Goal: Information Seeking & Learning: Learn about a topic

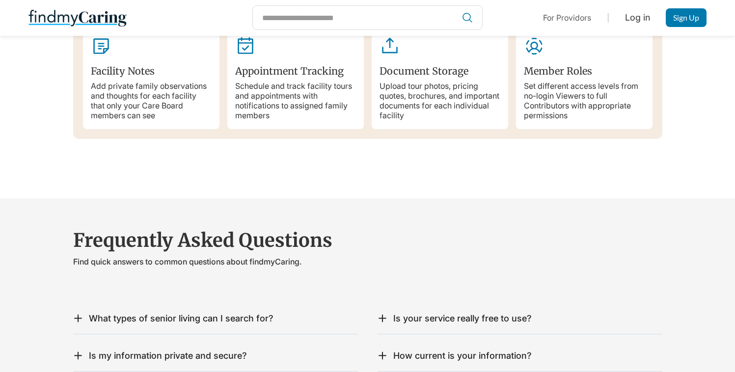
scroll to position [1645, 0]
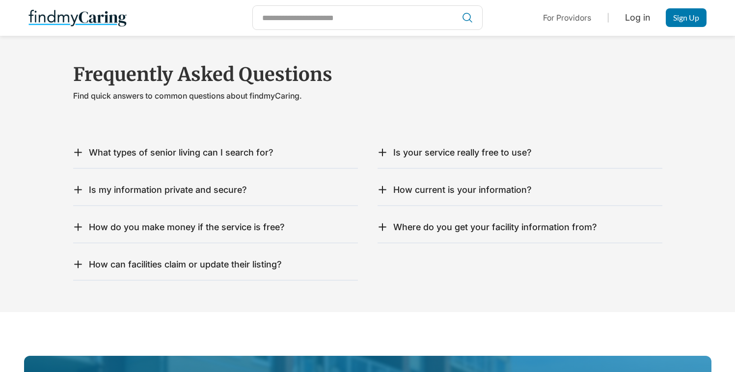
click at [277, 147] on div "What types of senior living can I search for?" at bounding box center [215, 152] width 285 height 11
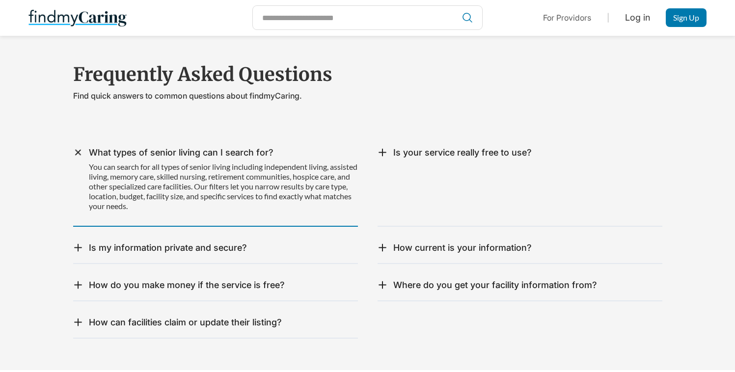
click at [242, 243] on div "Is my information private and secure?" at bounding box center [168, 248] width 158 height 11
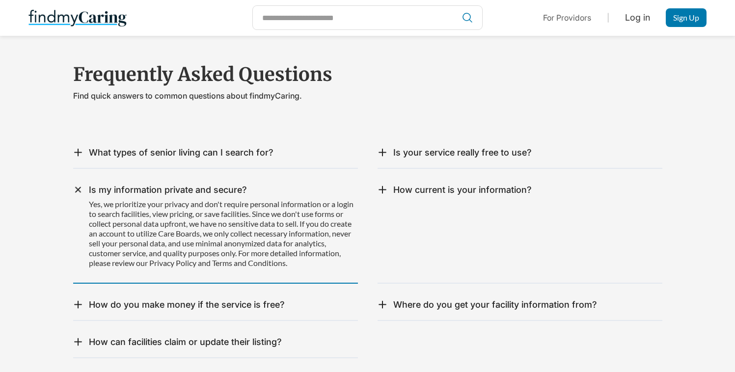
click at [417, 290] on div "Where do you get your facility information from? Our information comes from mul…" at bounding box center [520, 305] width 285 height 31
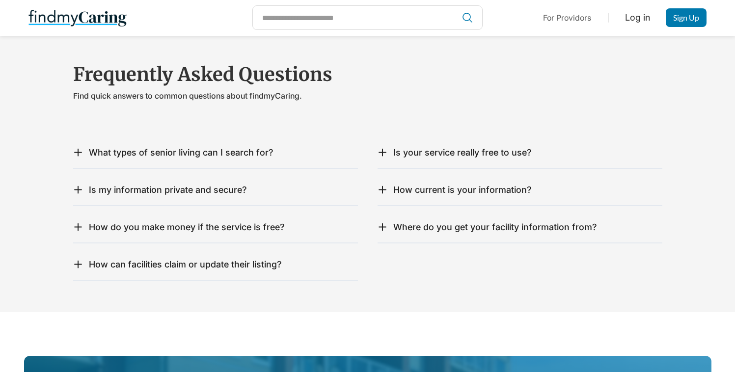
click at [448, 223] on div "Where do you get your facility information from? Our information comes from mul…" at bounding box center [520, 227] width 285 height 31
click at [450, 222] on div "Where do you get your facility information from?" at bounding box center [495, 227] width 204 height 11
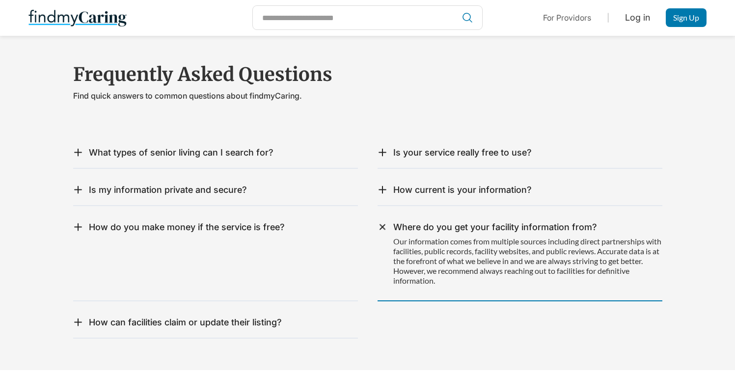
click at [460, 222] on div "Where do you get your facility information from?" at bounding box center [495, 227] width 204 height 11
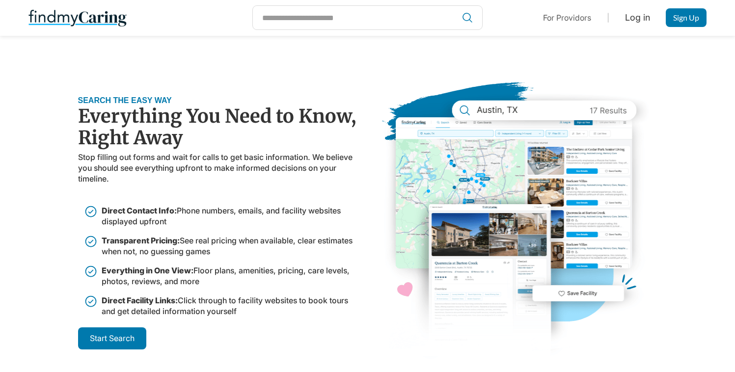
scroll to position [414, 0]
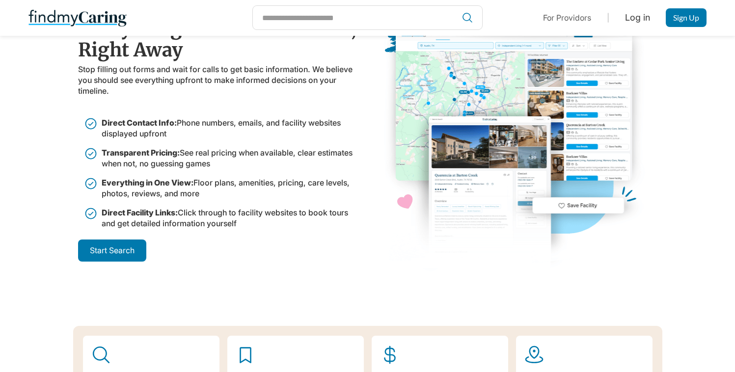
click at [551, 21] on link "For Providors" at bounding box center [567, 18] width 48 height 10
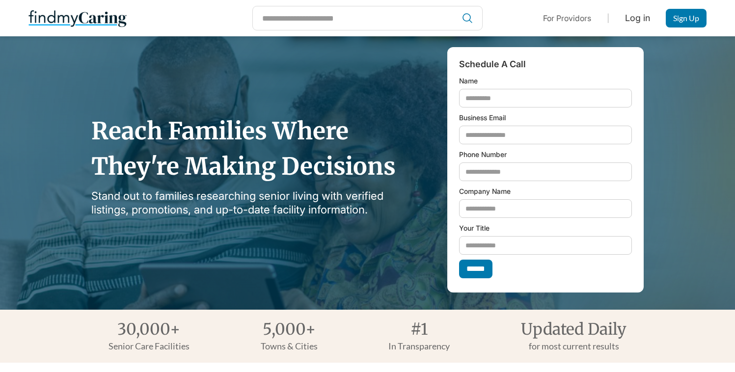
scroll to position [9, 0]
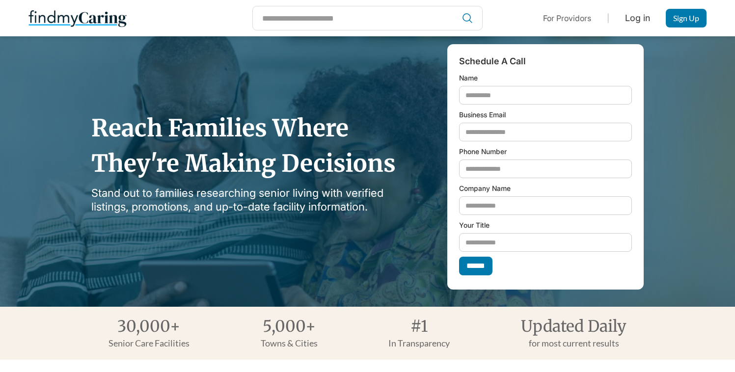
click at [486, 227] on label "Your Title" at bounding box center [545, 225] width 173 height 11
click at [486, 233] on input "Your Title" at bounding box center [545, 242] width 173 height 19
click at [486, 227] on label "Your Title" at bounding box center [545, 225] width 173 height 11
click at [486, 233] on input "Your Title" at bounding box center [545, 242] width 173 height 19
click at [486, 227] on label "Your Title" at bounding box center [545, 225] width 173 height 11
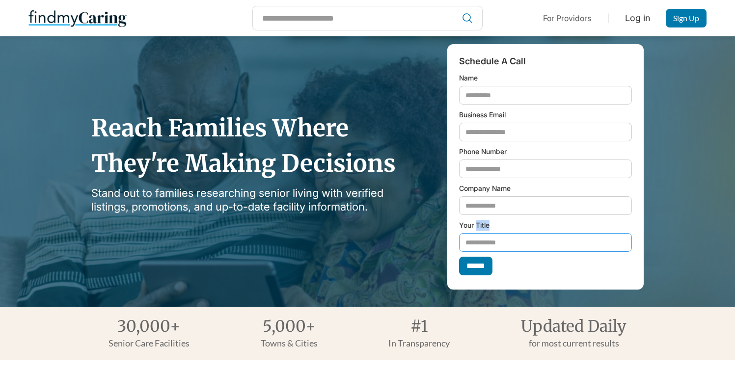
click at [486, 233] on input "Your Title" at bounding box center [545, 242] width 173 height 19
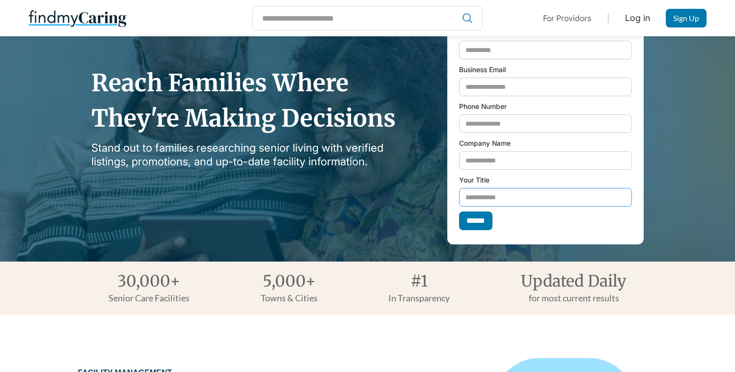
scroll to position [0, 0]
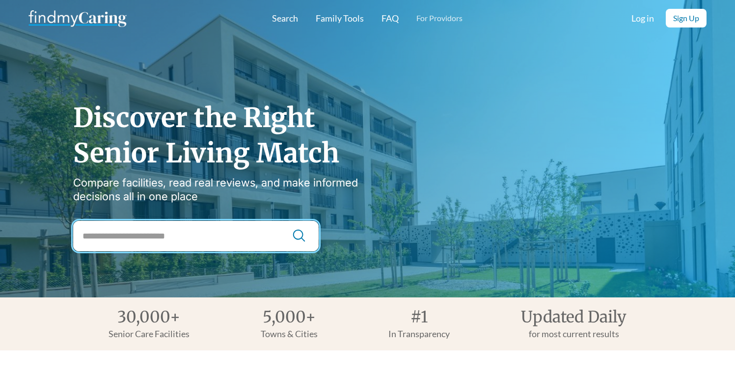
click at [187, 241] on input "City Search" at bounding box center [195, 236] width 245 height 30
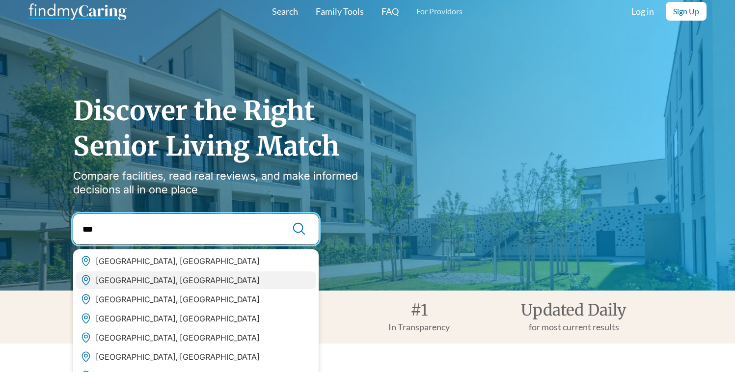
scroll to position [10, 0]
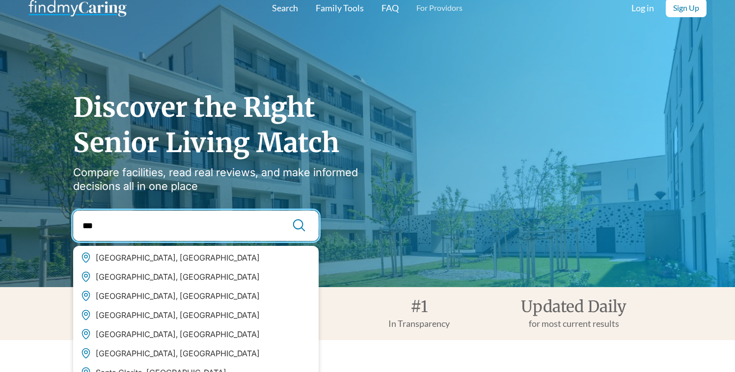
type input "***"
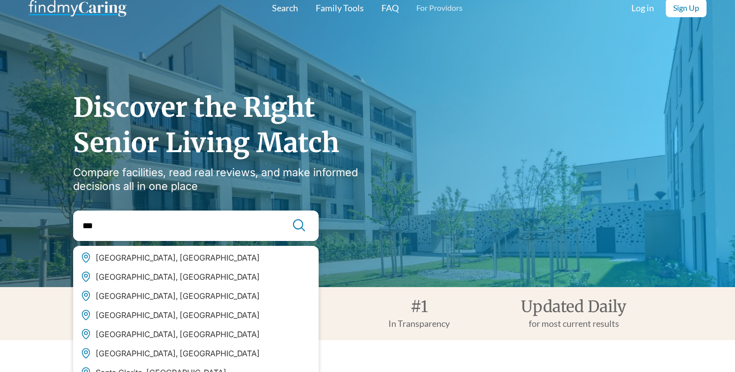
click at [413, 179] on div "Discover the Right Senior Living Match Compare facilities, read real reviews, a…" at bounding box center [367, 160] width 589 height 161
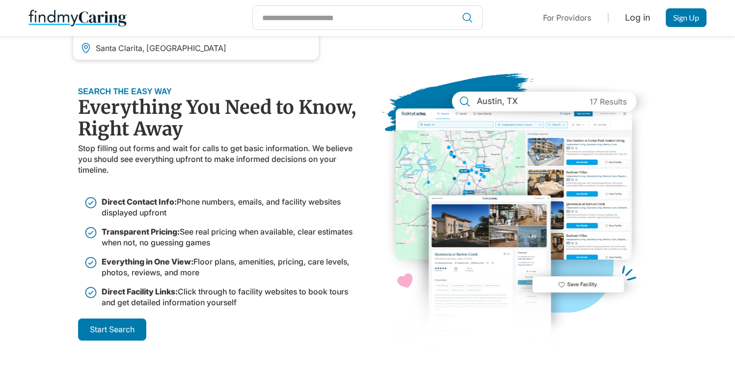
scroll to position [384, 0]
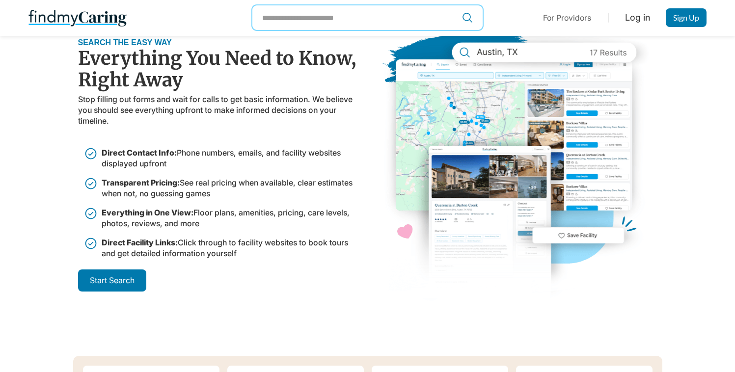
click at [357, 23] on input "City Search" at bounding box center [367, 18] width 229 height 24
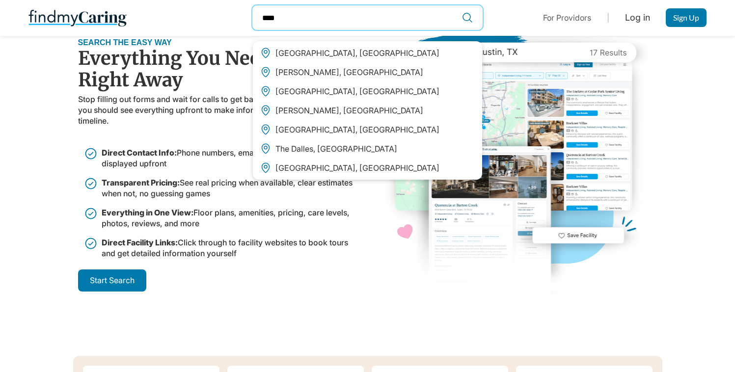
type input "****"
click at [316, 51] on div "Dallas, TX" at bounding box center [367, 53] width 223 height 18
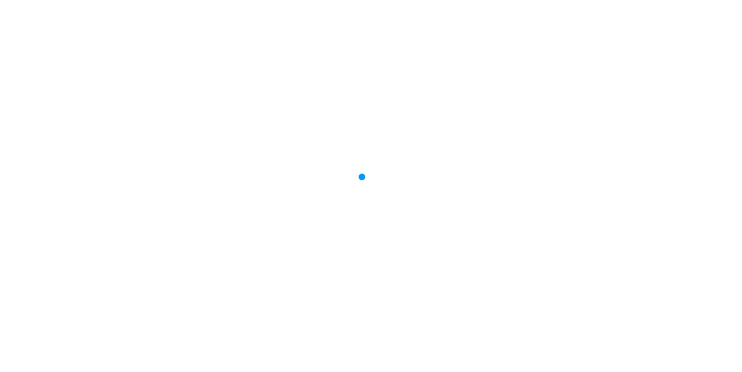
type input "**********"
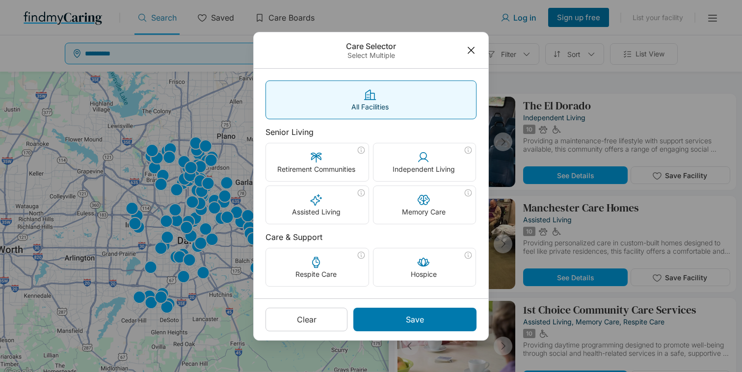
click at [535, 76] on div "Care Selector Select Multiple All Facilities Senior Living Retirement Communiti…" at bounding box center [371, 186] width 742 height 372
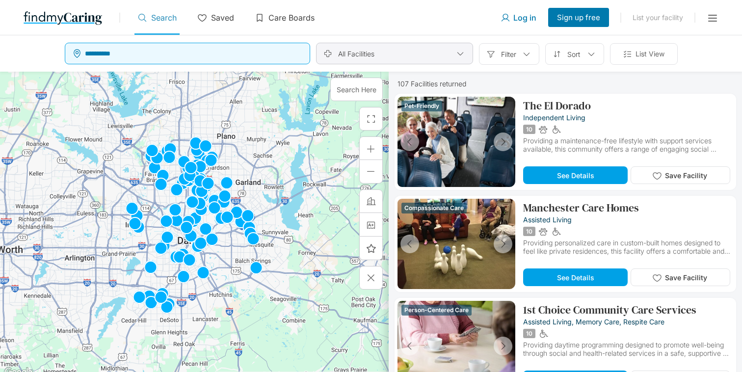
click at [441, 51] on div "All Facilities" at bounding box center [394, 54] width 157 height 22
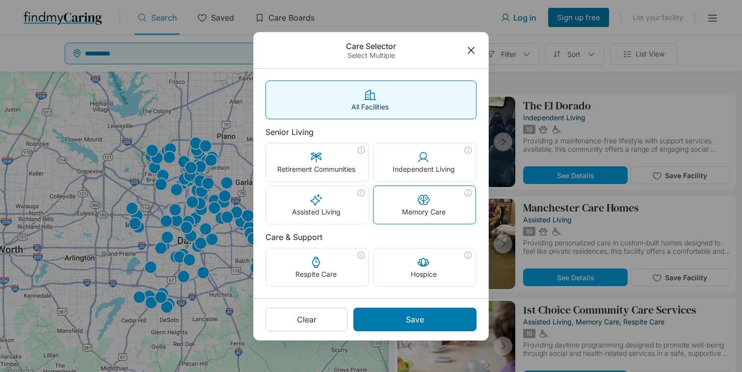
click at [414, 208] on p "Memory Care" at bounding box center [424, 212] width 44 height 8
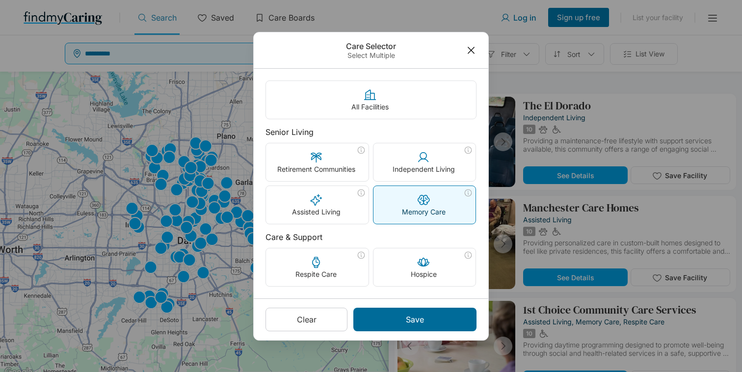
click at [423, 316] on p "Save" at bounding box center [415, 320] width 18 height 10
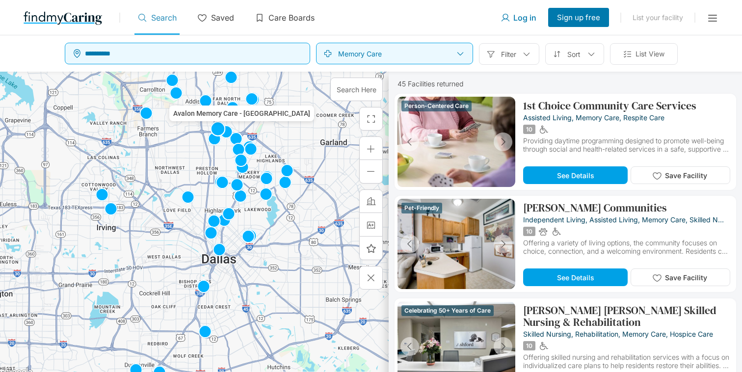
click at [219, 128] on img at bounding box center [218, 129] width 16 height 16
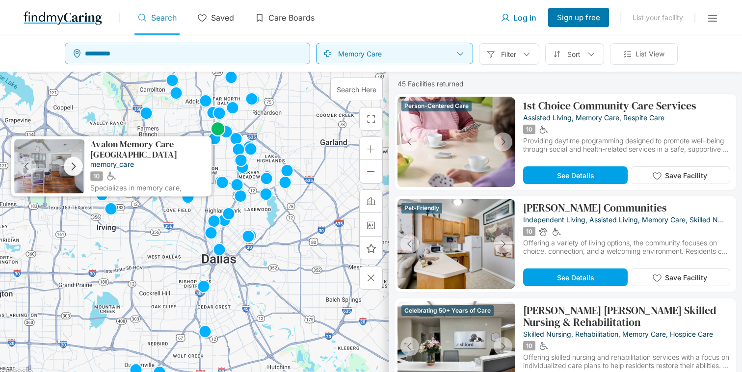
click at [74, 165] on polyline "button" at bounding box center [73, 166] width 3 height 7
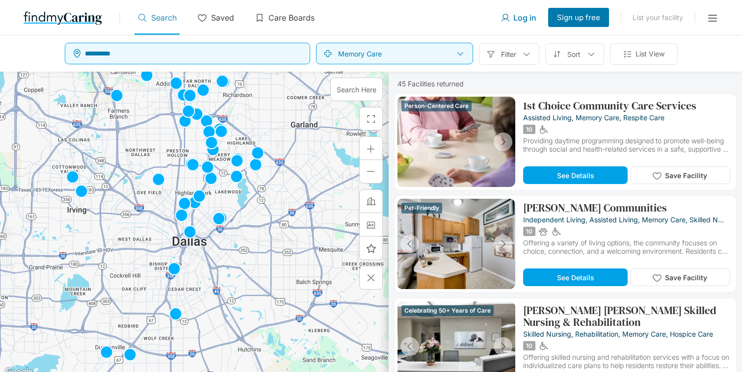
drag, startPoint x: 134, startPoint y: 228, endPoint x: 104, endPoint y: 210, distance: 34.9
click at [104, 210] on div at bounding box center [194, 225] width 389 height 307
click at [195, 166] on img at bounding box center [193, 165] width 16 height 16
click at [207, 165] on img at bounding box center [208, 168] width 16 height 16
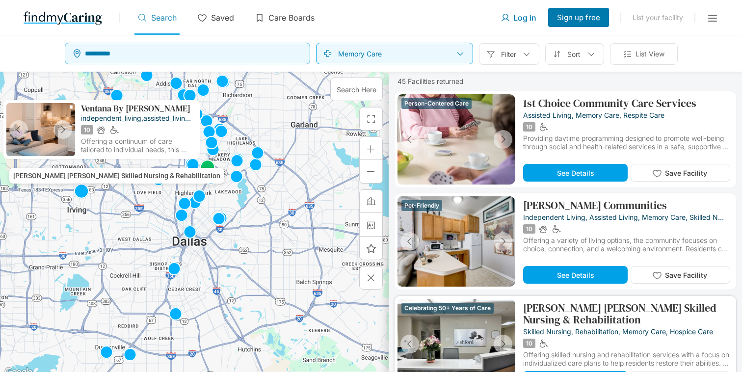
scroll to position [2, 0]
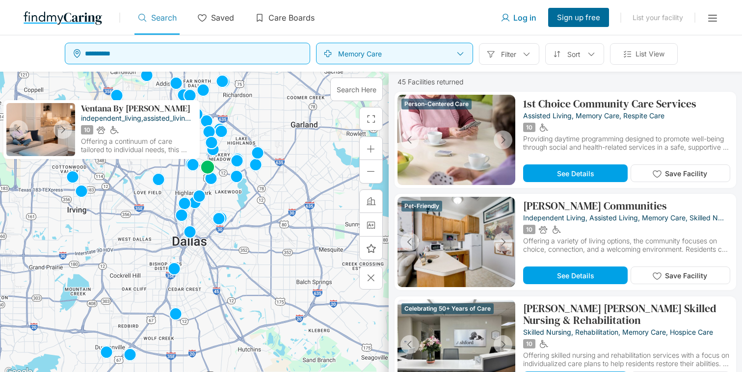
click at [583, 22] on div "Sign up free" at bounding box center [578, 17] width 61 height 19
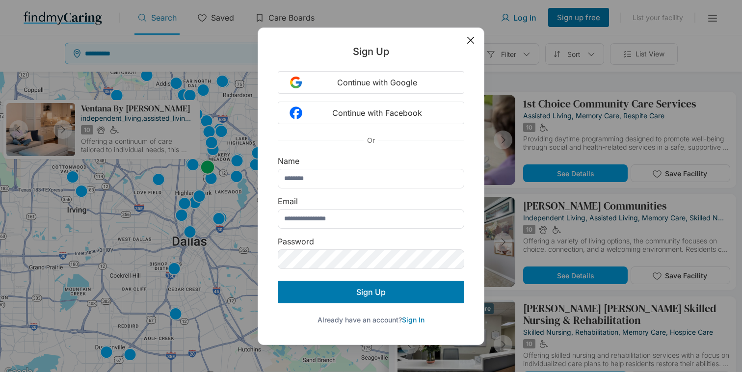
click at [477, 42] on div at bounding box center [371, 37] width 226 height 18
click at [475, 41] on icon at bounding box center [470, 40] width 11 height 11
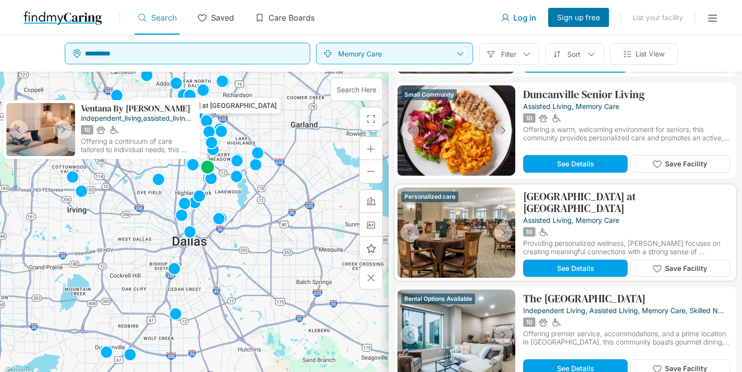
scroll to position [312, 0]
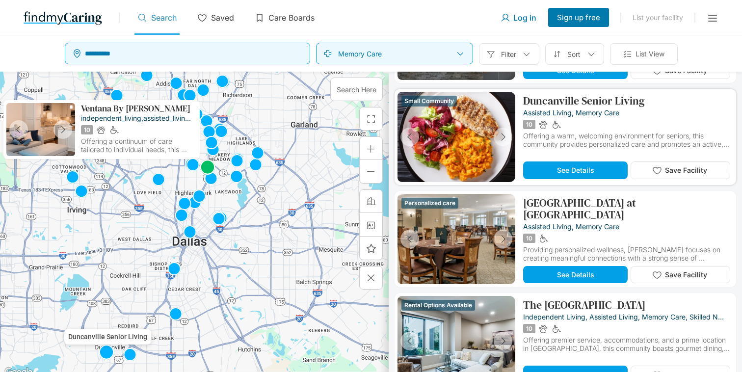
click at [557, 172] on span "See Details" at bounding box center [575, 170] width 37 height 8
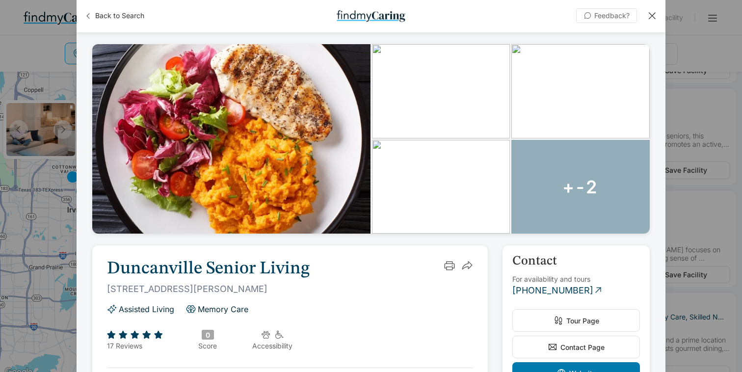
click at [648, 13] on div at bounding box center [652, 15] width 11 height 11
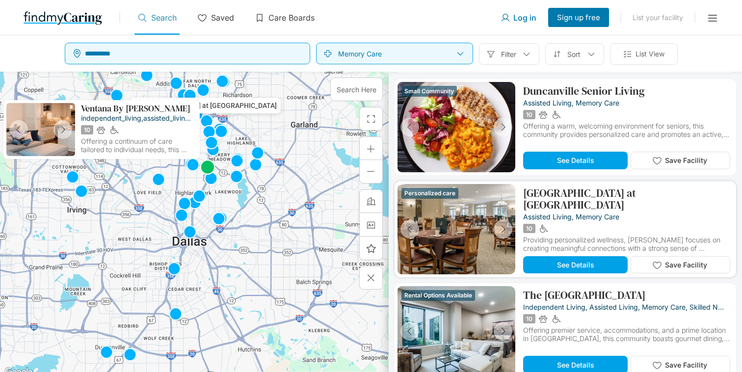
scroll to position [382, 0]
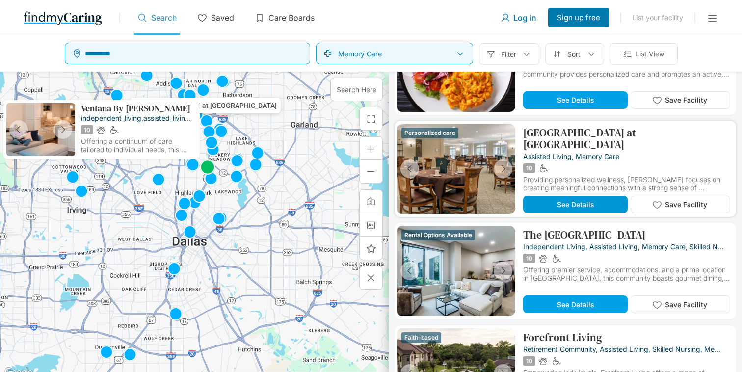
click at [563, 201] on span "See Details" at bounding box center [575, 204] width 37 height 8
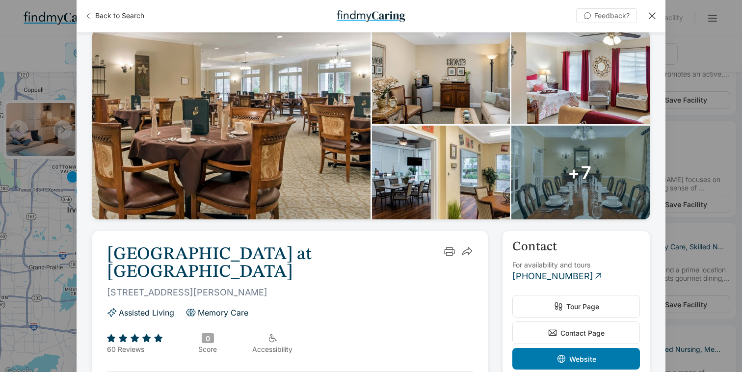
scroll to position [16, 0]
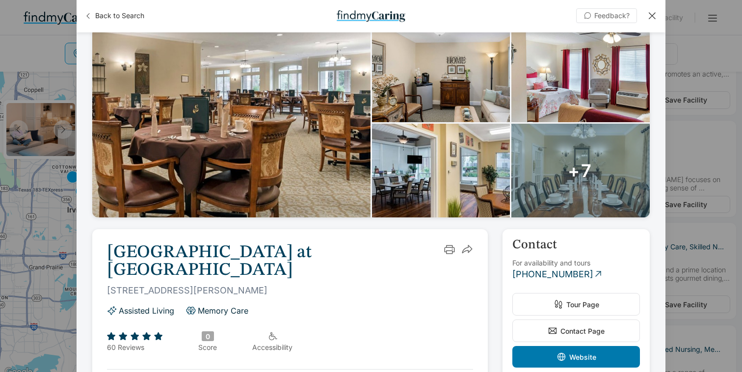
click at [538, 169] on div "+7" at bounding box center [581, 171] width 138 height 94
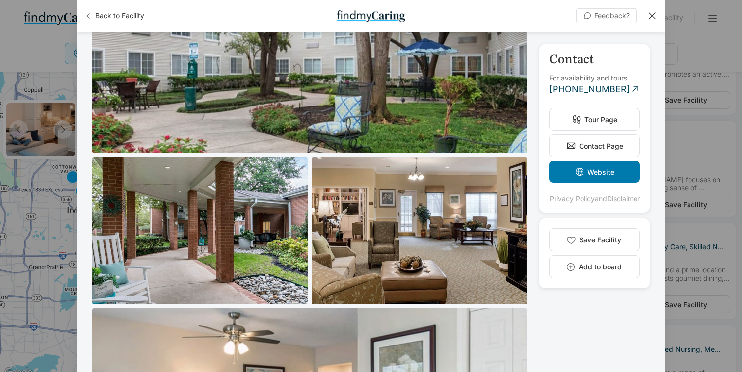
scroll to position [792, 0]
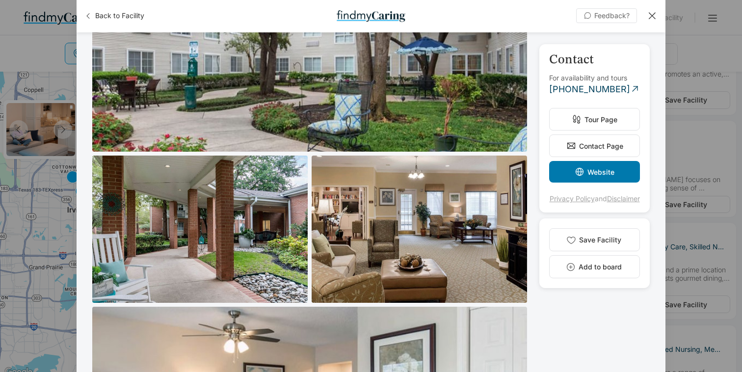
click at [416, 81] on img at bounding box center [309, 53] width 435 height 196
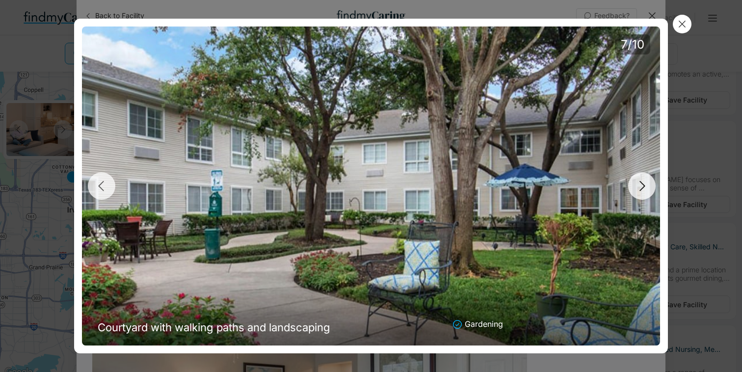
click at [631, 183] on button "button" at bounding box center [641, 185] width 27 height 27
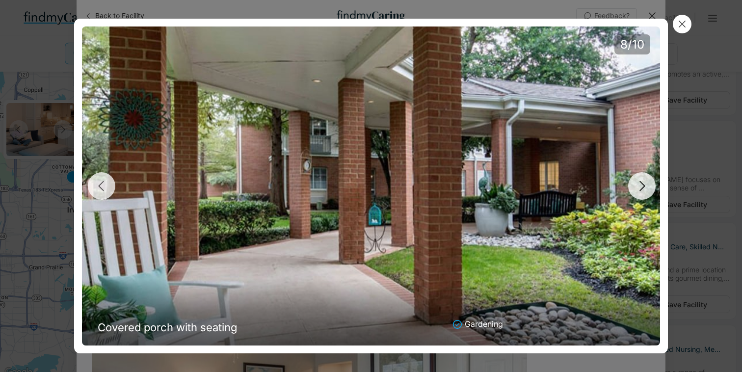
click at [631, 183] on button "button" at bounding box center [641, 185] width 27 height 27
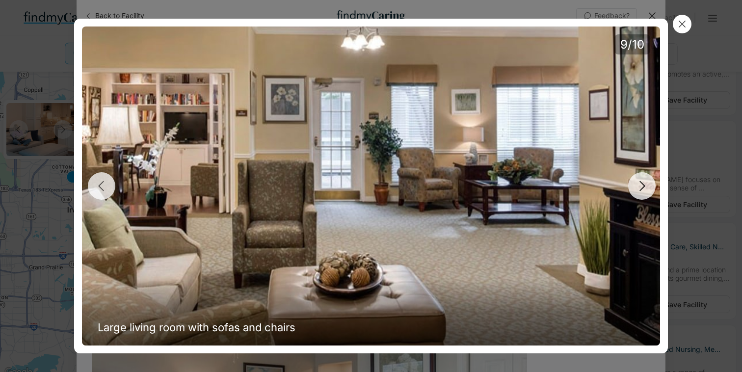
click at [636, 183] on icon "button" at bounding box center [642, 186] width 15 height 15
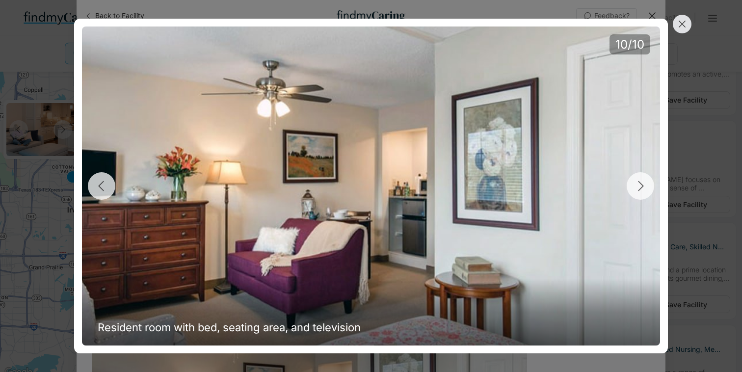
click at [682, 27] on icon at bounding box center [682, 24] width 11 height 11
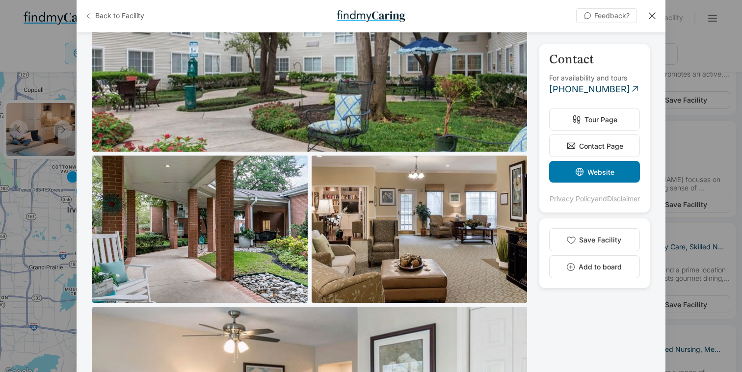
click at [122, 17] on span "Back to Facility" at bounding box center [119, 16] width 49 height 10
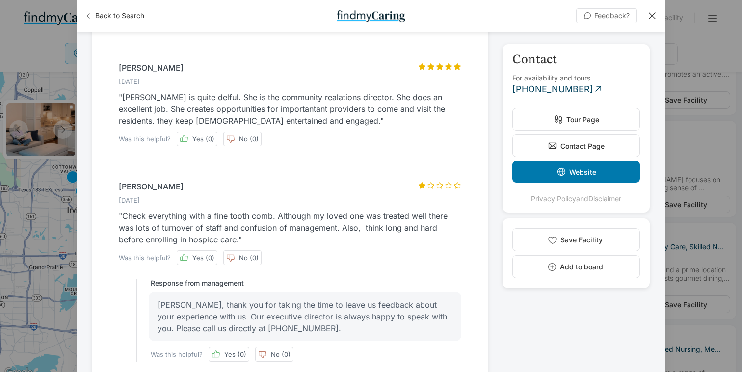
scroll to position [1405, 0]
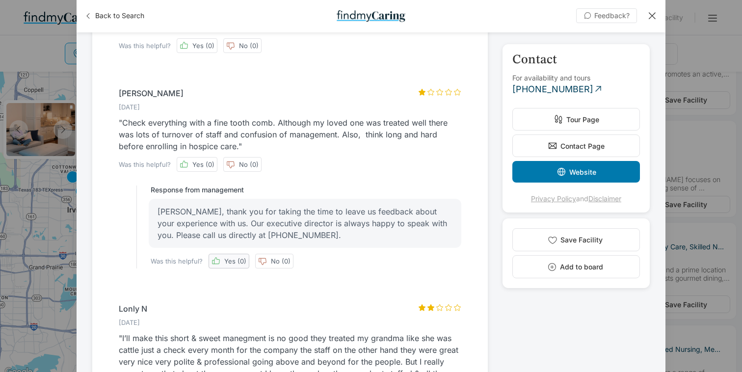
click at [232, 257] on p "Yes (0)" at bounding box center [235, 261] width 22 height 8
click at [230, 254] on div "Yes (0)" at bounding box center [229, 261] width 41 height 15
click at [238, 257] on p "Yes (0)" at bounding box center [235, 261] width 22 height 8
click at [231, 257] on p "Yes (0)" at bounding box center [235, 261] width 22 height 8
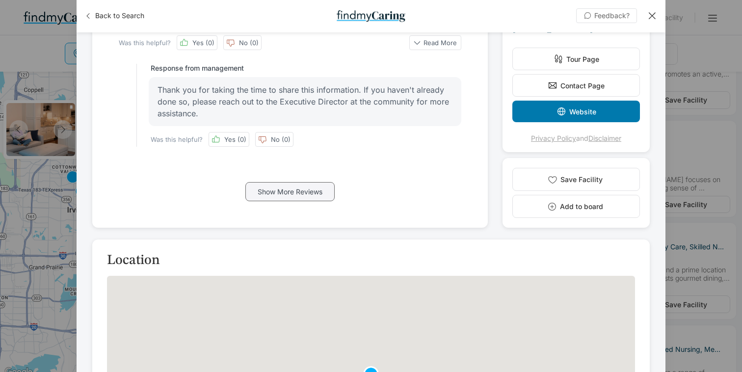
scroll to position [1772, 0]
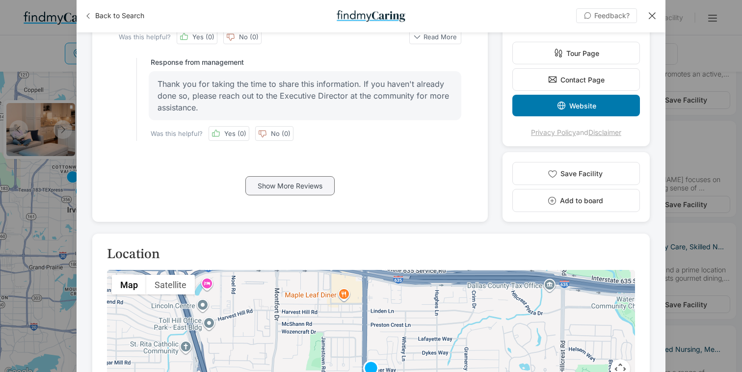
click at [295, 182] on p "Show More Reviews" at bounding box center [290, 186] width 65 height 8
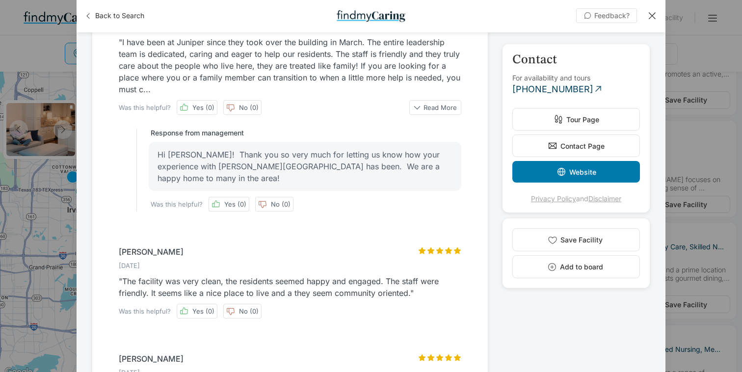
scroll to position [2094, 0]
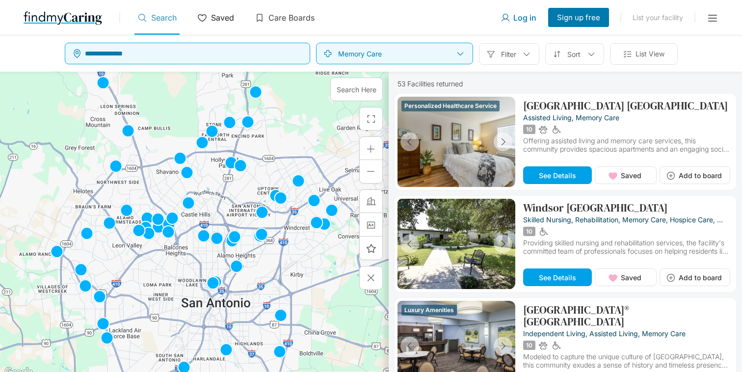
click at [216, 15] on p "Saved" at bounding box center [222, 18] width 23 height 10
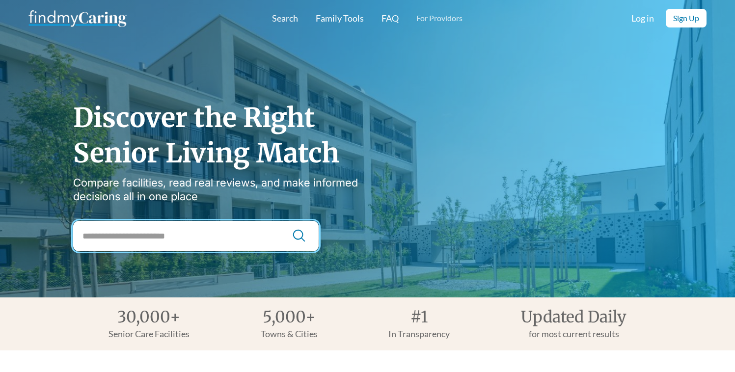
click at [246, 227] on input "City Search" at bounding box center [195, 236] width 245 height 30
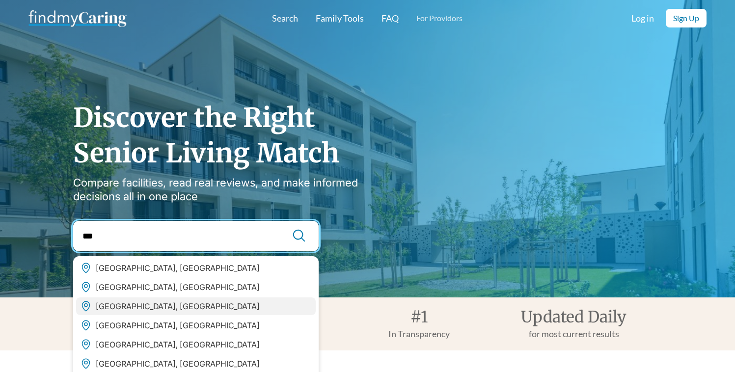
type input "***"
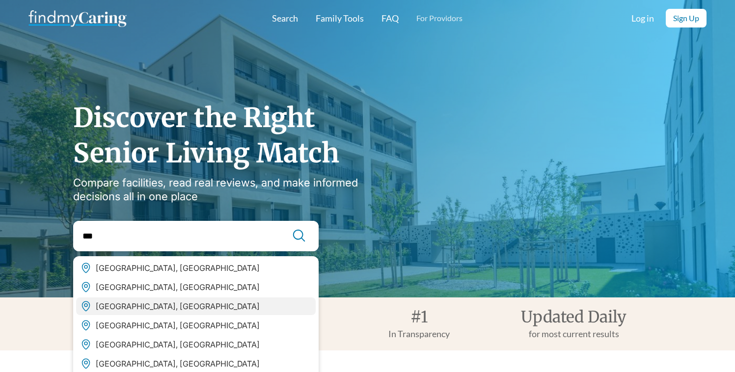
click at [186, 304] on div "[GEOGRAPHIC_DATA], [GEOGRAPHIC_DATA]" at bounding box center [196, 307] width 240 height 18
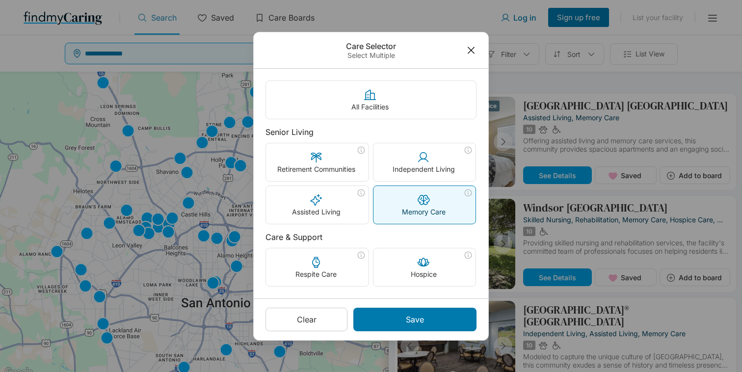
click at [472, 48] on icon at bounding box center [471, 50] width 11 height 18
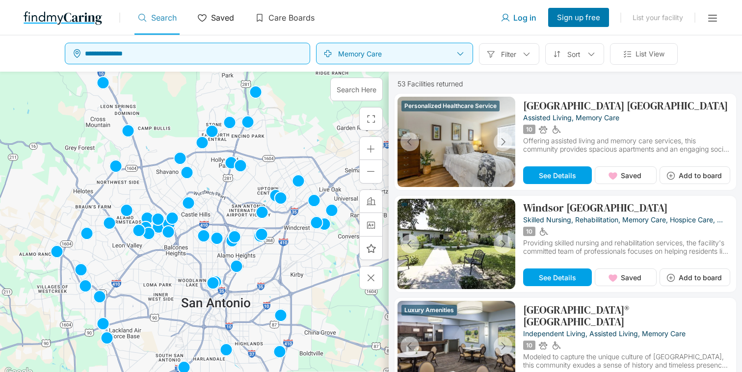
click at [228, 24] on div "Saved" at bounding box center [215, 20] width 43 height 29
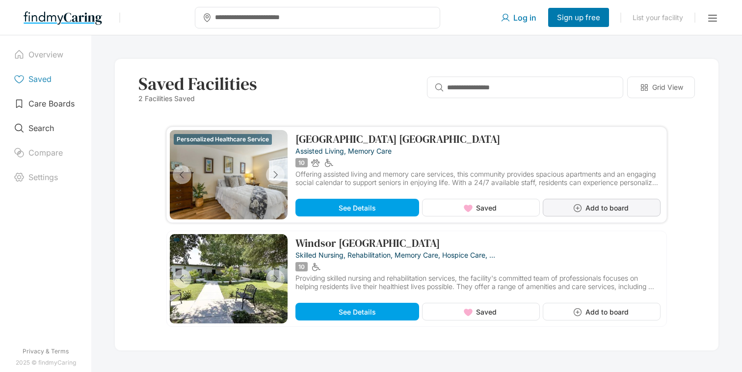
click at [615, 209] on span "Add to board" at bounding box center [607, 208] width 43 height 8
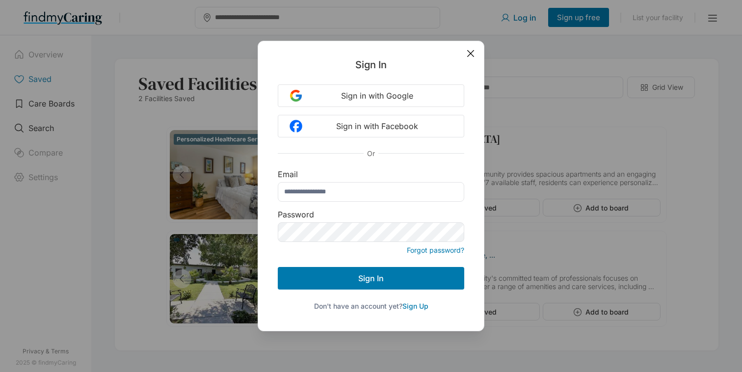
click at [416, 303] on span "Sign Up" at bounding box center [416, 306] width 26 height 8
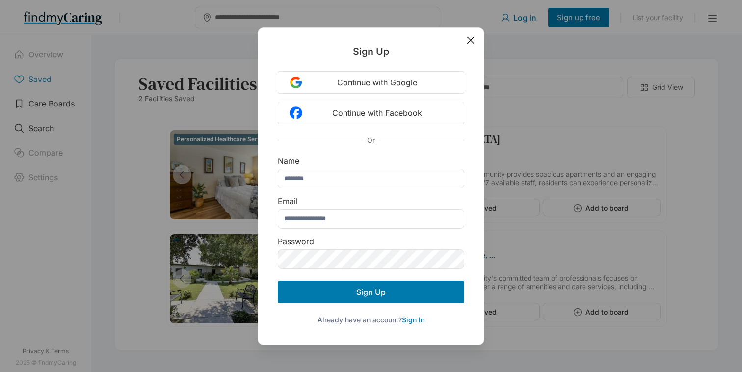
click at [382, 184] on input "text" at bounding box center [371, 179] width 187 height 20
type input "********"
type input "**********"
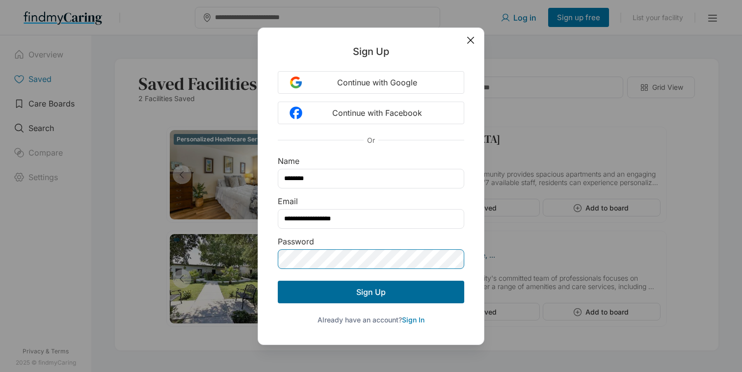
click at [382, 285] on button "Sign Up" at bounding box center [371, 292] width 187 height 23
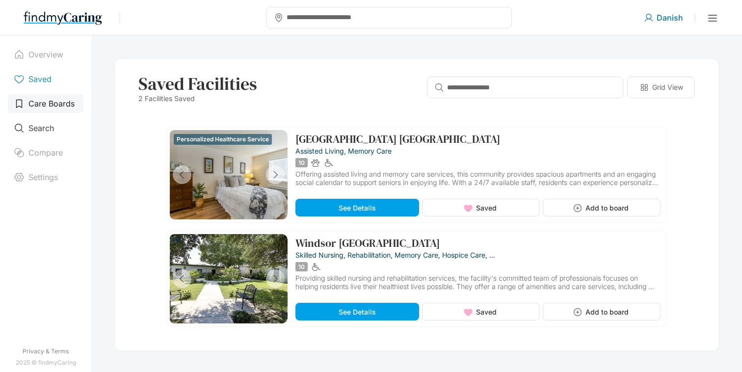
click at [54, 106] on p "Care Boards" at bounding box center [51, 104] width 46 height 10
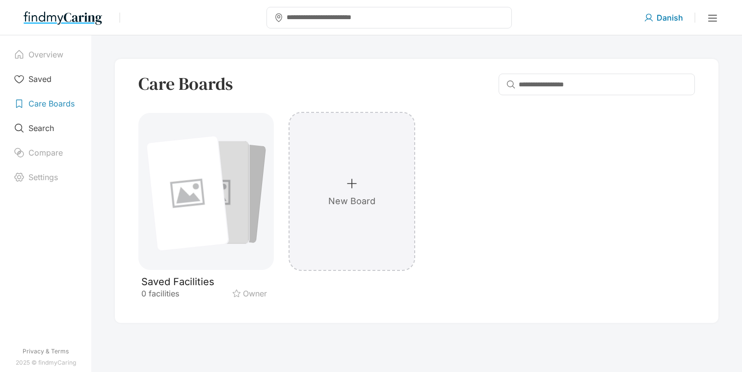
click at [325, 199] on div "New Board" at bounding box center [352, 191] width 125 height 157
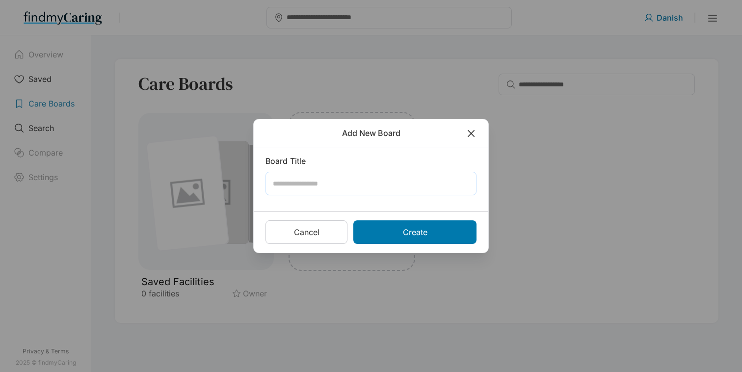
click at [327, 177] on input "text" at bounding box center [373, 184] width 201 height 18
type input "*"
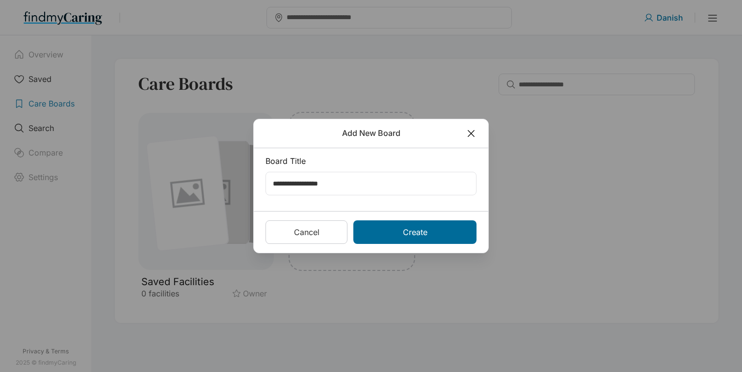
type input "**********"
click at [415, 226] on div "Create" at bounding box center [415, 232] width 123 height 24
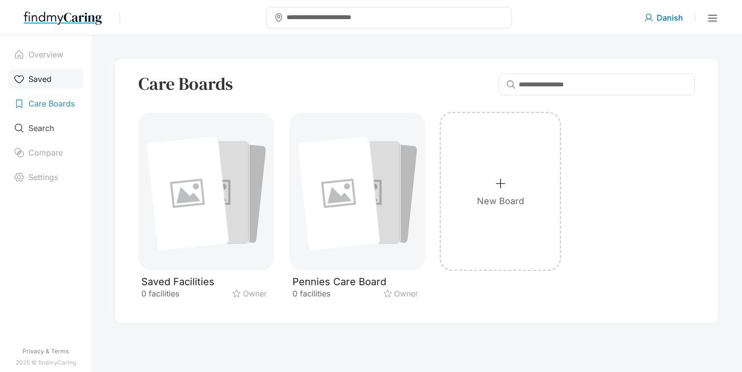
click at [42, 80] on p "Saved" at bounding box center [39, 79] width 23 height 10
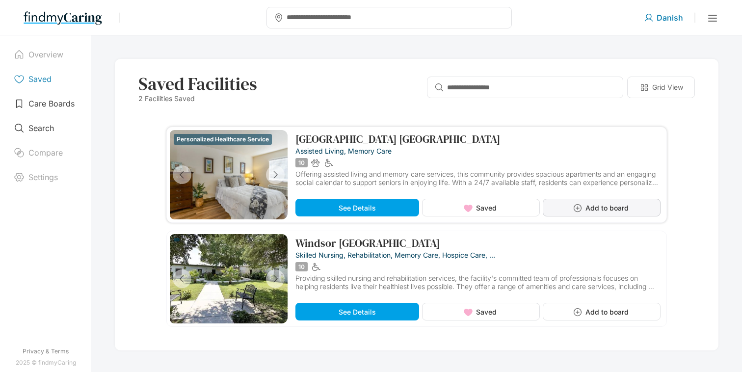
click at [619, 204] on span "Add to board" at bounding box center [607, 208] width 43 height 8
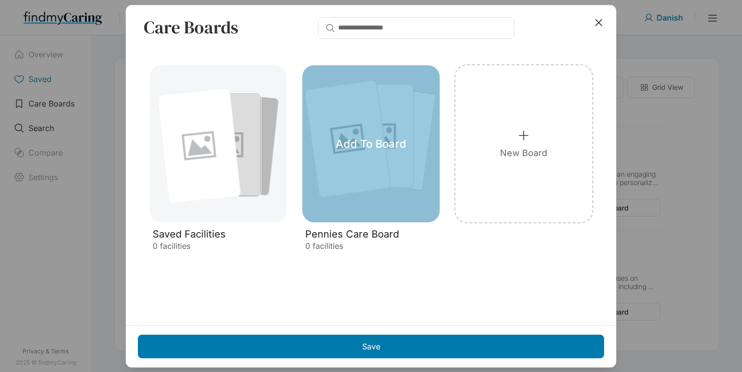
click at [381, 135] on div "Add To Board" at bounding box center [370, 143] width 137 height 157
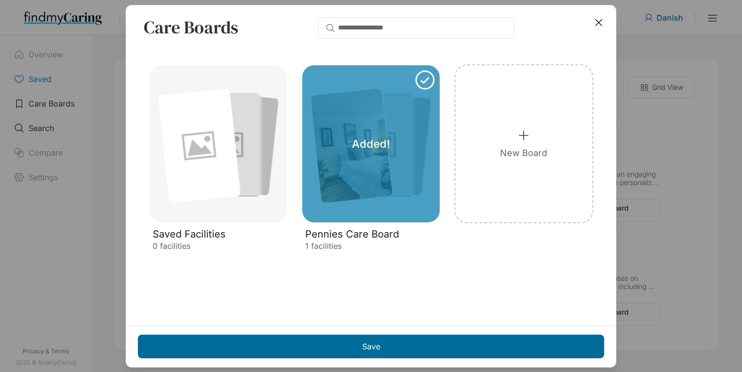
click at [459, 339] on div "Save" at bounding box center [371, 347] width 466 height 24
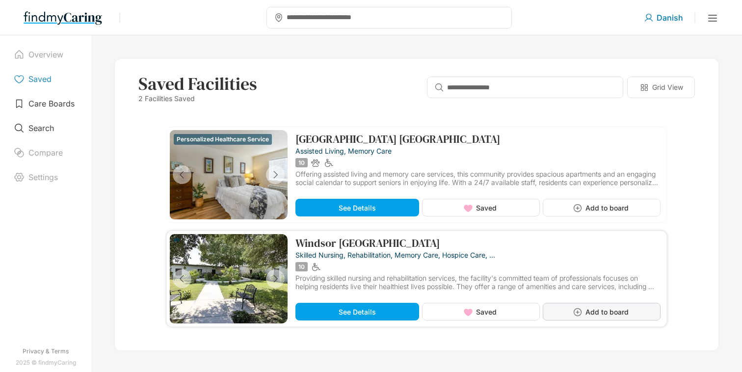
click at [569, 317] on button "Add to board" at bounding box center [602, 312] width 118 height 18
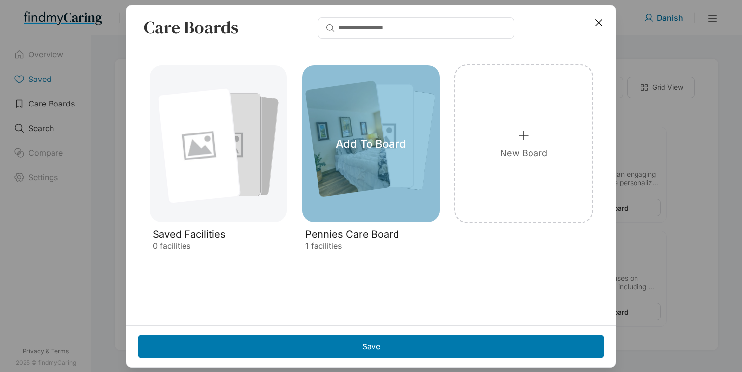
click at [405, 197] on div "Add To Board" at bounding box center [370, 143] width 137 height 157
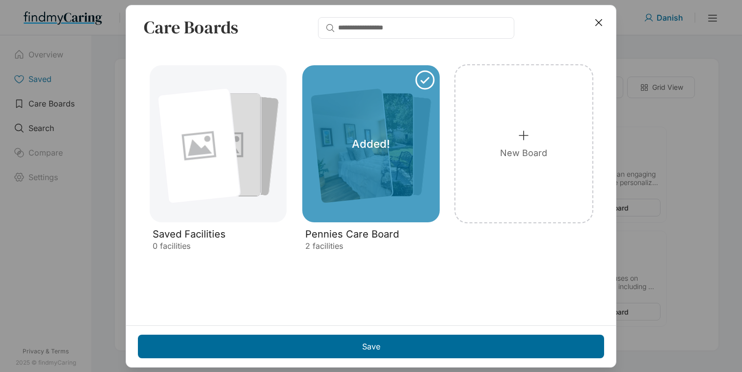
click at [463, 343] on div "Save" at bounding box center [371, 347] width 466 height 24
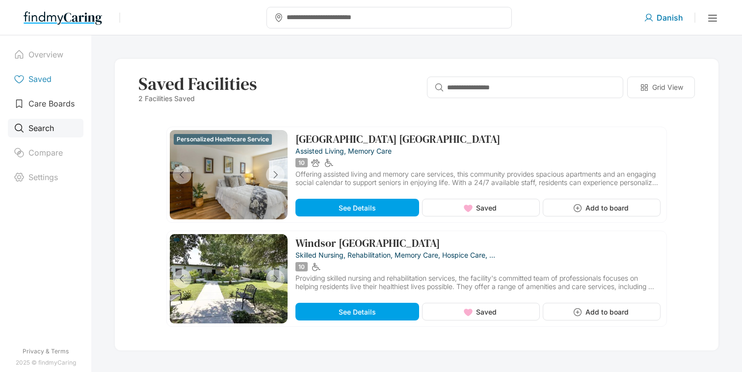
click at [58, 133] on div "Search" at bounding box center [46, 128] width 76 height 19
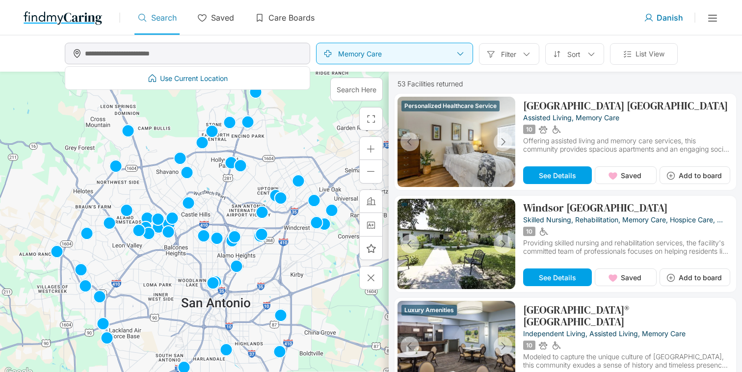
click at [233, 62] on input "text" at bounding box center [196, 54] width 223 height 18
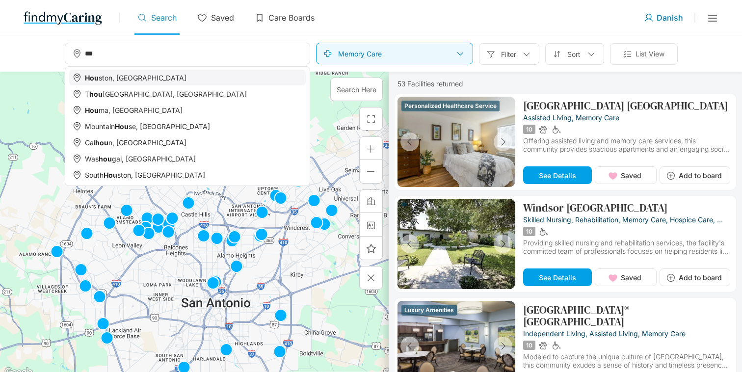
click at [133, 72] on div "Hou ston, TX" at bounding box center [187, 78] width 237 height 16
type input "**********"
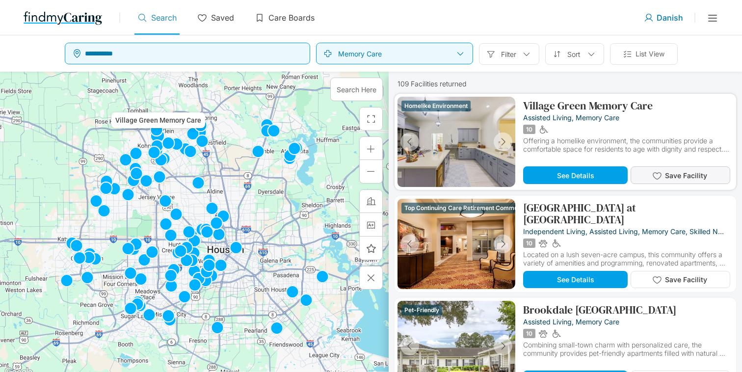
click at [665, 173] on span "Save Facility" at bounding box center [686, 175] width 42 height 8
click at [700, 172] on span "Add to board" at bounding box center [700, 175] width 43 height 8
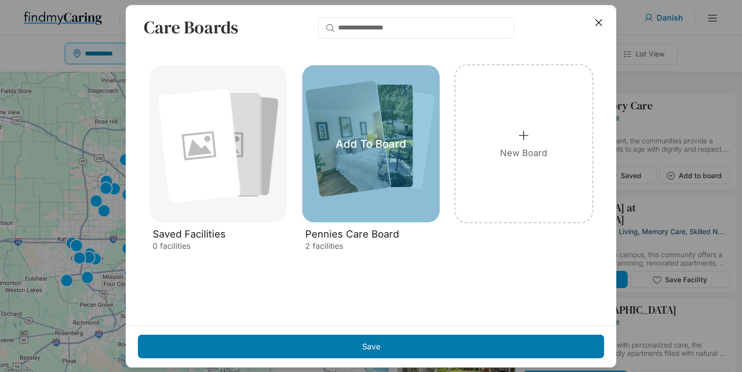
click at [412, 151] on div "Add To Board" at bounding box center [370, 143] width 137 height 157
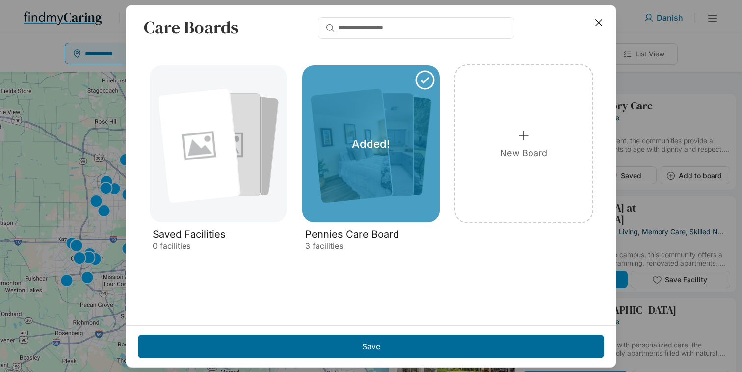
click at [486, 337] on div "Save" at bounding box center [371, 347] width 466 height 24
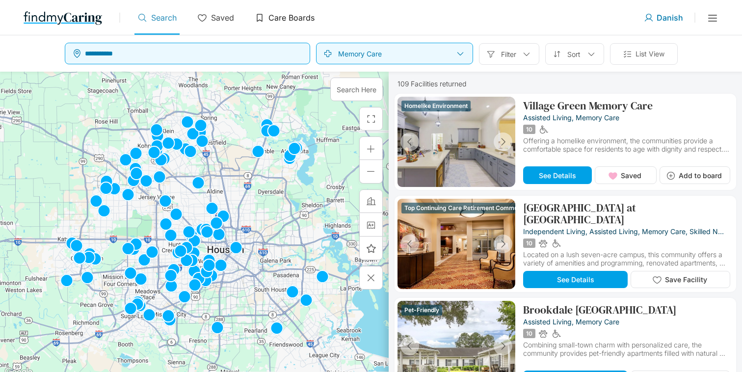
click at [281, 22] on p "Care Boards" at bounding box center [292, 18] width 46 height 10
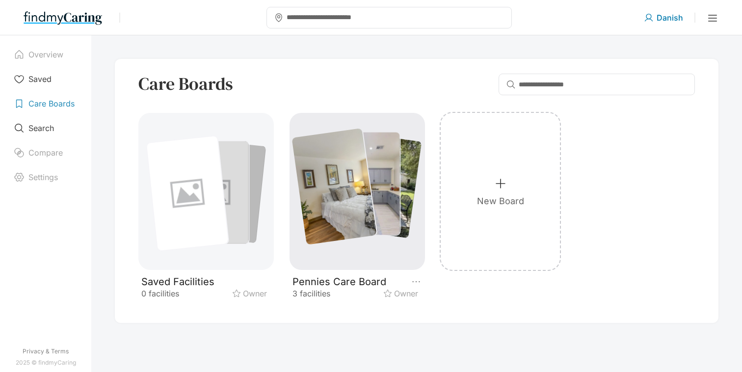
click at [368, 176] on div at bounding box center [334, 186] width 85 height 117
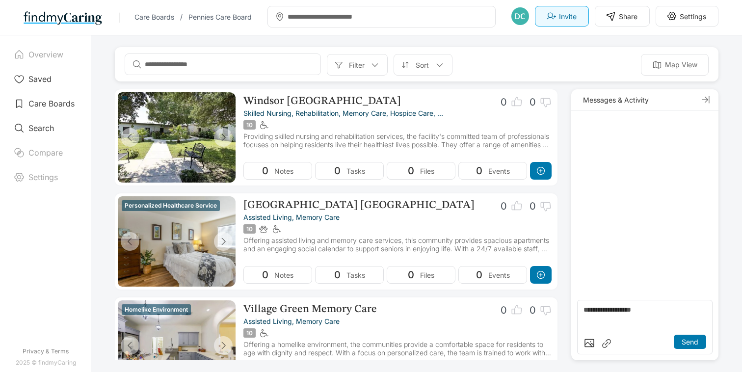
click at [648, 309] on textarea at bounding box center [645, 319] width 123 height 26
type textarea "**********"
click at [687, 345] on p "Send" at bounding box center [690, 342] width 17 height 8
click at [634, 14] on p "Share" at bounding box center [628, 16] width 19 height 8
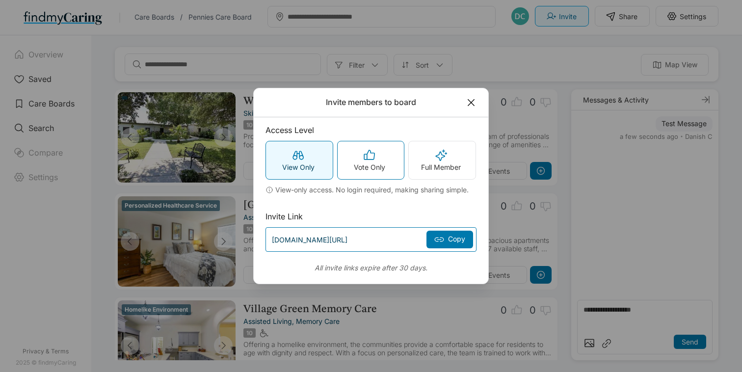
click at [382, 159] on div "Vote Only" at bounding box center [371, 160] width 67 height 38
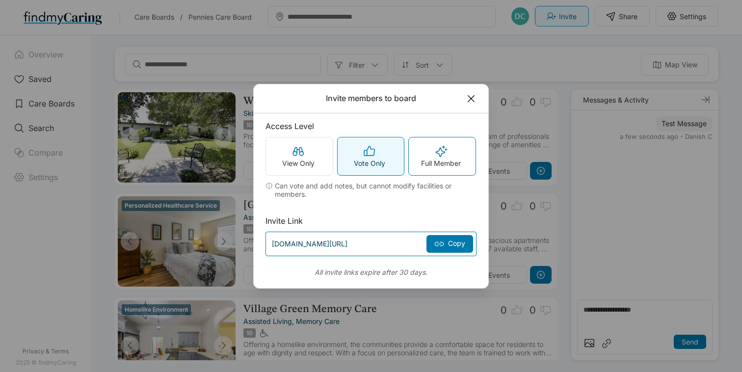
click at [428, 163] on p "Full Member" at bounding box center [441, 163] width 40 height 8
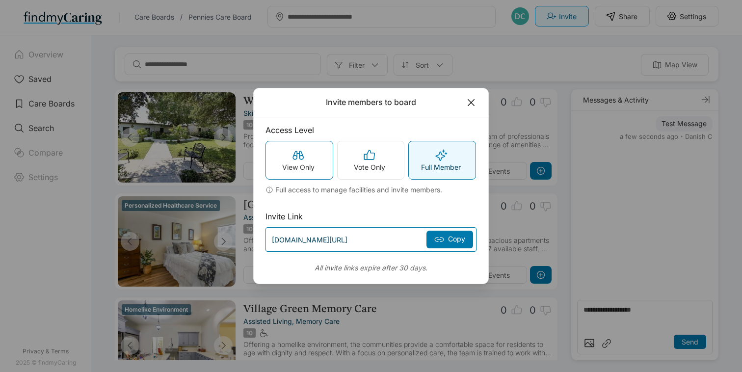
click at [286, 167] on p "View Only" at bounding box center [298, 167] width 32 height 8
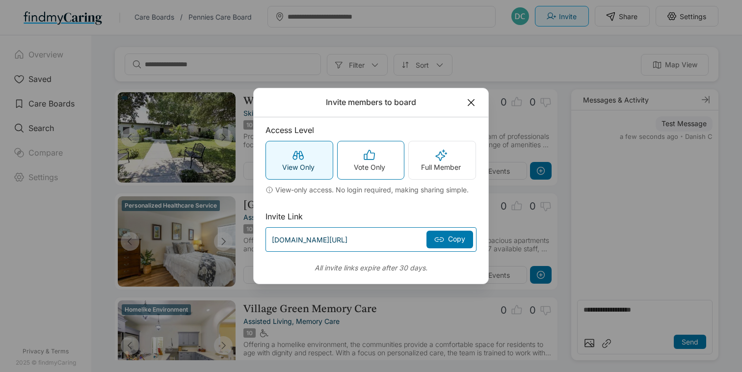
click at [388, 158] on div "Vote Only" at bounding box center [371, 160] width 67 height 38
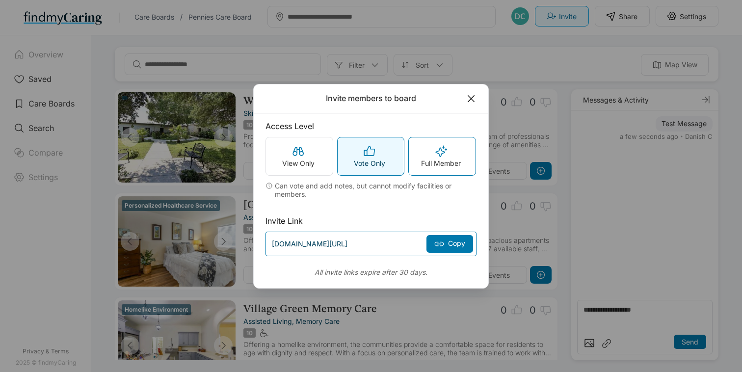
click at [459, 157] on div "Full Member" at bounding box center [442, 156] width 67 height 38
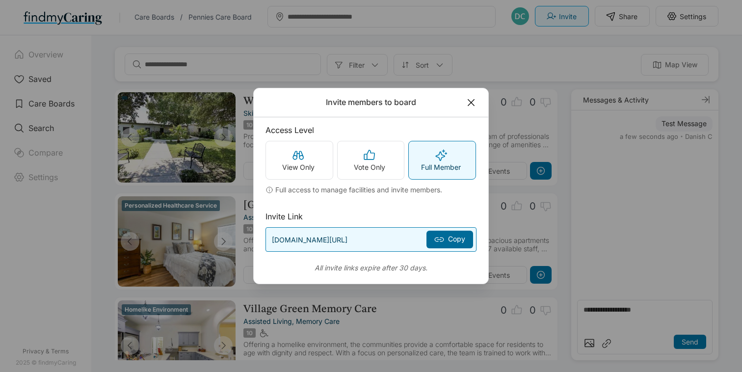
click at [443, 237] on icon at bounding box center [440, 240] width 10 height 10
click at [443, 238] on icon at bounding box center [441, 240] width 3 height 4
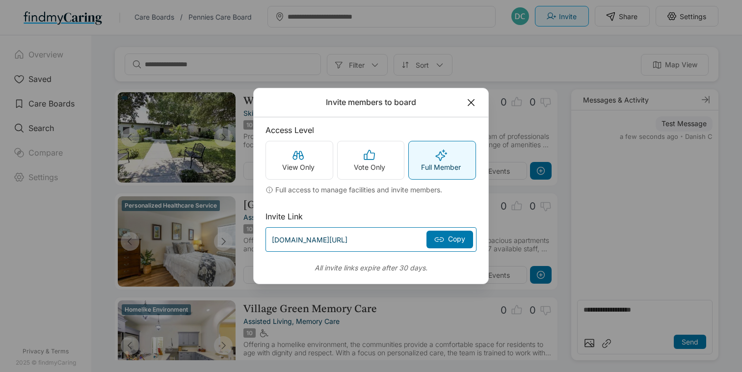
click at [472, 99] on icon at bounding box center [471, 102] width 11 height 11
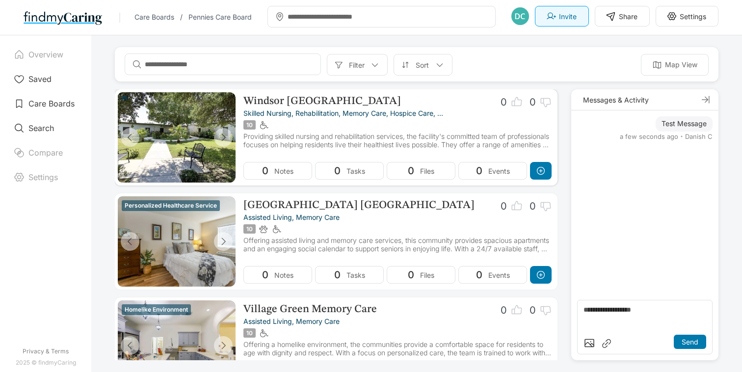
click at [511, 101] on icon at bounding box center [517, 102] width 12 height 12
click at [545, 102] on icon at bounding box center [546, 102] width 12 height 12
click at [536, 168] on icon at bounding box center [541, 171] width 10 height 10
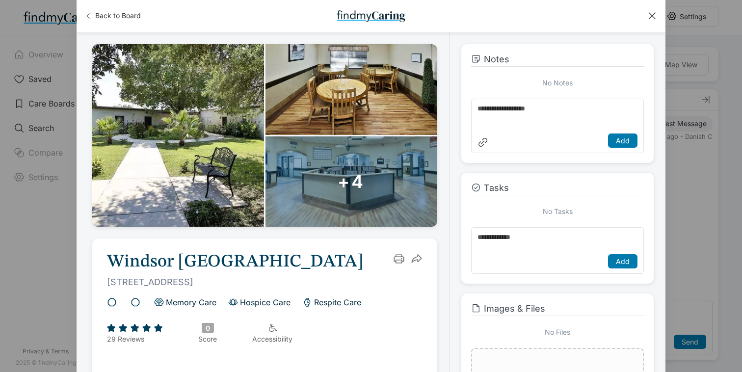
click at [508, 116] on textarea at bounding box center [558, 118] width 160 height 26
type textarea "**********"
click at [624, 144] on p "Add" at bounding box center [623, 140] width 14 height 8
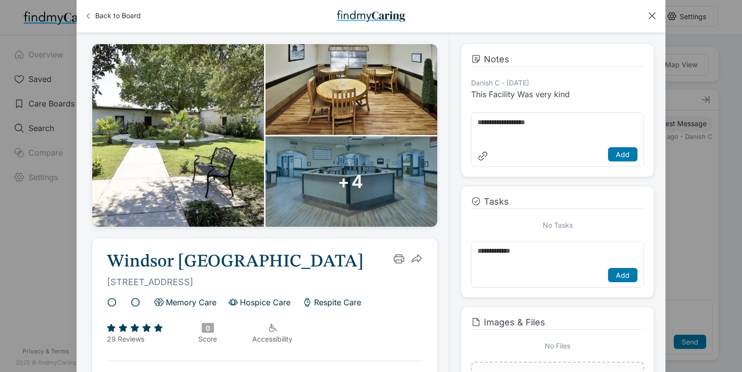
click at [653, 17] on div at bounding box center [652, 15] width 11 height 11
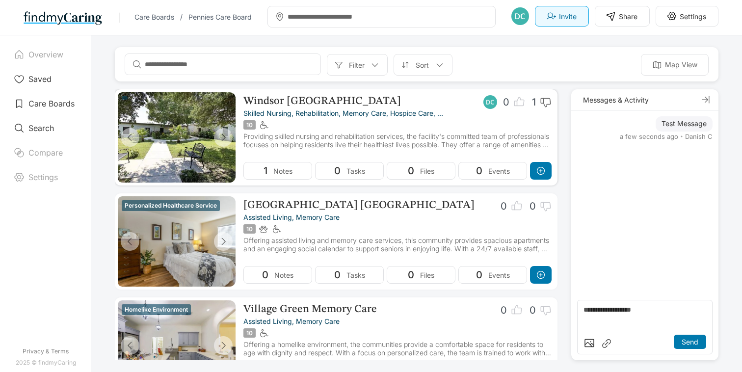
click at [272, 99] on p "Windsor Mission Oaks" at bounding box center [323, 101] width 158 height 12
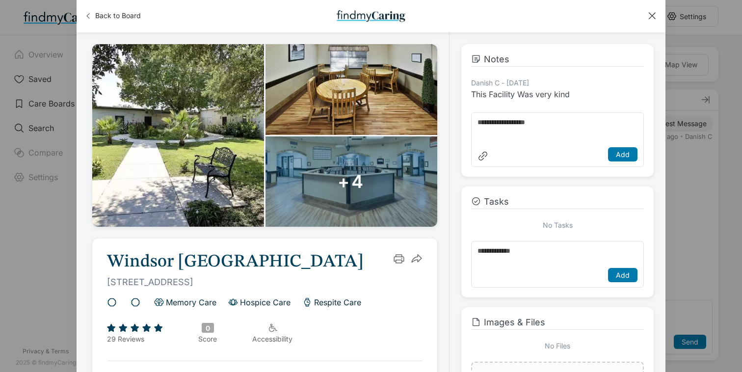
click at [650, 15] on div at bounding box center [652, 15] width 11 height 11
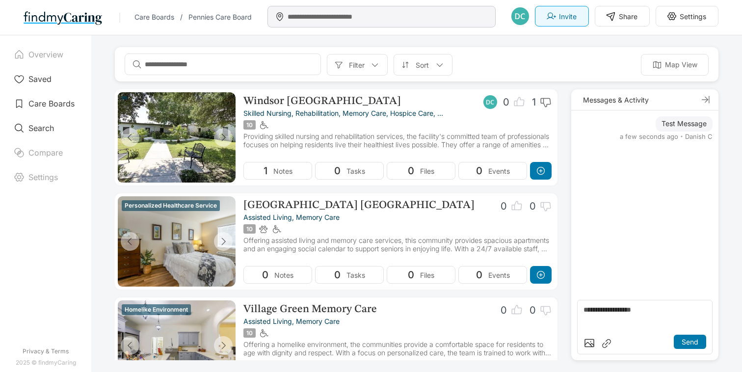
click at [330, 16] on input "text" at bounding box center [391, 17] width 206 height 18
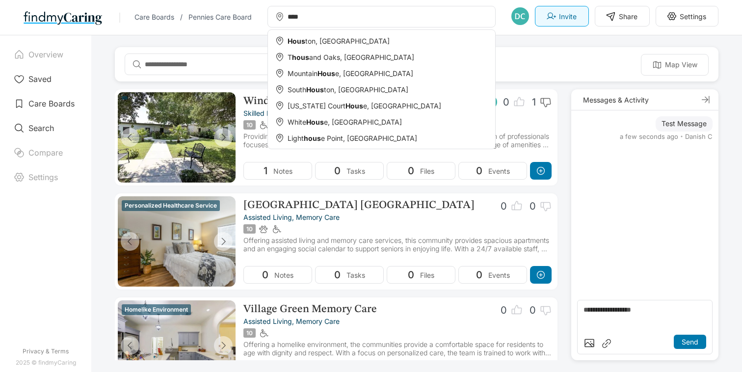
type input "****"
click at [412, 34] on div "Hous ton, TX" at bounding box center [381, 41] width 219 height 16
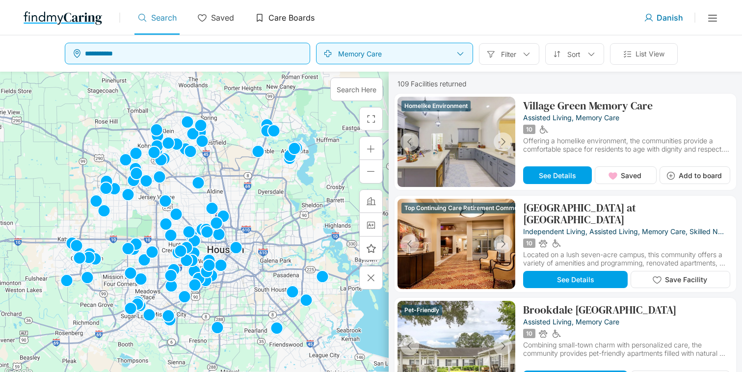
click at [289, 21] on p "Care Boards" at bounding box center [292, 18] width 46 height 10
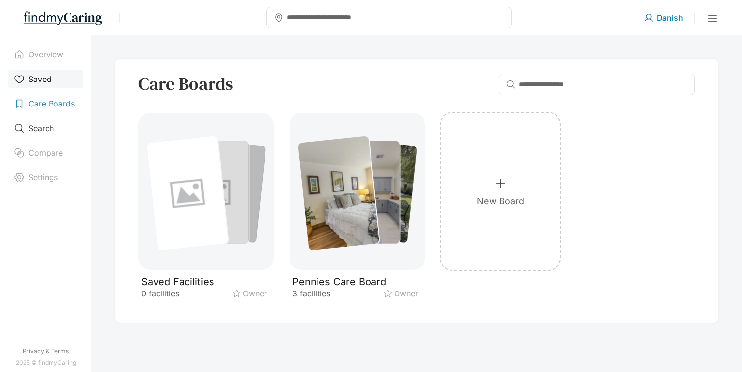
click at [58, 81] on div "Saved" at bounding box center [46, 79] width 76 height 19
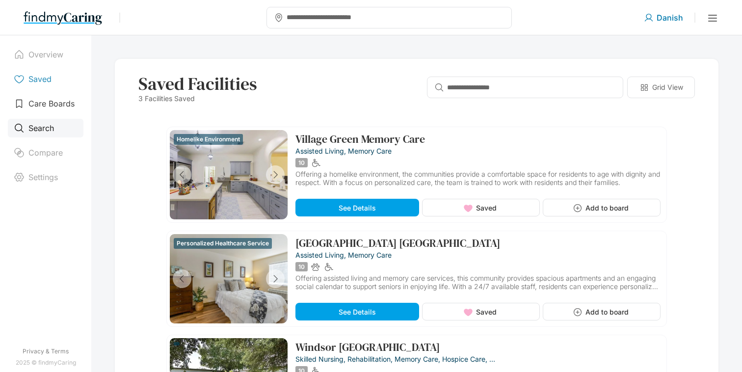
click at [46, 133] on p "Search" at bounding box center [41, 128] width 26 height 10
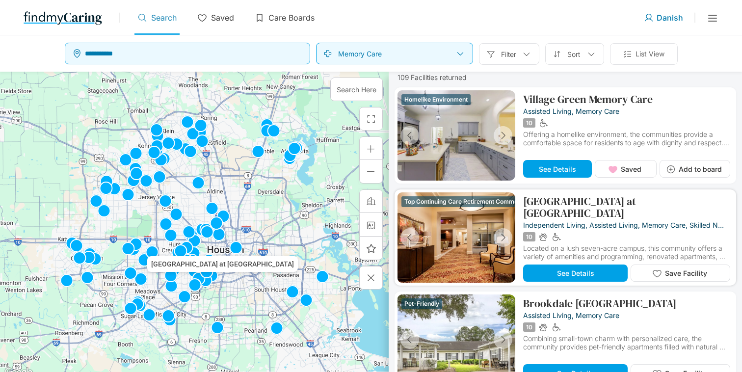
scroll to position [139, 0]
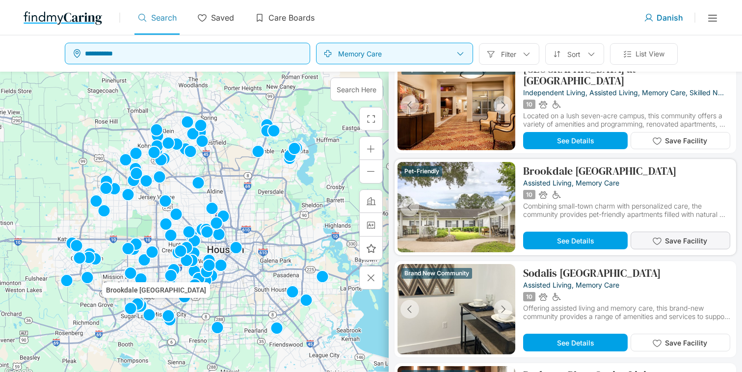
click at [671, 244] on span "Save Facility" at bounding box center [686, 241] width 42 height 8
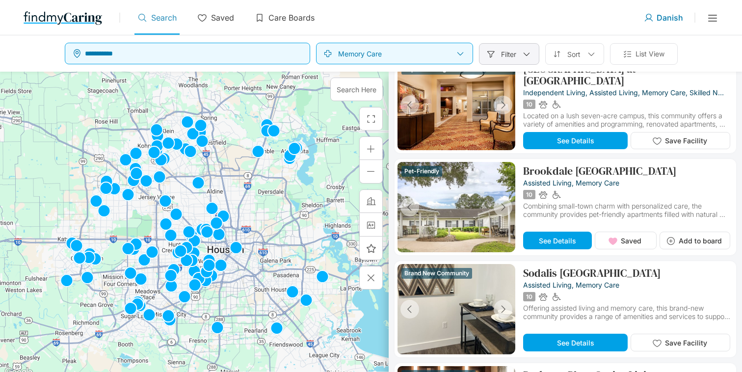
click at [524, 53] on div at bounding box center [526, 54] width 9 height 9
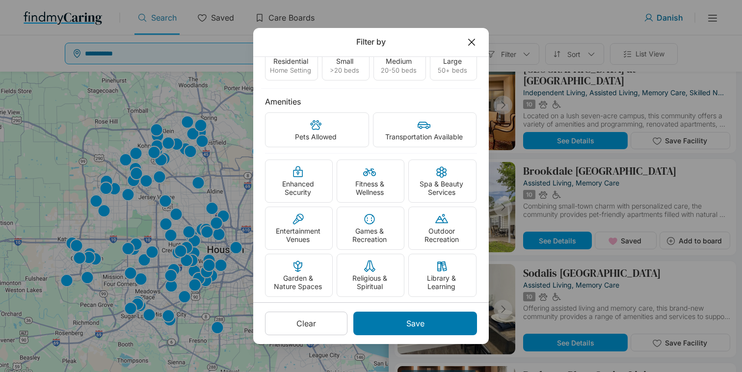
scroll to position [121, 0]
click at [471, 42] on line at bounding box center [472, 42] width 6 height 6
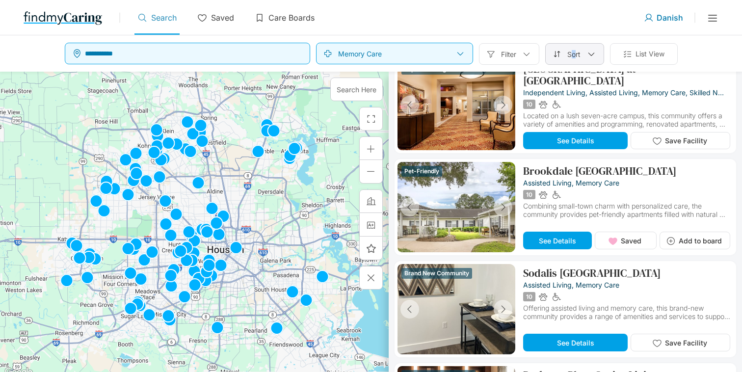
click at [574, 51] on p "Sort" at bounding box center [575, 54] width 14 height 8
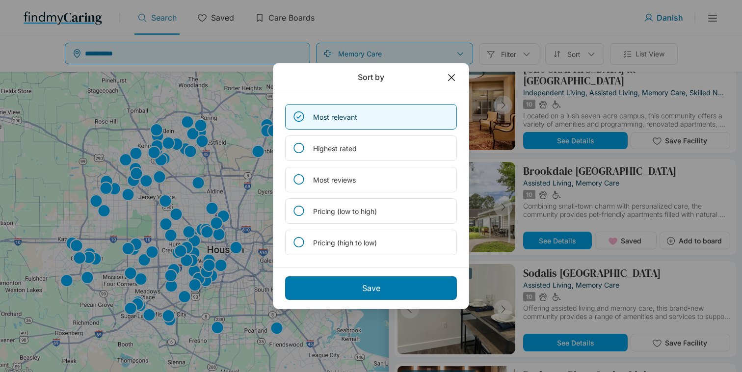
click at [451, 78] on icon at bounding box center [451, 77] width 11 height 11
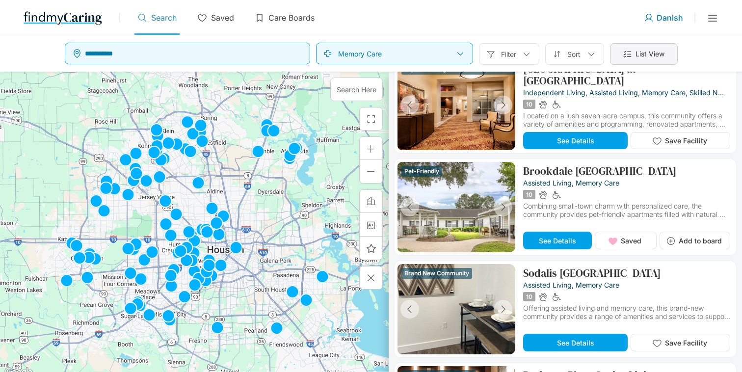
click at [661, 50] on p "List View" at bounding box center [650, 54] width 29 height 11
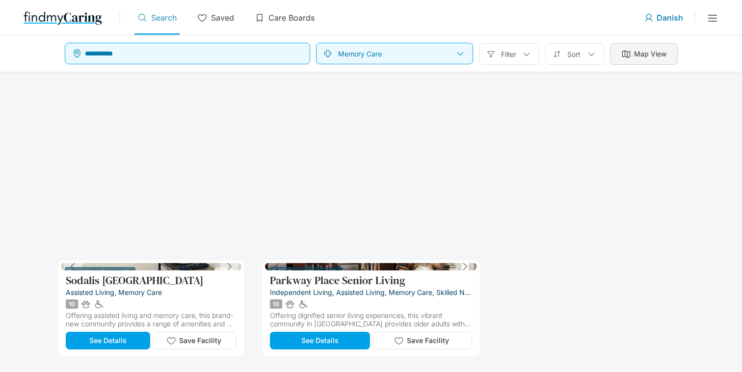
drag, startPoint x: 635, startPoint y: 55, endPoint x: 611, endPoint y: 92, distance: 44.1
click at [635, 55] on p "Map View" at bounding box center [650, 54] width 32 height 11
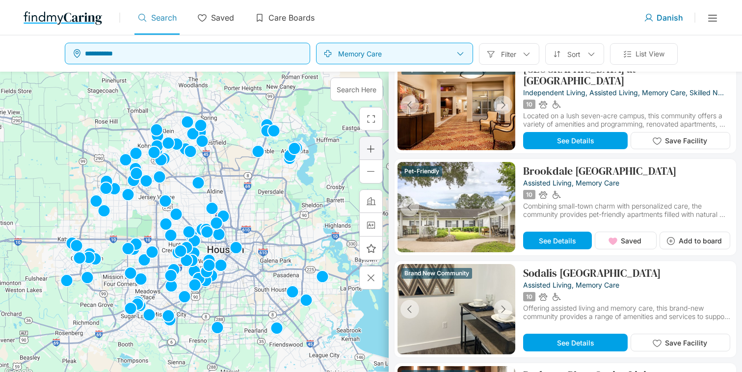
click at [367, 153] on div at bounding box center [371, 149] width 10 height 10
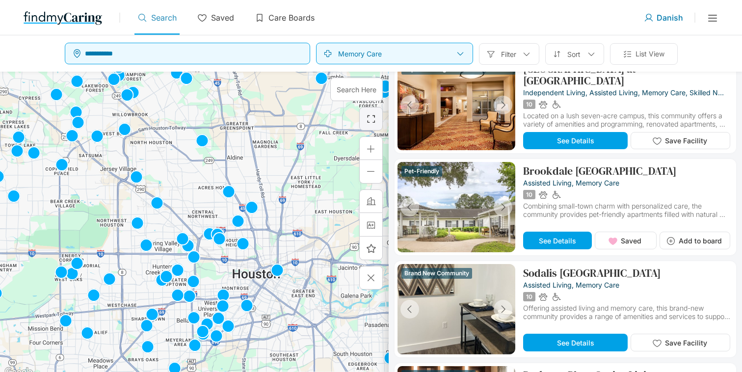
click at [374, 121] on div at bounding box center [371, 118] width 11 height 11
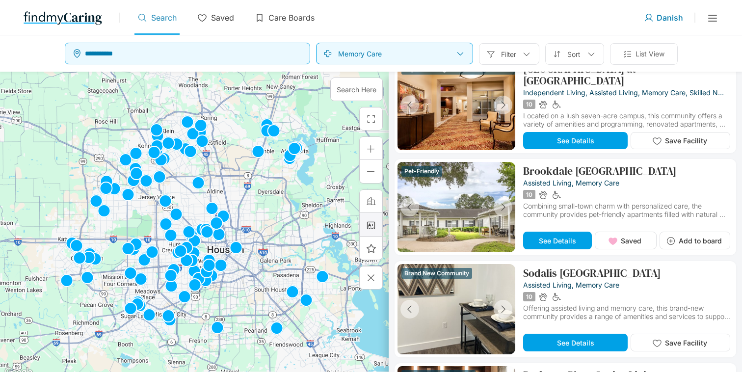
click at [376, 228] on div at bounding box center [371, 225] width 10 height 10
click at [376, 241] on div at bounding box center [371, 249] width 24 height 24
click at [379, 206] on div at bounding box center [371, 202] width 24 height 24
click at [374, 224] on div at bounding box center [371, 225] width 10 height 10
click at [519, 60] on div "Filter" at bounding box center [509, 54] width 60 height 22
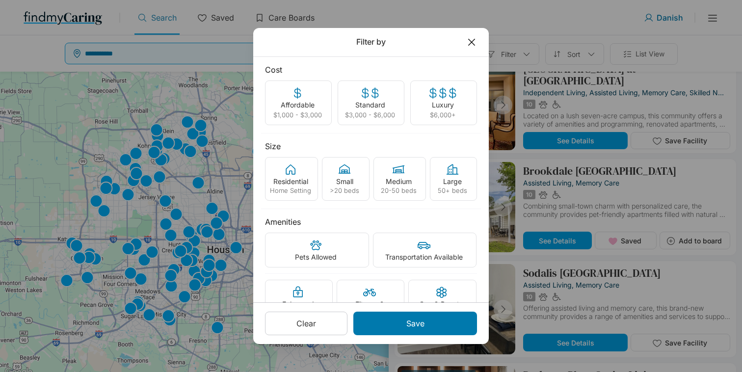
click at [470, 51] on div "Filter by" at bounding box center [371, 42] width 236 height 29
click at [473, 45] on icon at bounding box center [471, 42] width 11 height 11
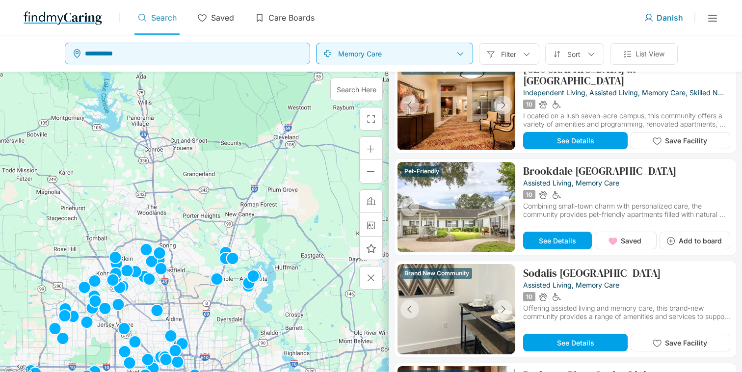
drag, startPoint x: 317, startPoint y: 132, endPoint x: 275, endPoint y: 266, distance: 140.9
click at [275, 266] on div at bounding box center [194, 225] width 389 height 307
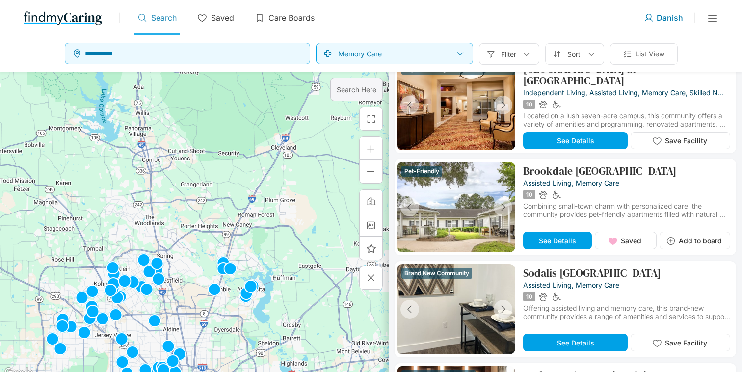
click at [362, 96] on div "Search Here" at bounding box center [356, 90] width 53 height 24
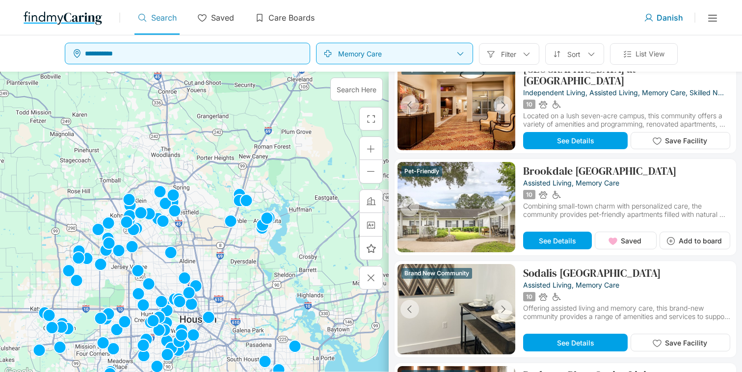
drag, startPoint x: 276, startPoint y: 192, endPoint x: 243, endPoint y: 294, distance: 107.1
click at [243, 294] on div at bounding box center [194, 225] width 389 height 307
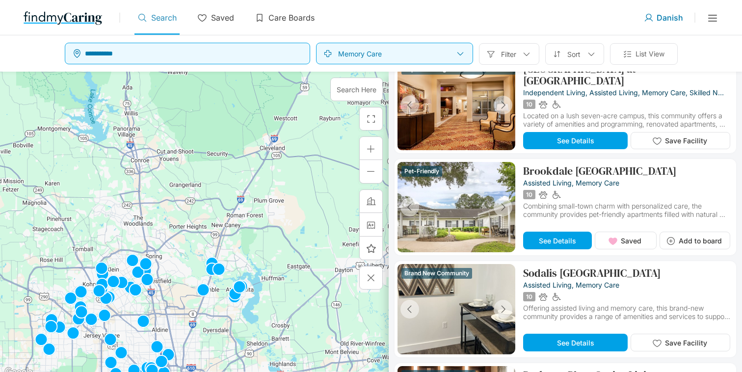
drag, startPoint x: 181, startPoint y: 245, endPoint x: 194, endPoint y: 156, distance: 90.8
click at [194, 156] on div at bounding box center [194, 225] width 389 height 307
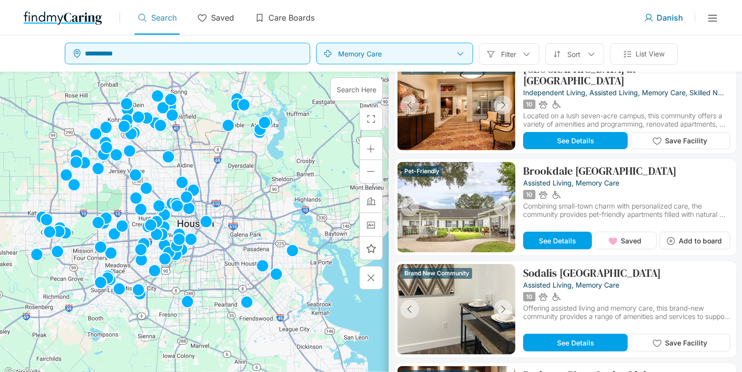
drag, startPoint x: 213, startPoint y: 229, endPoint x: 252, endPoint y: 176, distance: 65.9
click at [222, 172] on div at bounding box center [194, 225] width 389 height 307
click at [292, 20] on p "Care Boards" at bounding box center [292, 18] width 46 height 10
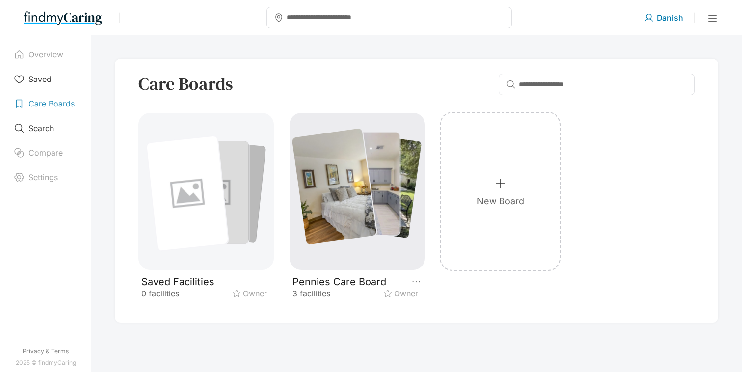
click at [371, 145] on div at bounding box center [366, 184] width 67 height 103
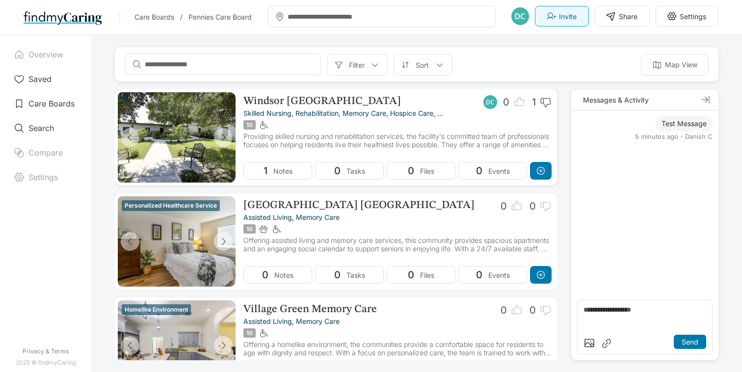
click at [338, 105] on p "Windsor Mission Oaks" at bounding box center [323, 101] width 158 height 12
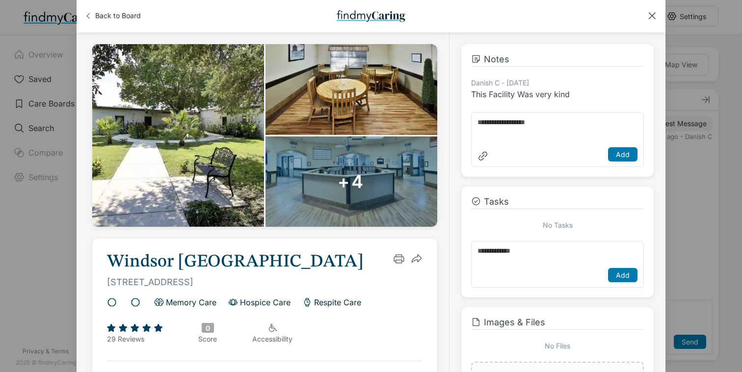
click at [536, 252] on textarea at bounding box center [558, 256] width 160 height 18
type textarea "**********"
click at [623, 271] on div "Add" at bounding box center [622, 275] width 29 height 14
click at [535, 266] on textarea at bounding box center [558, 258] width 160 height 18
type textarea "**********"
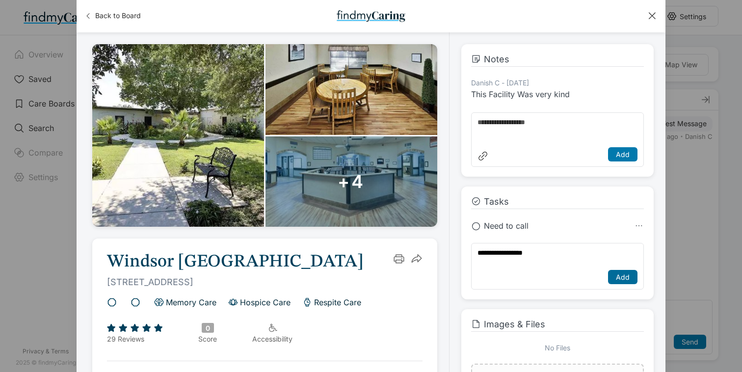
click at [619, 276] on p "Add" at bounding box center [623, 277] width 14 height 8
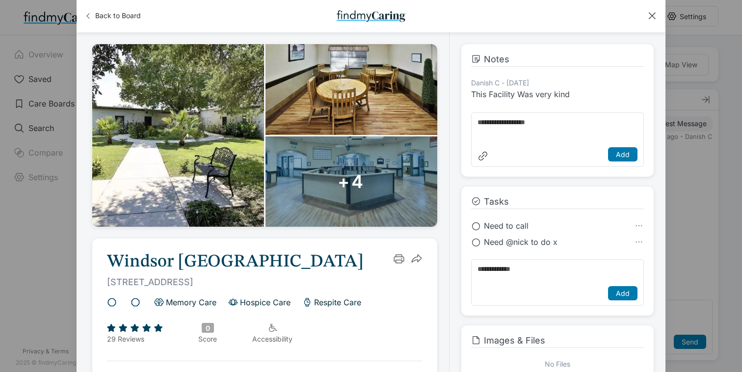
click at [652, 12] on div at bounding box center [652, 15] width 11 height 11
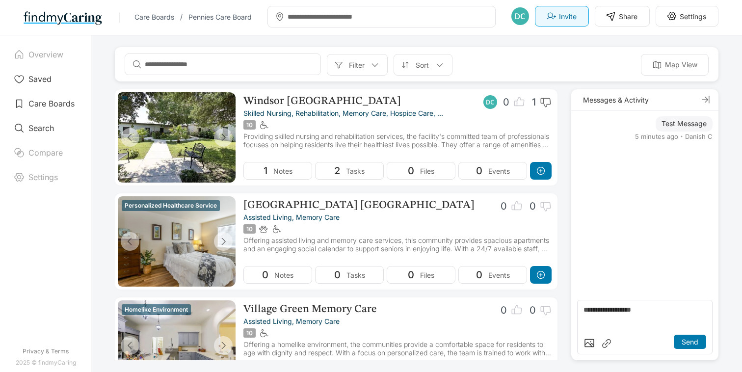
click at [617, 101] on p "Messages & Activity" at bounding box center [616, 100] width 66 height 8
click at [514, 150] on div "Windsor Mission Oaks Danish C owner 0 1 skilled nursing, rehabilitation, memory…" at bounding box center [398, 127] width 308 height 65
click at [320, 99] on p "Windsor Mission Oaks" at bounding box center [323, 101] width 158 height 12
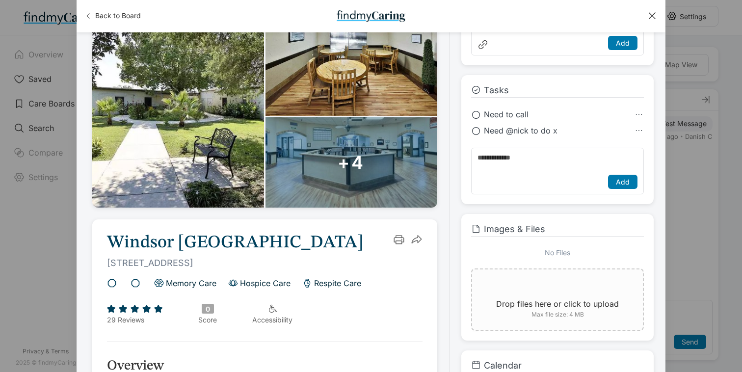
scroll to position [228, 0]
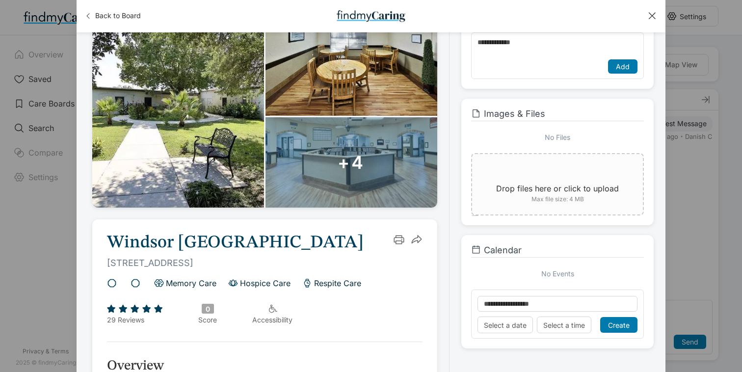
click at [331, 175] on div "+4" at bounding box center [352, 162] width 172 height 91
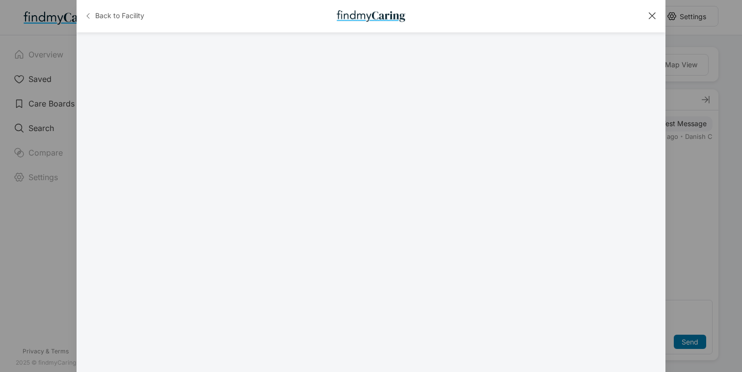
click at [126, 20] on span "Back to Facility" at bounding box center [119, 16] width 49 height 10
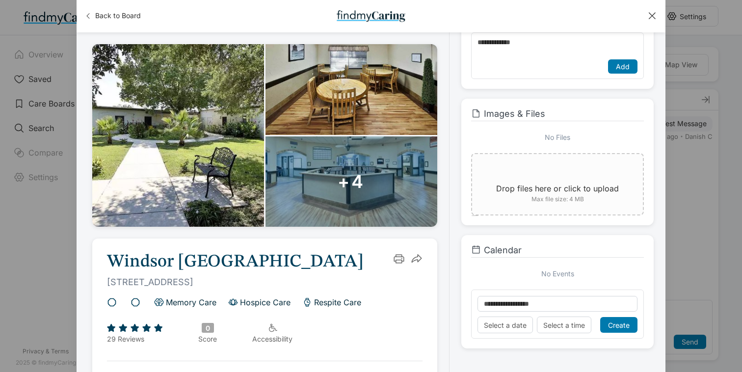
click at [527, 309] on input "text" at bounding box center [558, 304] width 160 height 16
click at [518, 323] on p "Select a date" at bounding box center [505, 325] width 43 height 8
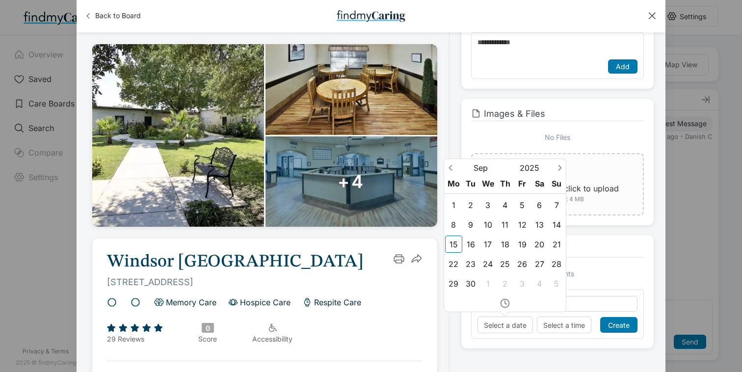
click at [577, 328] on p "Select a time" at bounding box center [565, 325] width 42 height 8
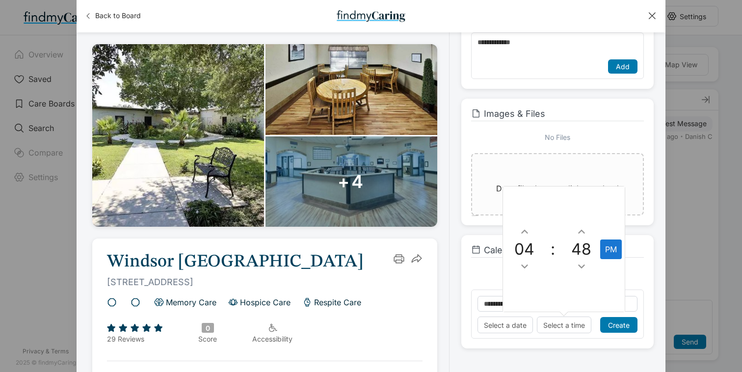
click at [486, 279] on div "No Events" at bounding box center [557, 274] width 173 height 32
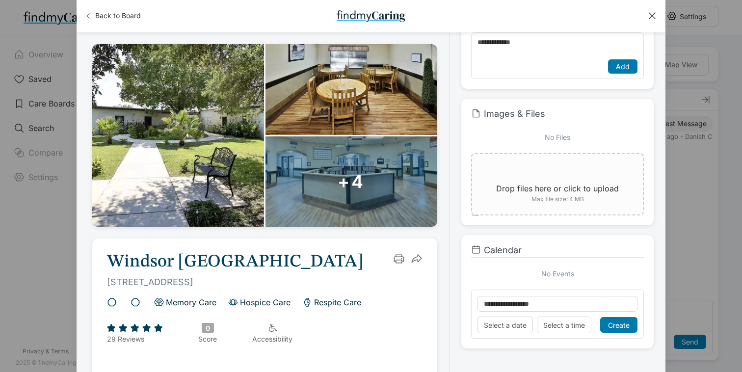
click at [524, 300] on input "text" at bounding box center [558, 304] width 160 height 16
type input "*"
click at [654, 17] on div at bounding box center [652, 15] width 11 height 11
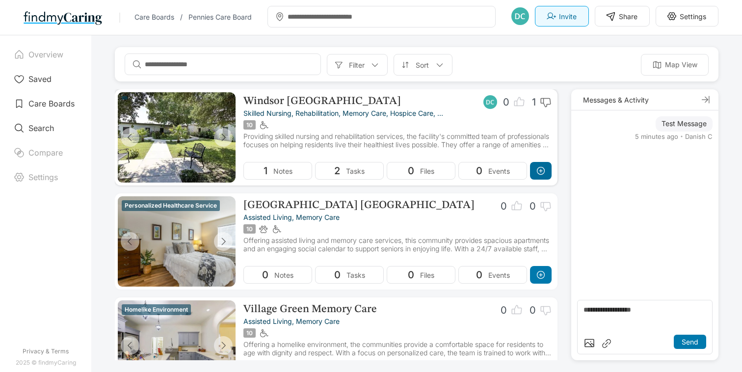
click at [539, 170] on icon at bounding box center [541, 171] width 10 height 10
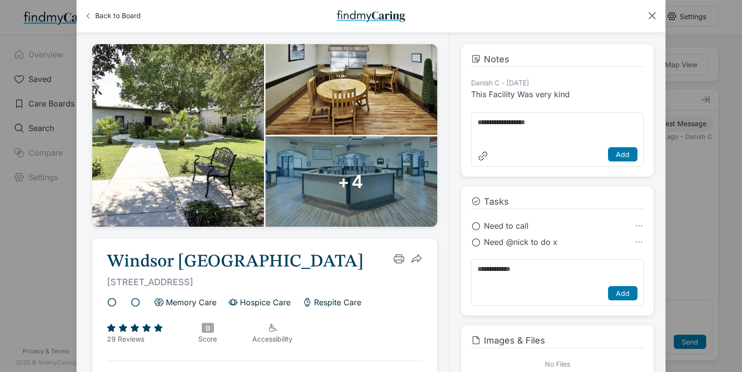
click at [653, 14] on div at bounding box center [652, 15] width 11 height 11
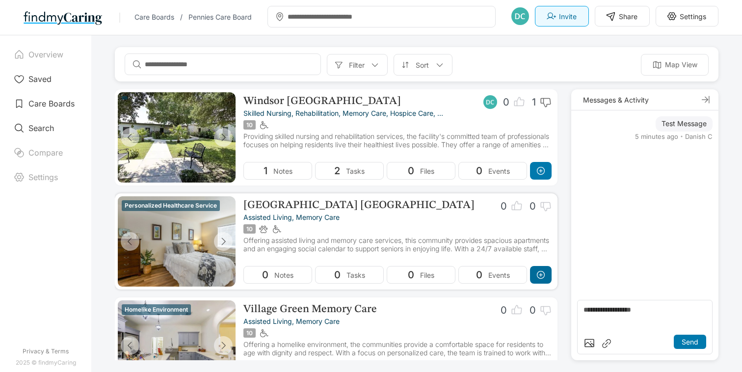
click at [537, 274] on icon at bounding box center [541, 275] width 10 height 10
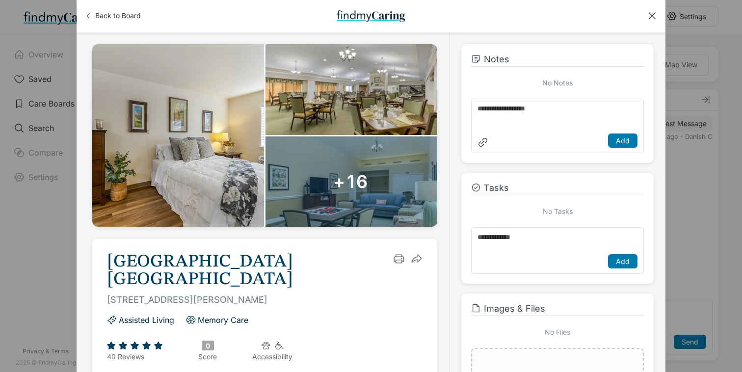
click at [649, 17] on div at bounding box center [652, 15] width 11 height 11
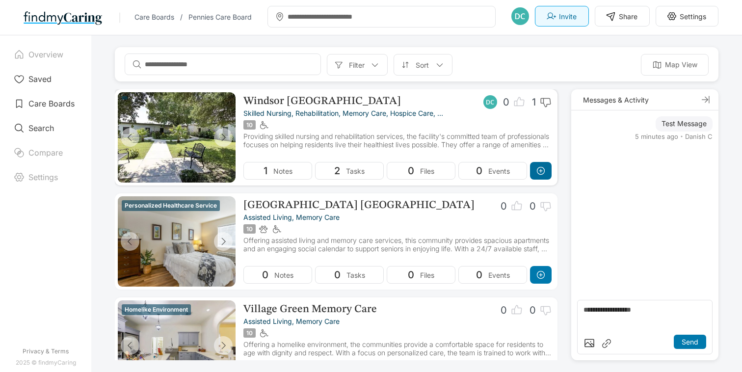
click at [536, 164] on div at bounding box center [541, 171] width 22 height 18
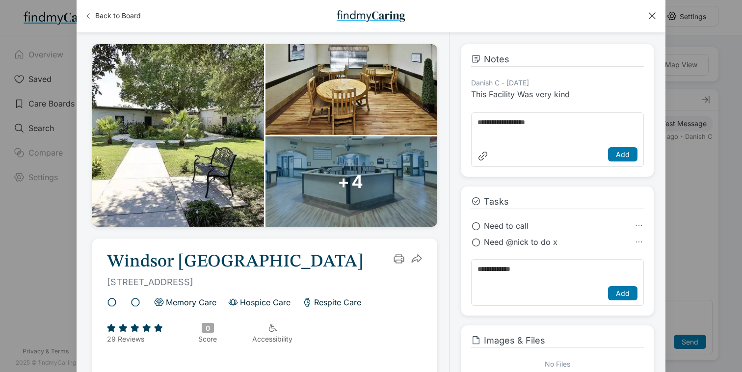
click at [477, 228] on icon at bounding box center [476, 226] width 10 height 10
click at [651, 16] on div at bounding box center [652, 15] width 11 height 11
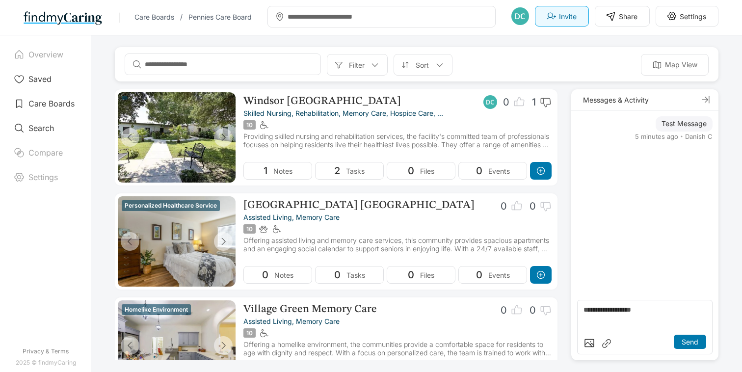
click at [675, 17] on icon at bounding box center [672, 16] width 10 height 10
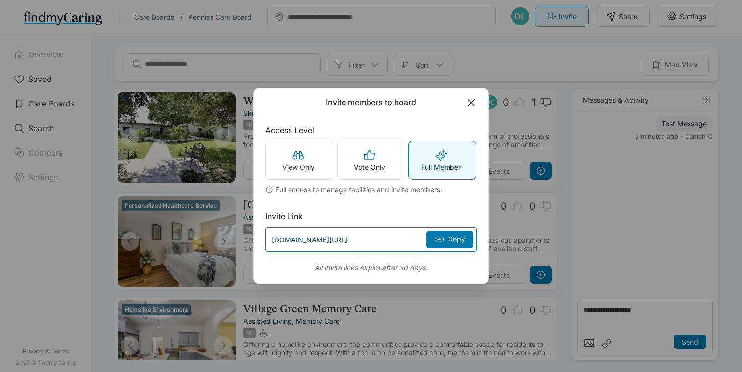
click at [475, 101] on icon at bounding box center [471, 102] width 11 height 11
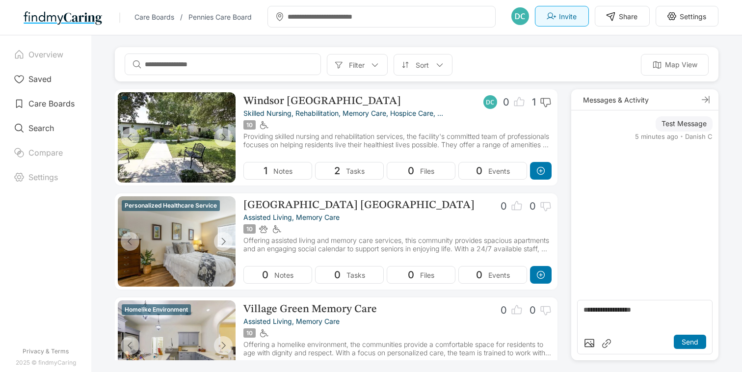
click at [685, 16] on p "Settings" at bounding box center [693, 16] width 27 height 8
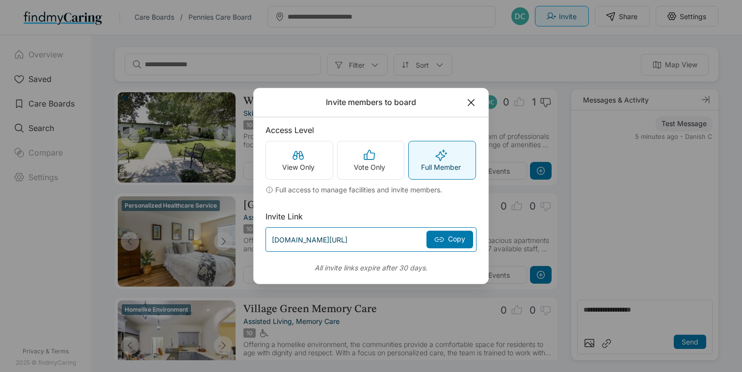
click at [467, 103] on icon at bounding box center [471, 102] width 11 height 11
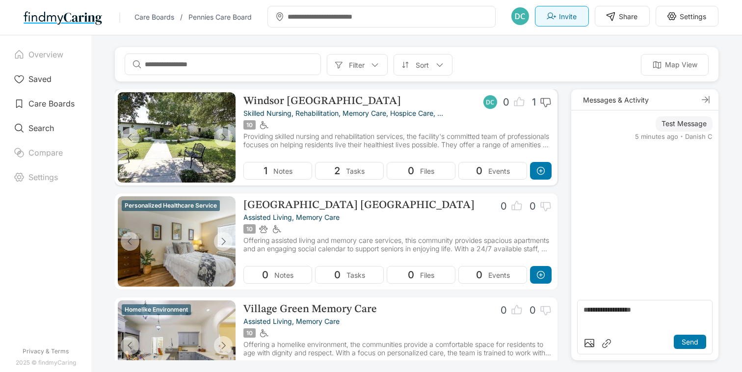
click at [165, 130] on div at bounding box center [176, 137] width 67 height 90
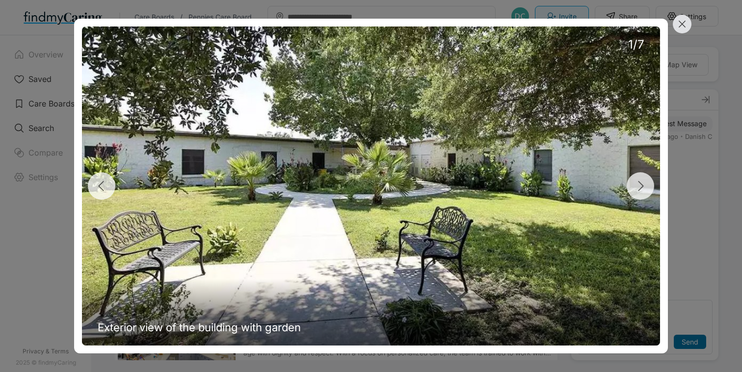
click at [679, 24] on icon at bounding box center [682, 24] width 11 height 11
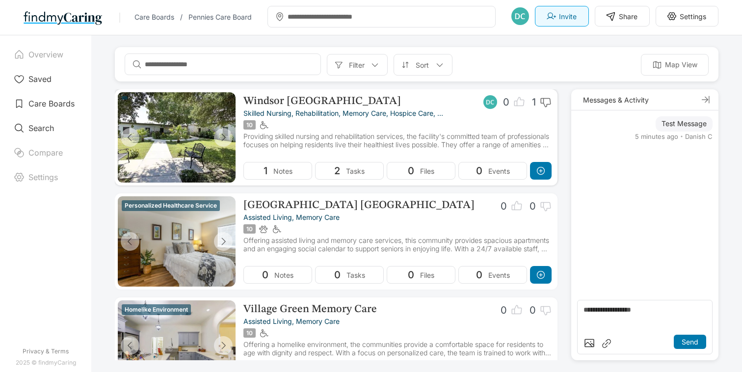
click at [192, 129] on div at bounding box center [176, 137] width 67 height 90
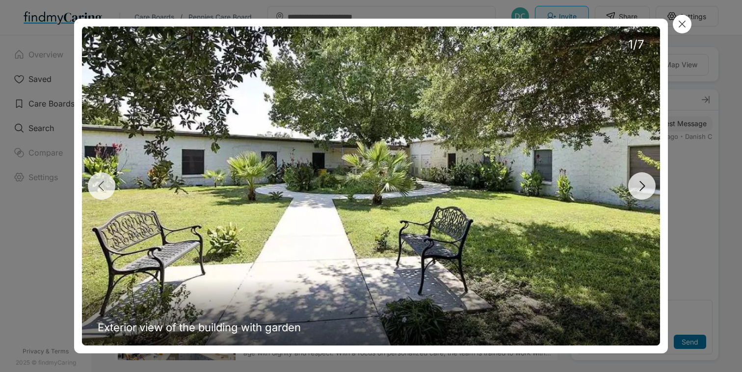
click at [636, 182] on icon "button" at bounding box center [642, 186] width 15 height 15
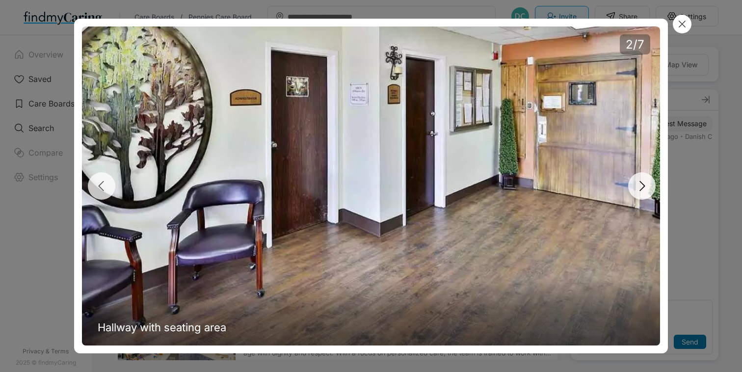
click at [636, 182] on icon "button" at bounding box center [642, 186] width 15 height 15
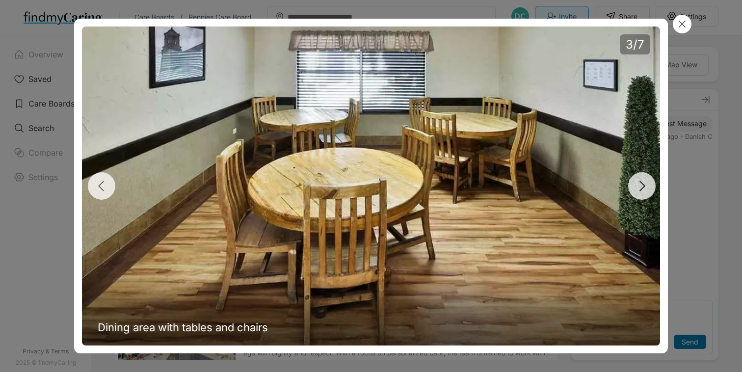
click at [636, 182] on icon "button" at bounding box center [642, 186] width 15 height 15
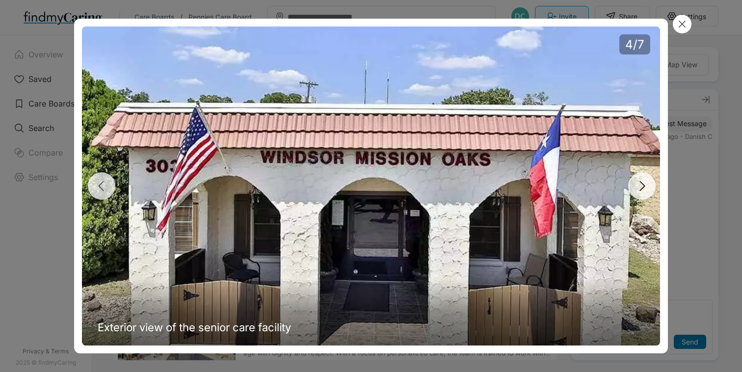
click at [636, 182] on icon "button" at bounding box center [642, 186] width 15 height 15
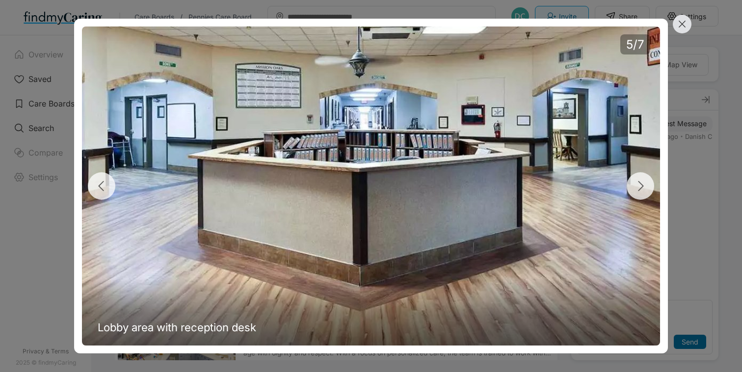
click at [676, 24] on div at bounding box center [682, 24] width 19 height 19
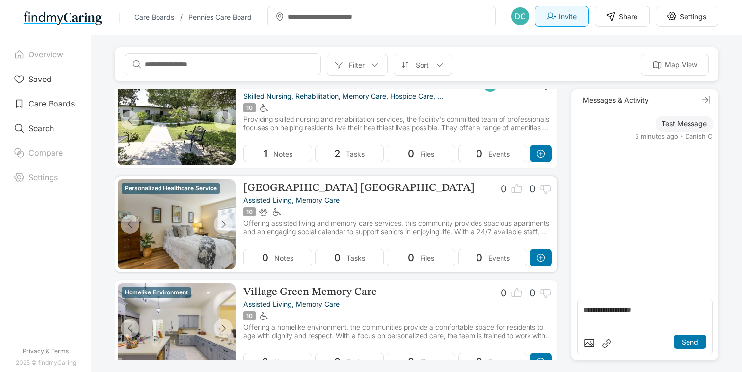
scroll to position [57, 0]
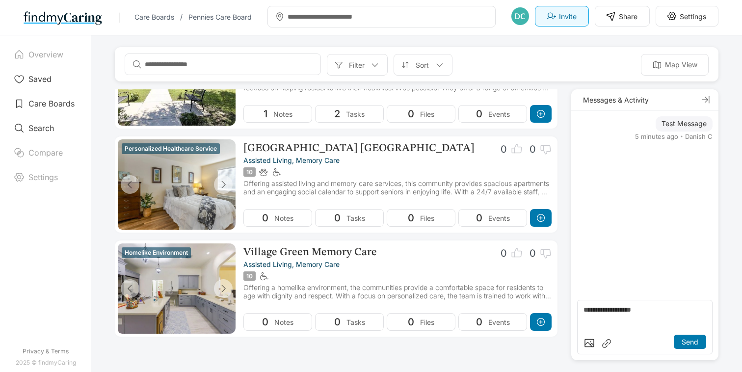
click at [602, 317] on textarea at bounding box center [645, 319] width 123 height 26
type textarea "*"
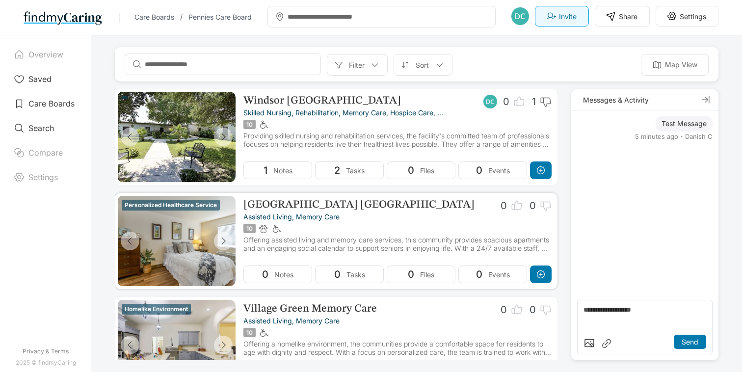
scroll to position [0, 0]
click at [35, 148] on p "Compare" at bounding box center [45, 153] width 34 height 10
click at [37, 183] on div "Settings" at bounding box center [46, 177] width 76 height 19
click at [48, 51] on p "Overview" at bounding box center [45, 55] width 35 height 10
click at [116, 67] on div "Filter Sort Map View" at bounding box center [417, 64] width 604 height 34
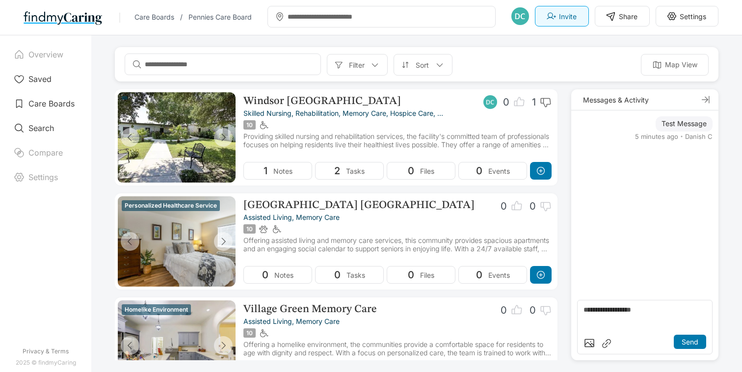
click at [162, 11] on div "Care Boards / Pennies Care Board Houston, TX Thousand Oaks, CA Mountain House, …" at bounding box center [427, 17] width 584 height 22
click at [162, 15] on link "Care Boards" at bounding box center [155, 17] width 40 height 8
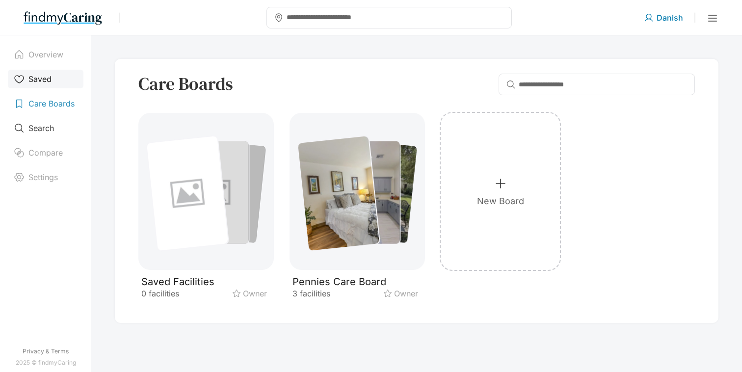
click at [53, 82] on div "Saved" at bounding box center [46, 79] width 76 height 19
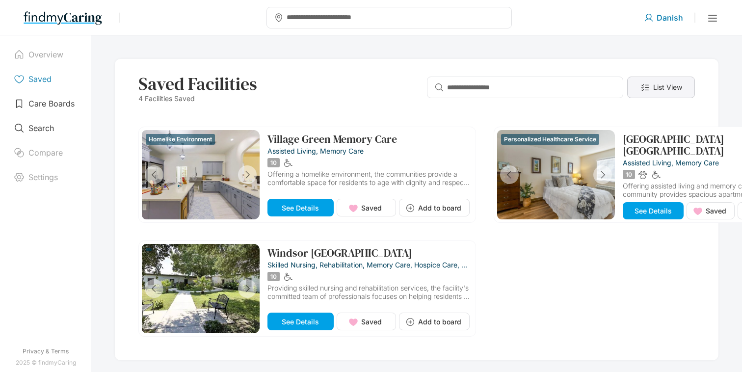
drag, startPoint x: 691, startPoint y: 88, endPoint x: 687, endPoint y: 104, distance: 15.7
click at [691, 88] on div "List View" at bounding box center [661, 88] width 68 height 22
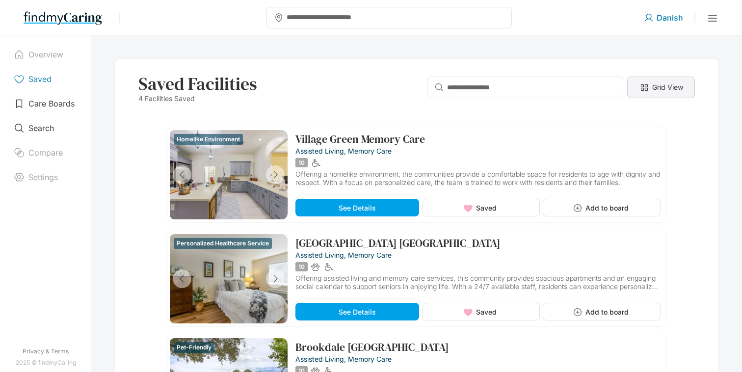
click at [645, 89] on div "Grid View" at bounding box center [661, 88] width 68 height 22
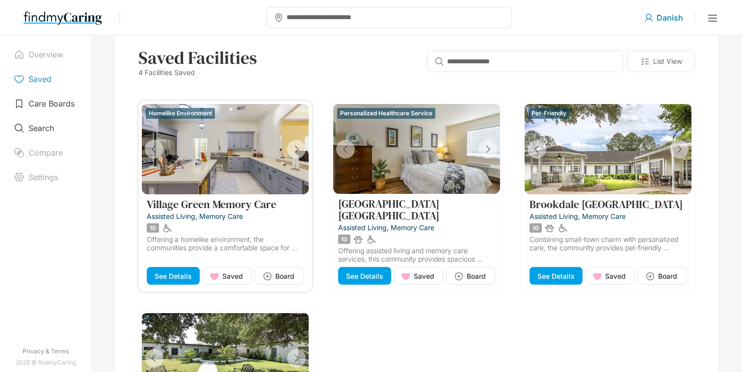
scroll to position [25, 0]
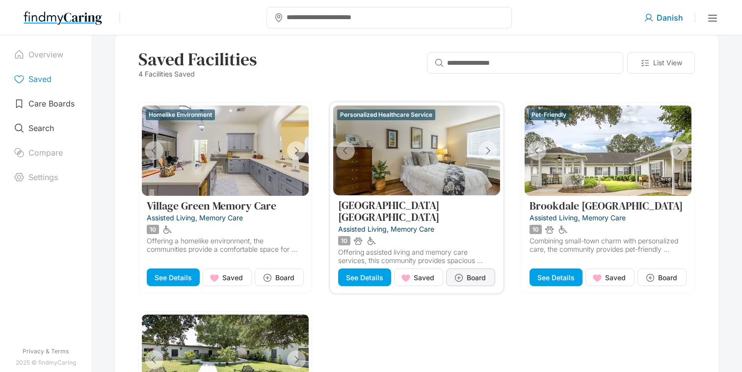
click at [463, 269] on button "Board" at bounding box center [470, 278] width 49 height 18
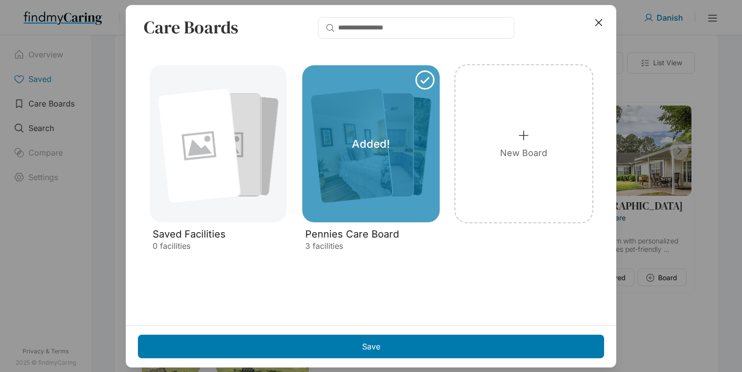
click at [600, 25] on icon at bounding box center [599, 22] width 11 height 11
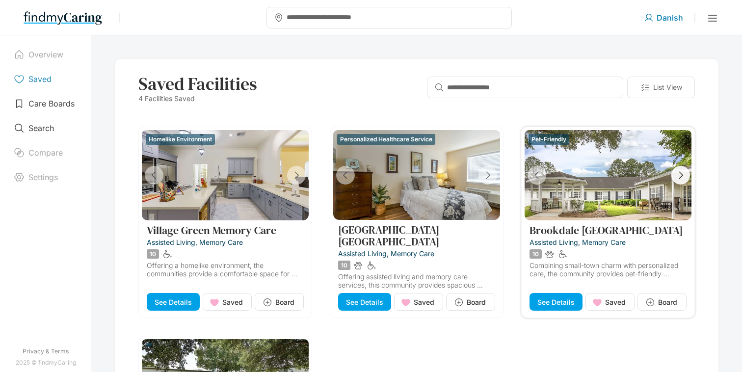
click at [676, 179] on icon "button" at bounding box center [681, 175] width 11 height 11
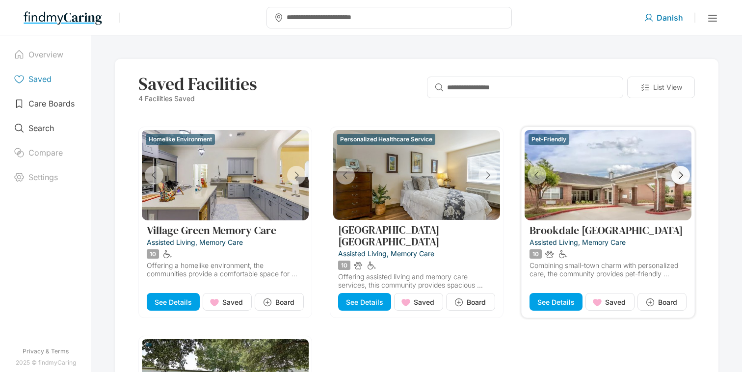
click at [676, 179] on icon "button" at bounding box center [681, 175] width 11 height 11
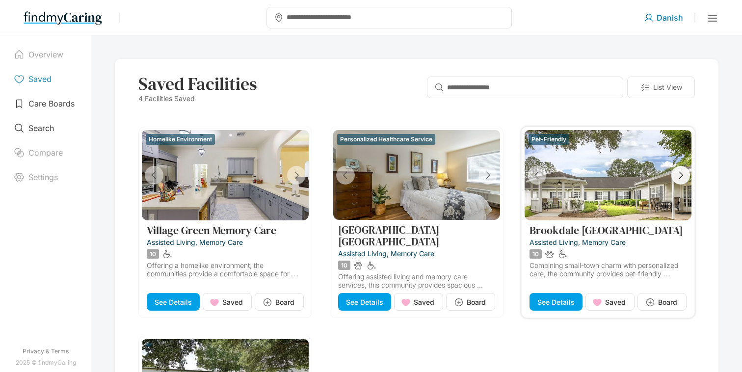
click at [676, 179] on icon "button" at bounding box center [681, 175] width 11 height 11
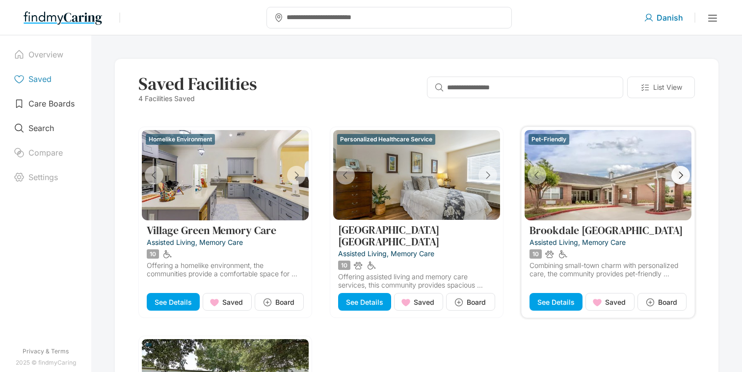
click at [676, 179] on icon "button" at bounding box center [681, 175] width 11 height 11
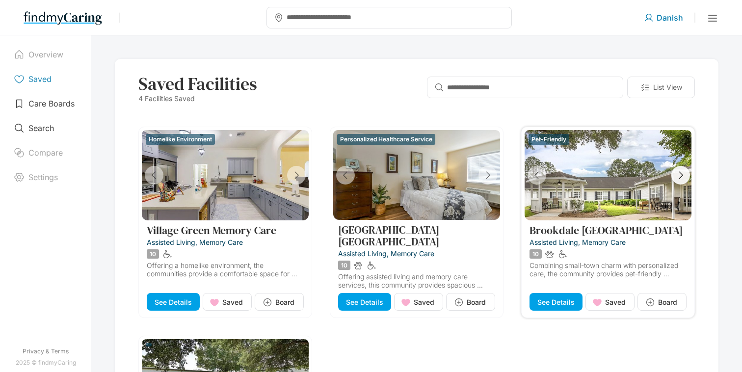
click at [676, 179] on icon "button" at bounding box center [681, 175] width 11 height 11
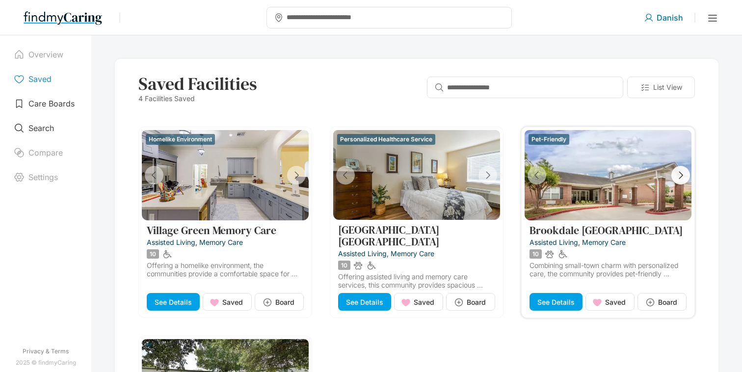
click at [676, 179] on icon "button" at bounding box center [681, 175] width 11 height 11
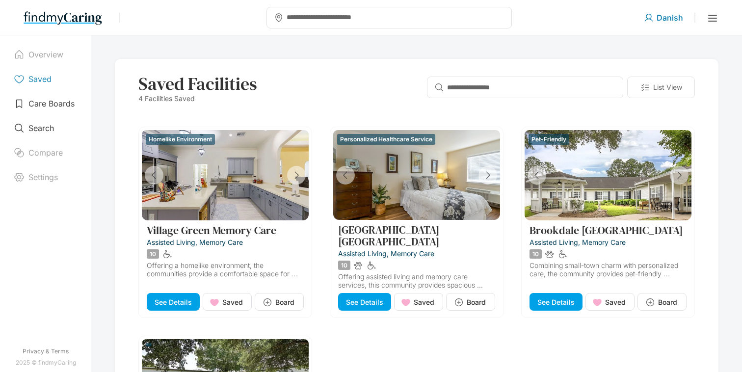
click at [715, 12] on icon at bounding box center [713, 18] width 12 height 12
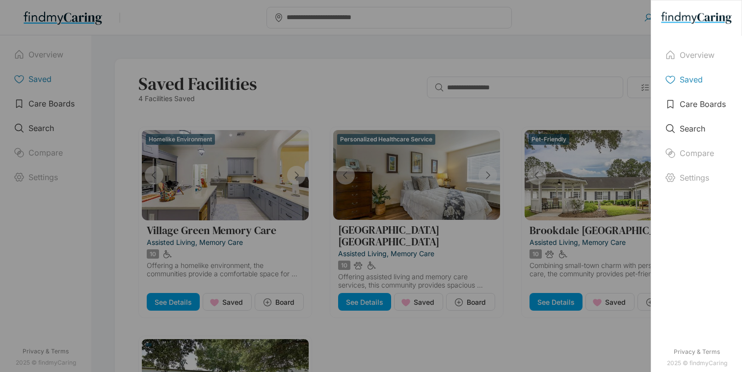
click at [631, 38] on div "Overview Saved Care Boards Search Compare Settings Privacy & Terms 2025 © findm…" at bounding box center [371, 186] width 742 height 372
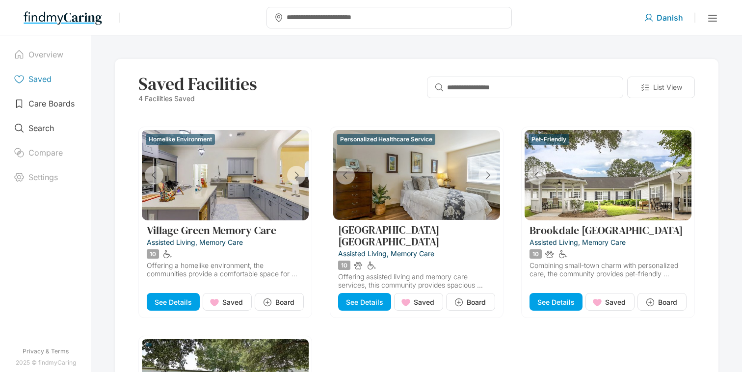
click at [707, 22] on div "Log in Sign up free Danish List your facility" at bounding box center [681, 17] width 75 height 29
click at [38, 123] on p "Search" at bounding box center [41, 128] width 26 height 10
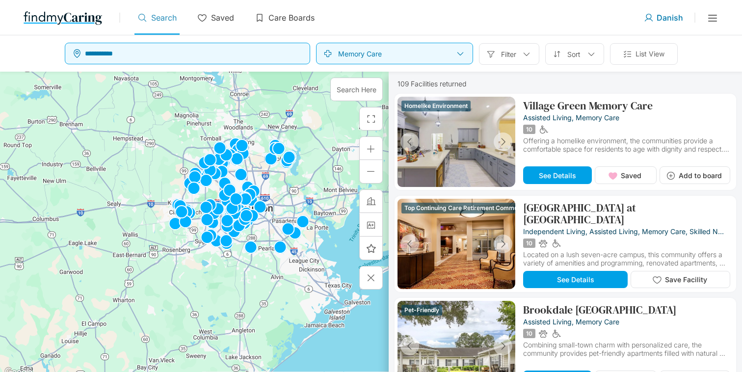
drag, startPoint x: 314, startPoint y: 208, endPoint x: 293, endPoint y: 196, distance: 24.0
click at [293, 196] on div at bounding box center [194, 225] width 389 height 307
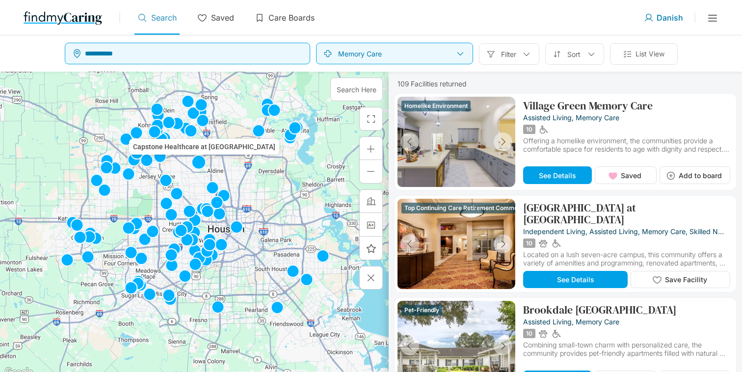
click at [194, 165] on img at bounding box center [199, 163] width 16 height 16
click at [197, 167] on img at bounding box center [199, 163] width 16 height 16
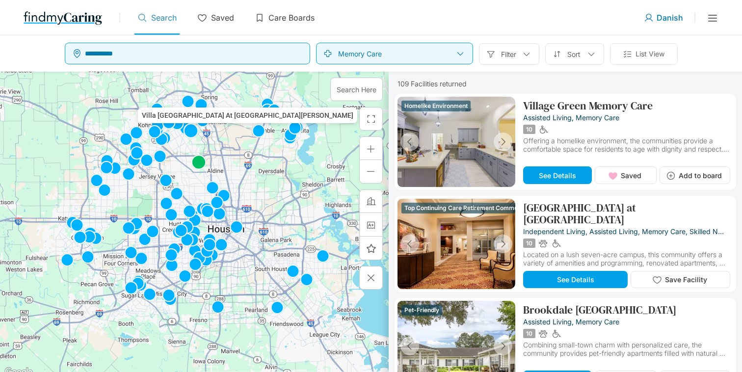
click at [195, 135] on img at bounding box center [191, 131] width 16 height 16
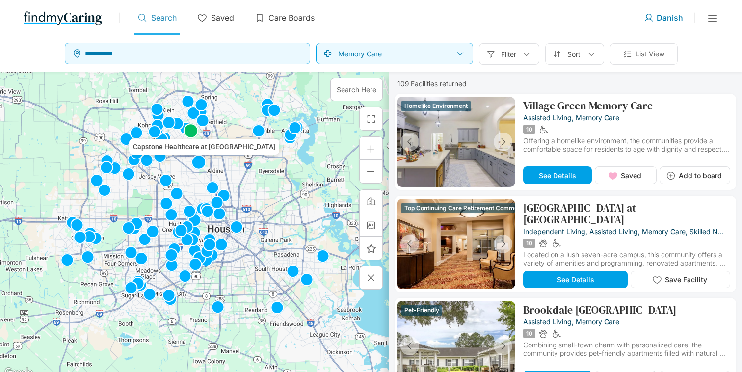
click at [196, 159] on img at bounding box center [199, 163] width 16 height 16
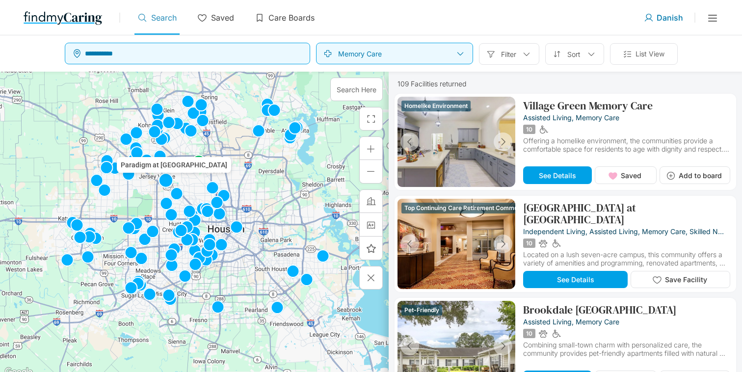
click at [170, 182] on img at bounding box center [166, 181] width 16 height 16
click at [173, 190] on img at bounding box center [177, 194] width 16 height 16
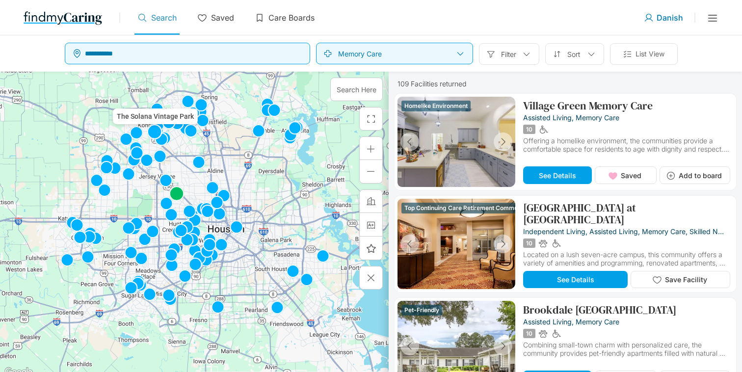
click at [157, 137] on img at bounding box center [155, 132] width 16 height 16
click at [156, 150] on img at bounding box center [160, 157] width 16 height 16
click at [139, 151] on img at bounding box center [137, 153] width 16 height 16
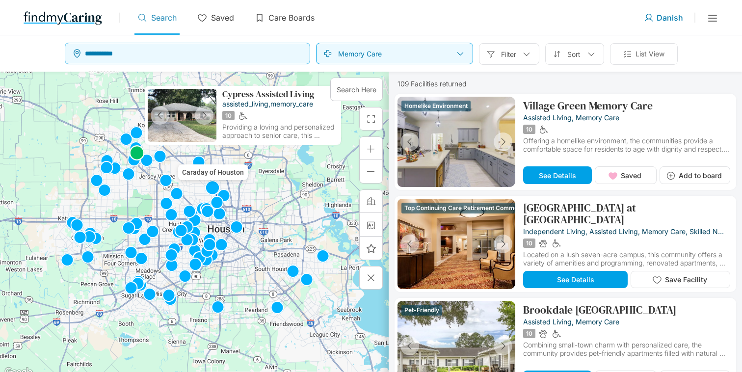
click at [215, 184] on img at bounding box center [213, 188] width 16 height 16
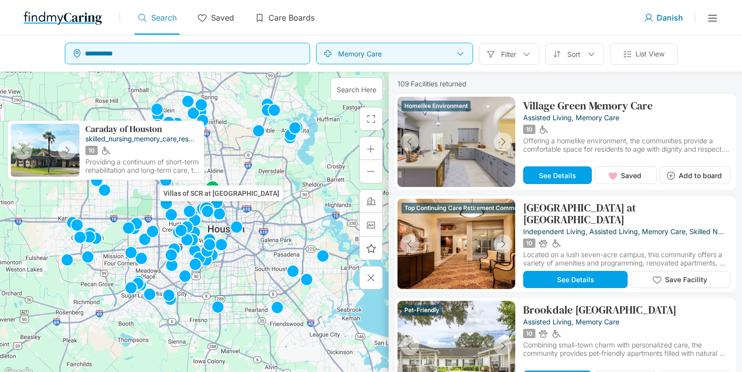
click at [214, 203] on img at bounding box center [207, 209] width 16 height 16
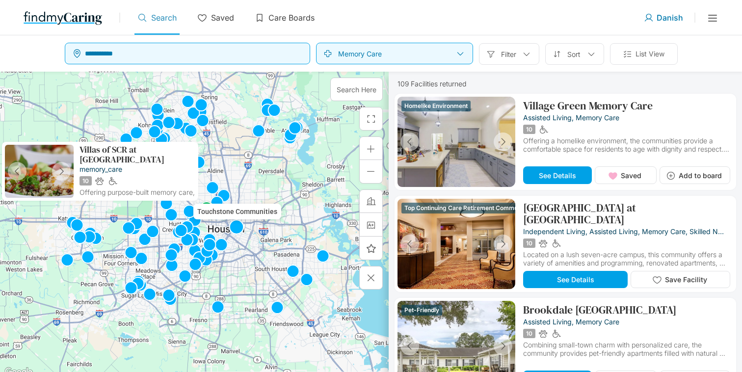
click at [236, 223] on img at bounding box center [237, 227] width 16 height 16
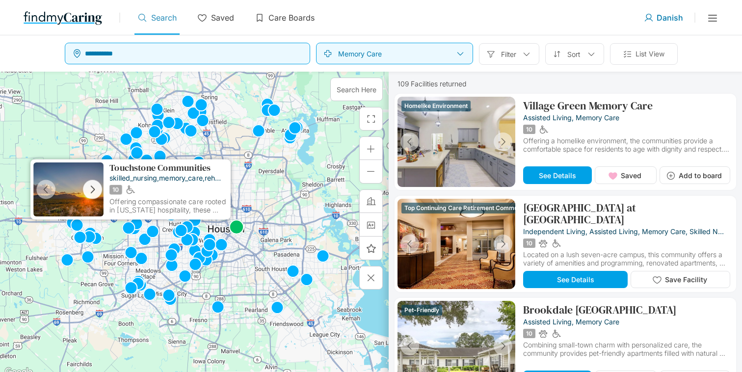
click at [98, 183] on button "button" at bounding box center [92, 189] width 19 height 19
click at [320, 189] on div at bounding box center [194, 225] width 389 height 307
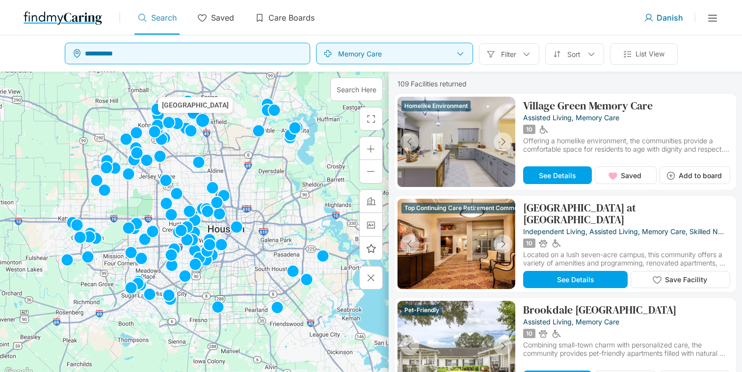
click at [204, 126] on img at bounding box center [203, 121] width 16 height 16
click at [199, 161] on img at bounding box center [199, 163] width 16 height 16
click at [210, 184] on img at bounding box center [213, 188] width 16 height 16
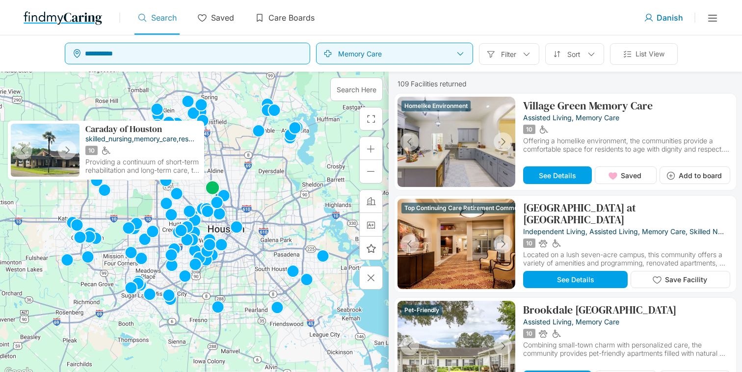
click at [262, 154] on div "To navigate, press the arrow keys." at bounding box center [194, 225] width 389 height 307
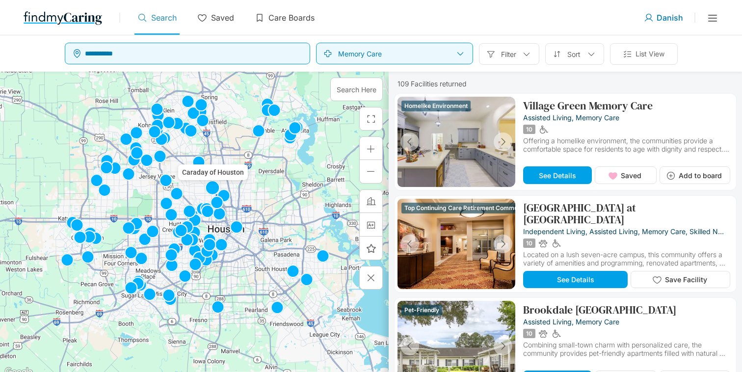
click at [211, 184] on img at bounding box center [213, 188] width 16 height 16
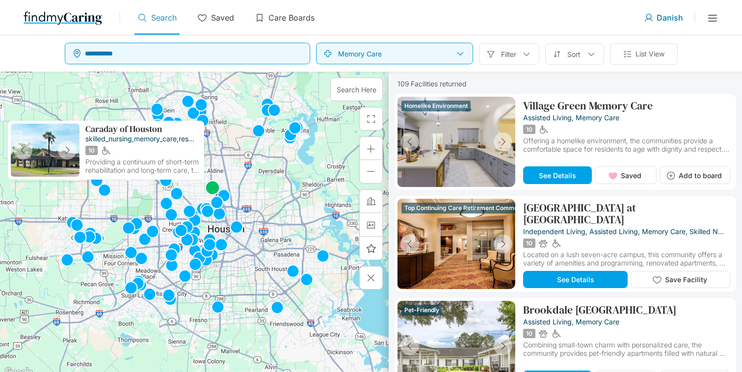
click at [254, 185] on div "To navigate, press the arrow keys." at bounding box center [194, 225] width 389 height 307
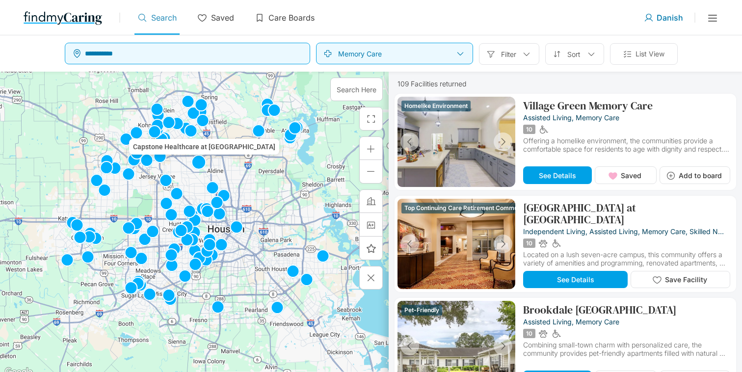
click at [205, 168] on img at bounding box center [199, 163] width 16 height 16
click at [269, 176] on div "To navigate, press the arrow keys." at bounding box center [194, 225] width 389 height 307
click at [194, 158] on img at bounding box center [199, 163] width 16 height 16
click at [206, 135] on div "To navigate, press the arrow keys." at bounding box center [194, 225] width 389 height 307
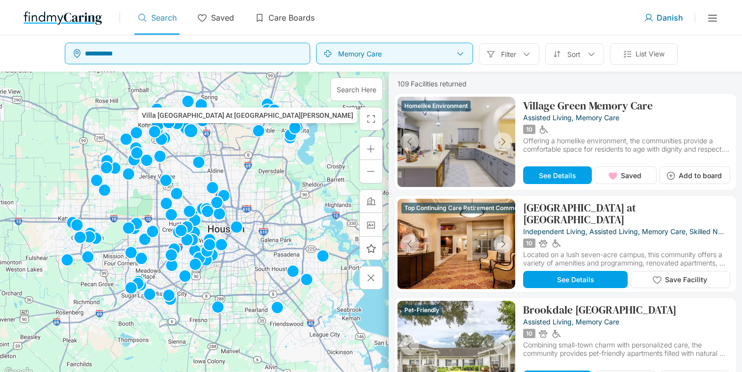
click at [189, 135] on img at bounding box center [191, 131] width 16 height 16
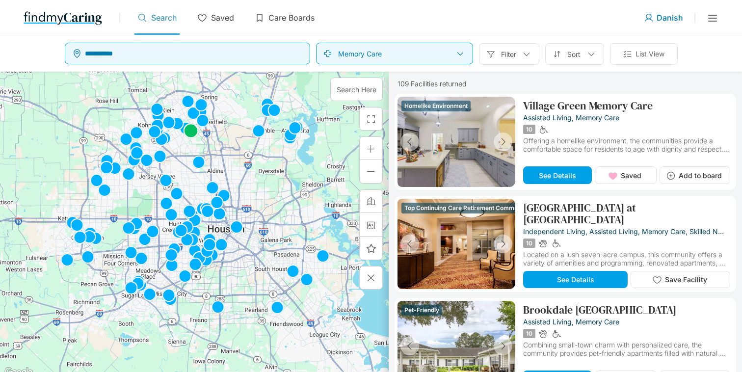
click at [224, 136] on div "To navigate, press the arrow keys." at bounding box center [194, 225] width 389 height 307
click at [258, 129] on img at bounding box center [259, 131] width 16 height 16
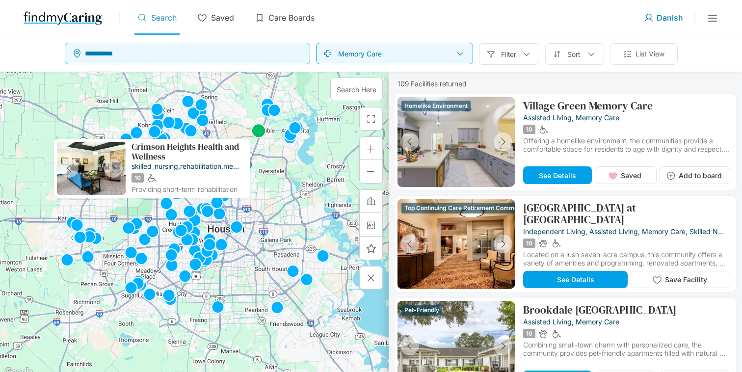
click at [266, 156] on div "To navigate, press the arrow keys." at bounding box center [194, 225] width 389 height 307
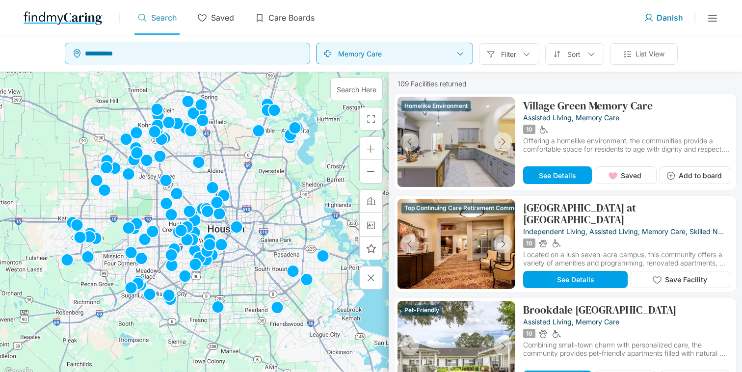
click at [273, 118] on div at bounding box center [194, 225] width 389 height 307
click at [274, 114] on img at bounding box center [275, 111] width 16 height 16
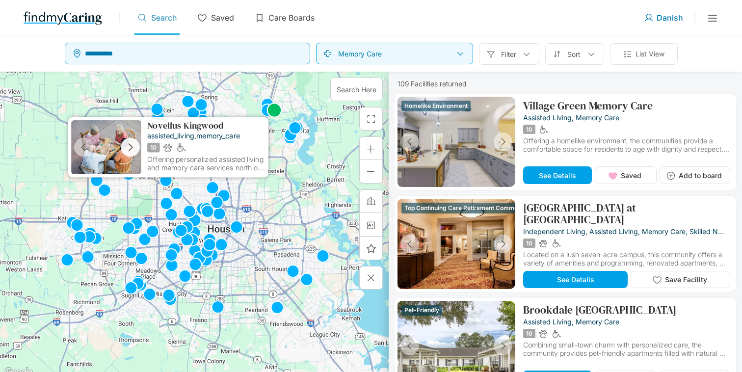
click at [133, 148] on icon "button" at bounding box center [130, 147] width 11 height 11
click at [133, 150] on icon "button" at bounding box center [130, 147] width 11 height 11
click at [129, 140] on button "button" at bounding box center [130, 147] width 19 height 19
click at [273, 229] on div at bounding box center [194, 225] width 389 height 307
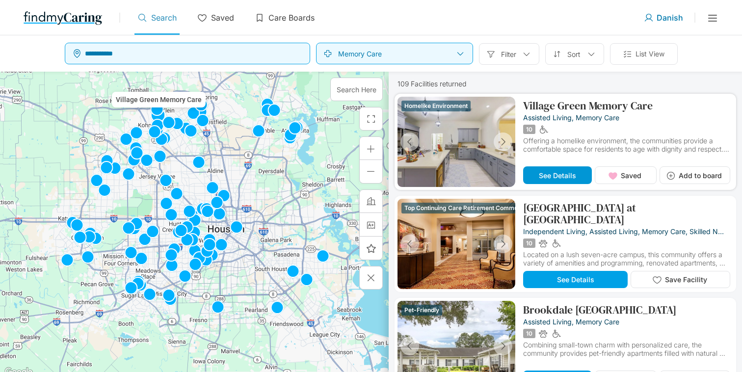
click at [572, 184] on button "See Details" at bounding box center [557, 175] width 69 height 18
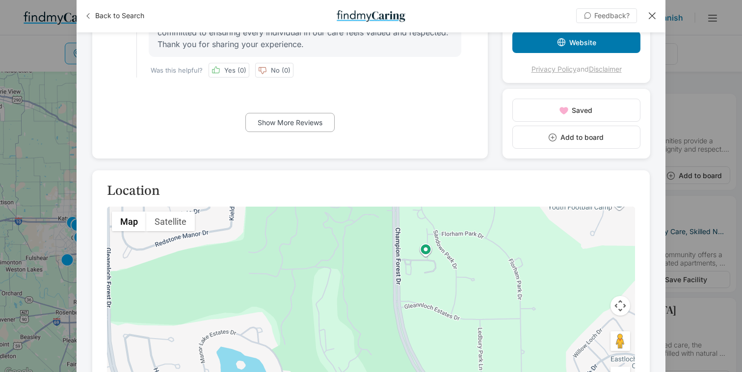
scroll to position [1554, 0]
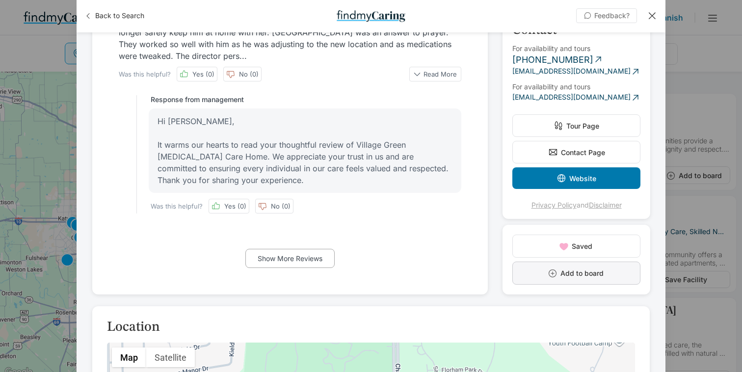
click at [592, 285] on button "Add to board" at bounding box center [577, 273] width 128 height 23
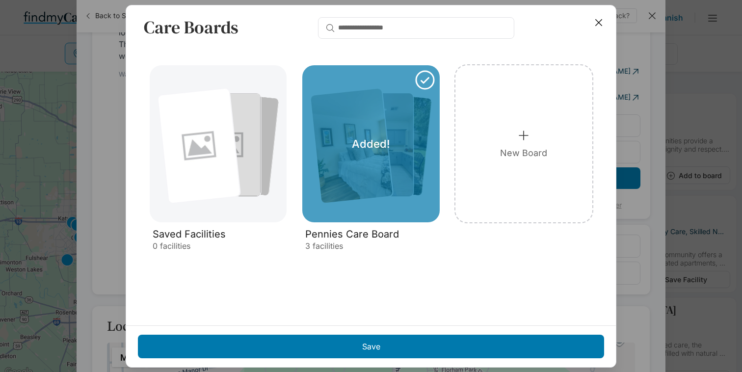
click at [598, 21] on line at bounding box center [599, 22] width 6 height 6
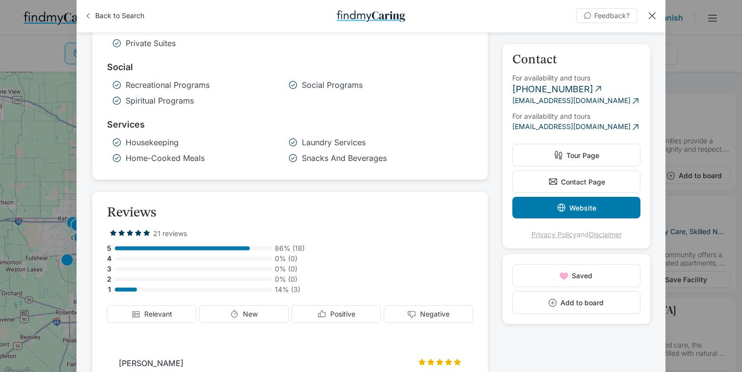
scroll to position [816, 0]
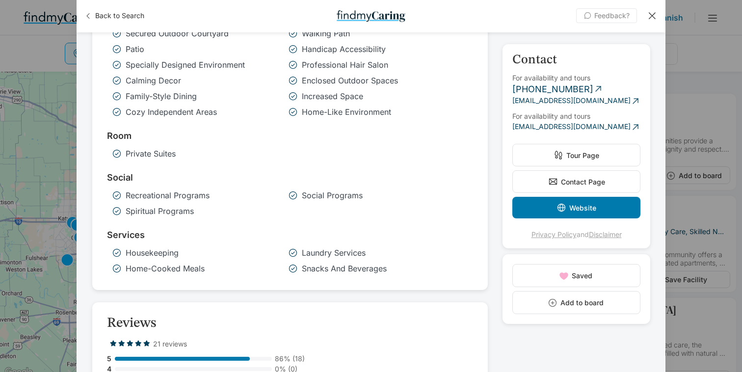
click at [617, 21] on button "Feedback?" at bounding box center [606, 15] width 61 height 15
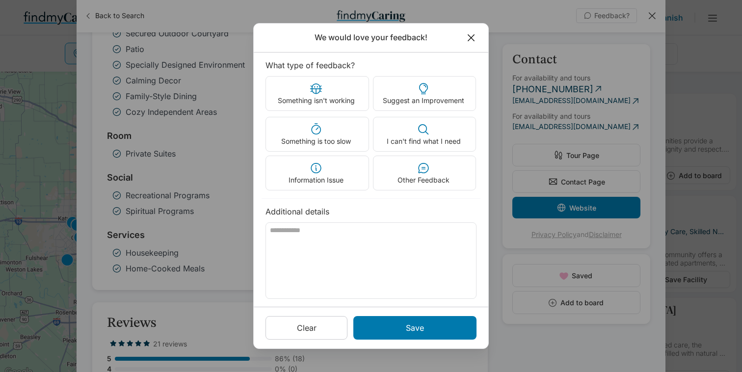
click at [475, 42] on icon at bounding box center [471, 37] width 11 height 11
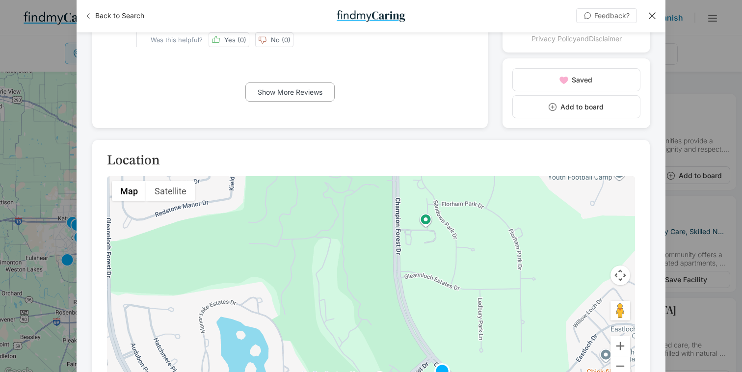
scroll to position [1715, 0]
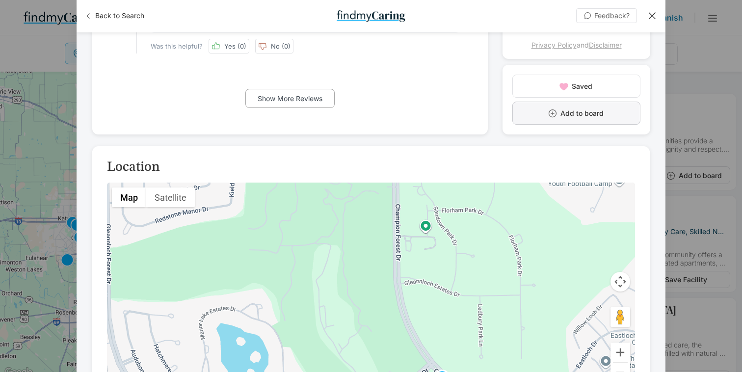
click at [592, 125] on button "Add to board" at bounding box center [577, 113] width 128 height 23
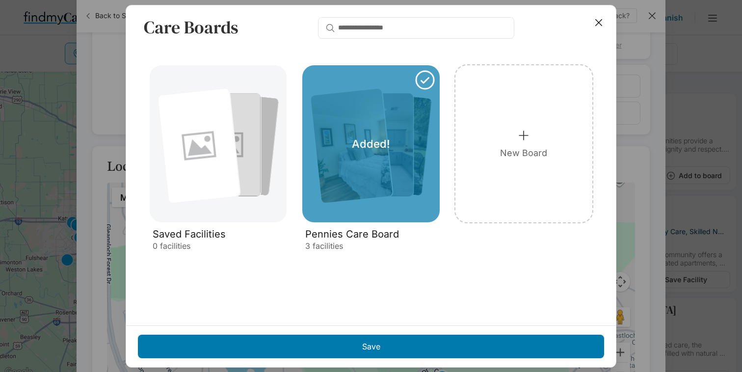
click at [600, 23] on icon at bounding box center [599, 22] width 11 height 11
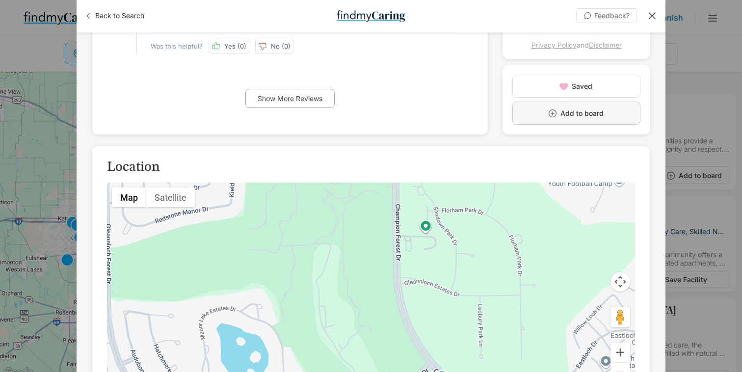
click at [527, 125] on button "Add to board" at bounding box center [577, 113] width 128 height 23
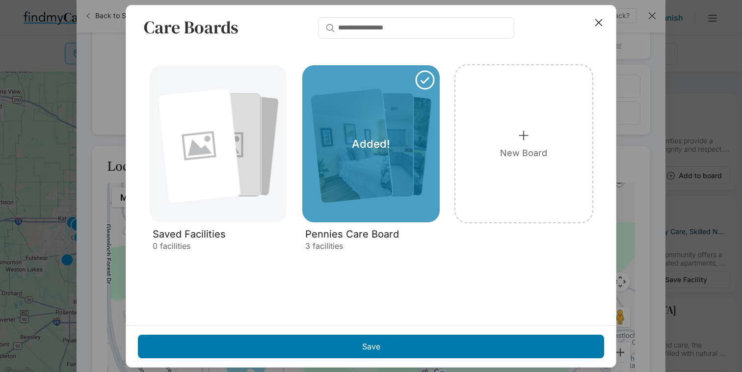
click at [601, 24] on line at bounding box center [599, 22] width 6 height 6
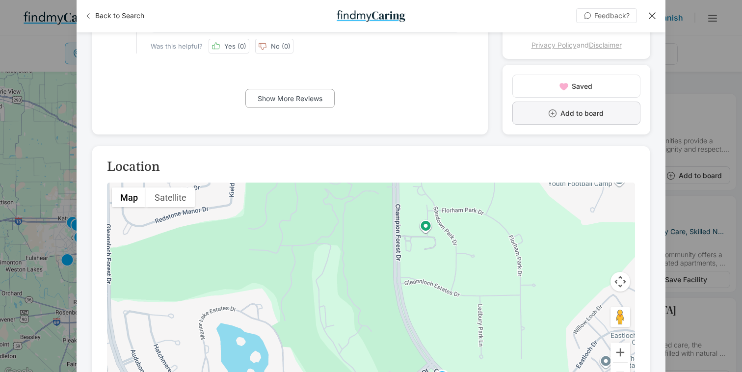
click at [637, 125] on button "Add to board" at bounding box center [577, 113] width 128 height 23
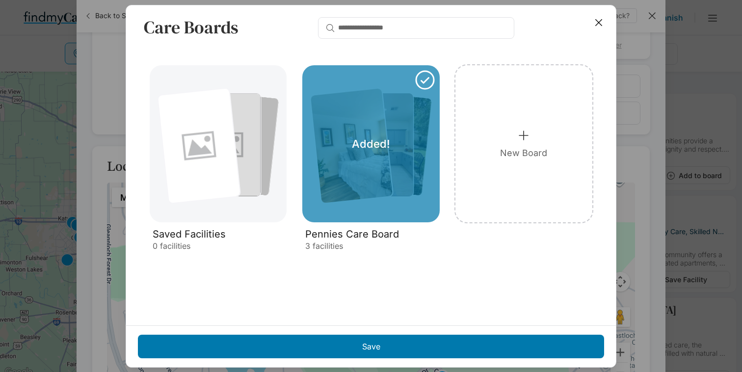
click at [600, 20] on icon at bounding box center [599, 22] width 11 height 11
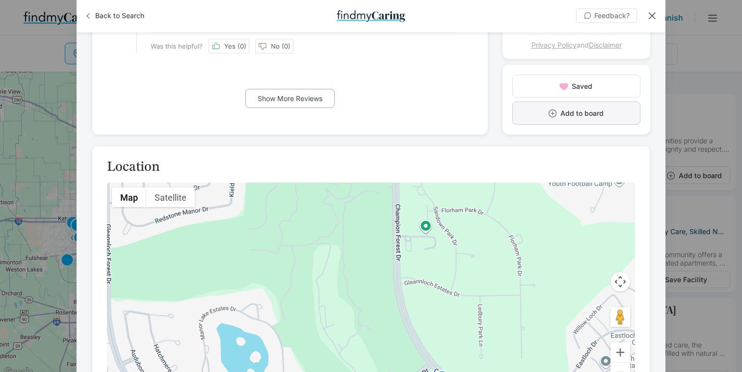
click at [569, 125] on button "Add to board" at bounding box center [577, 113] width 128 height 23
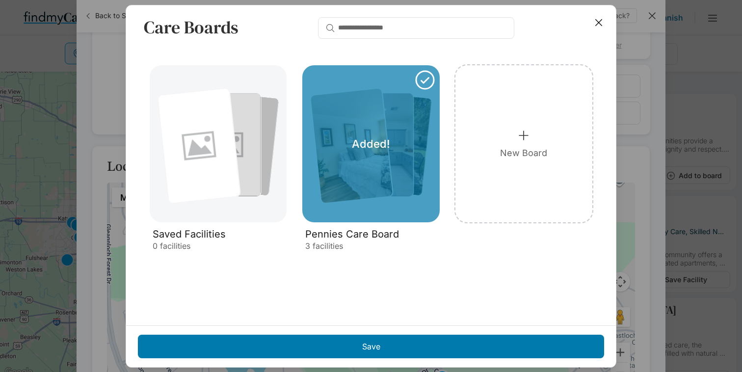
click at [600, 22] on icon at bounding box center [599, 22] width 11 height 11
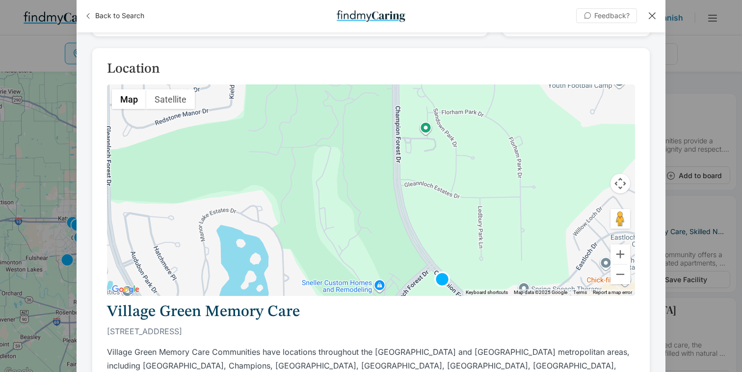
scroll to position [1865, 0]
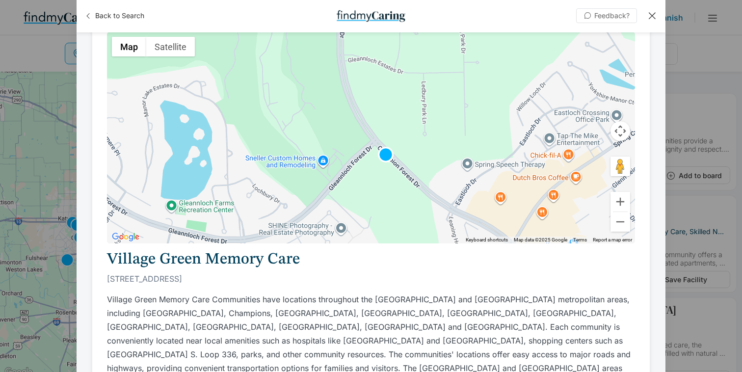
drag, startPoint x: 532, startPoint y: 155, endPoint x: 502, endPoint y: 94, distance: 67.9
click at [502, 94] on div at bounding box center [371, 137] width 528 height 211
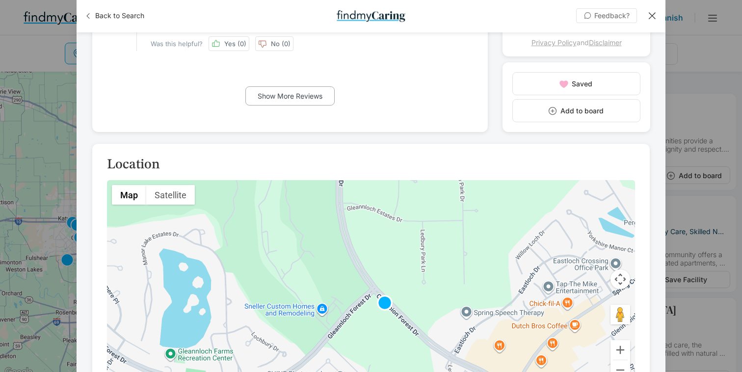
scroll to position [1574, 0]
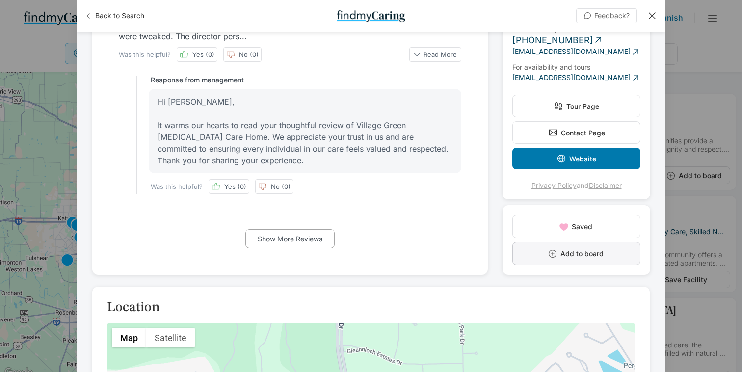
click at [607, 262] on button "Add to board" at bounding box center [577, 253] width 128 height 23
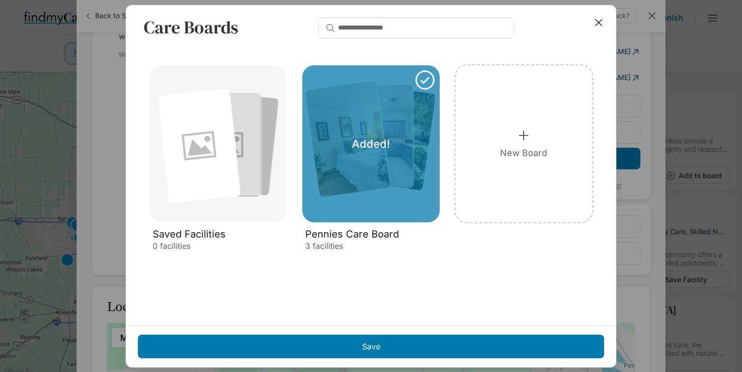
drag, startPoint x: 373, startPoint y: 141, endPoint x: 378, endPoint y: 145, distance: 6.7
click at [373, 141] on p "Added!" at bounding box center [371, 143] width 38 height 13
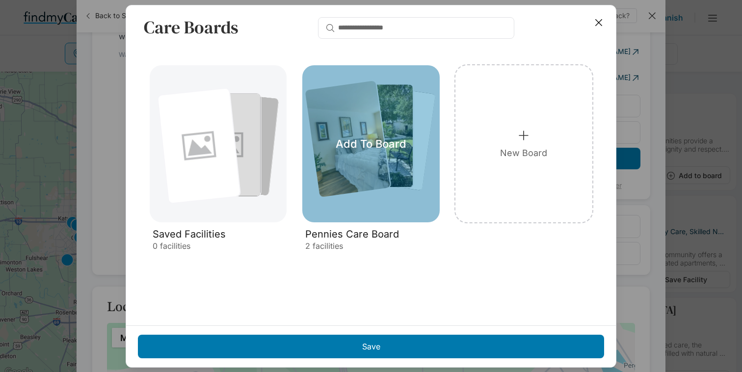
click at [373, 159] on div "Add To Board" at bounding box center [370, 143] width 137 height 157
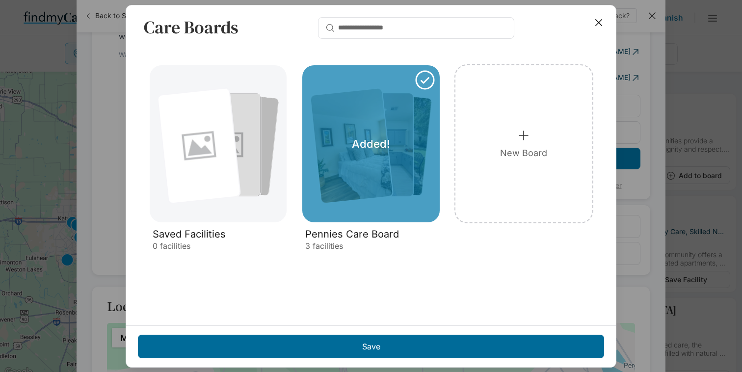
click at [398, 341] on div "Save" at bounding box center [371, 347] width 466 height 24
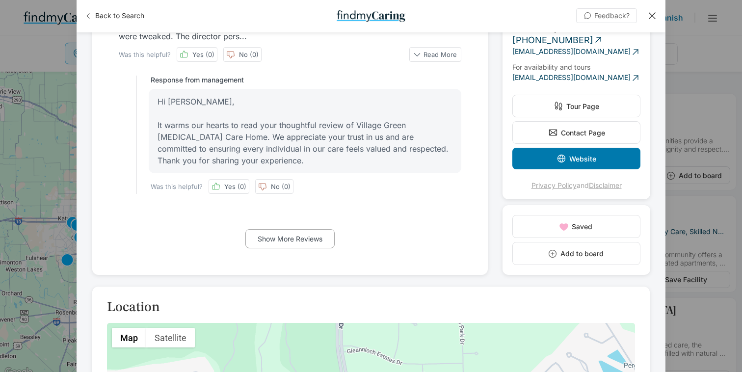
drag, startPoint x: 655, startPoint y: 16, endPoint x: 654, endPoint y: 71, distance: 55.0
click at [655, 16] on div at bounding box center [652, 15] width 11 height 11
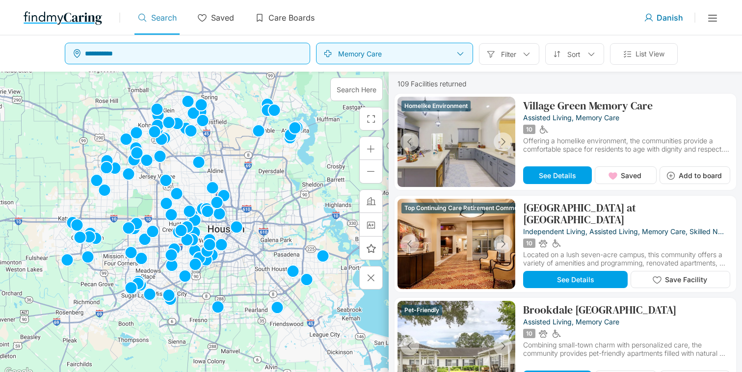
click at [77, 20] on img at bounding box center [63, 18] width 79 height 16
click at [73, 21] on img at bounding box center [63, 18] width 79 height 16
click at [60, 16] on img at bounding box center [63, 18] width 79 height 16
click at [710, 21] on line at bounding box center [713, 21] width 8 height 0
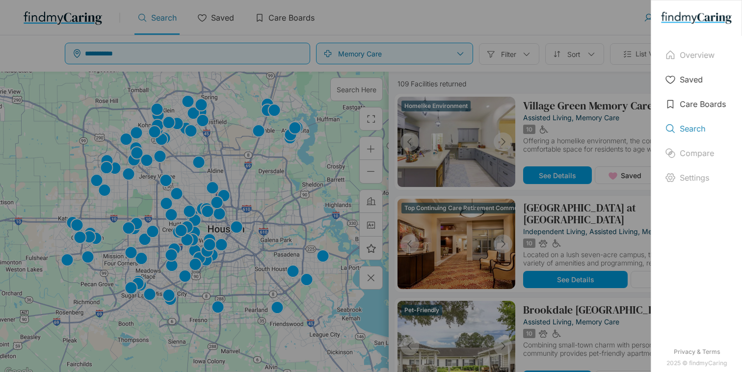
click at [615, 15] on div "Overview Saved Care Boards Search Compare Settings Privacy & Terms 2025 © findm…" at bounding box center [371, 186] width 742 height 372
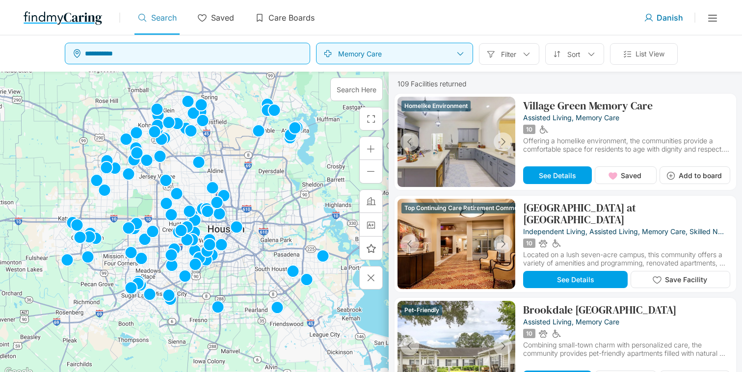
click at [707, 16] on div "Log in Sign up free Danish List your facility" at bounding box center [681, 17] width 75 height 29
click at [710, 16] on icon at bounding box center [713, 18] width 12 height 12
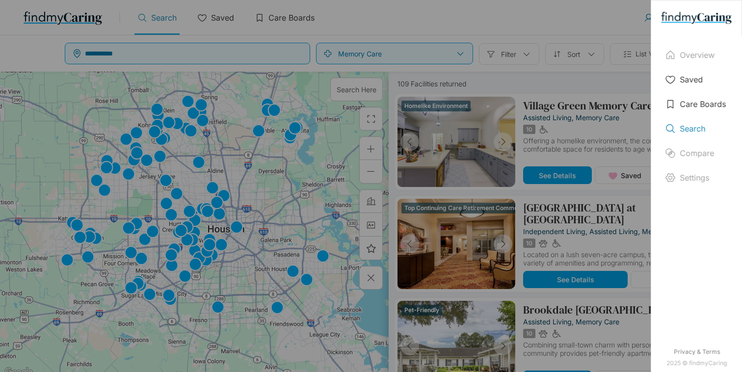
click at [516, 31] on div "Overview Saved Care Boards Search Compare Settings Privacy & Terms 2025 © findm…" at bounding box center [371, 186] width 742 height 372
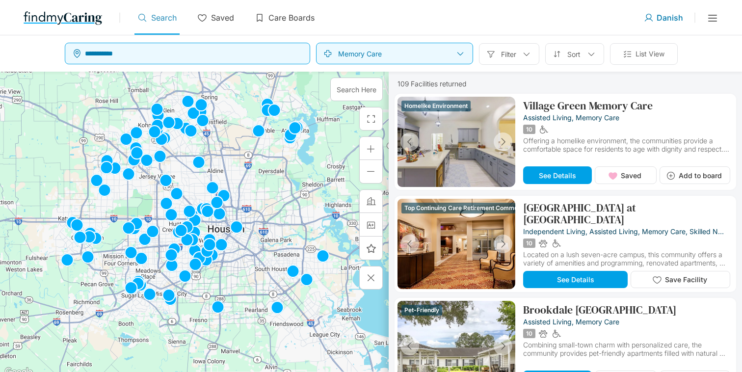
click at [709, 21] on line at bounding box center [713, 21] width 8 height 0
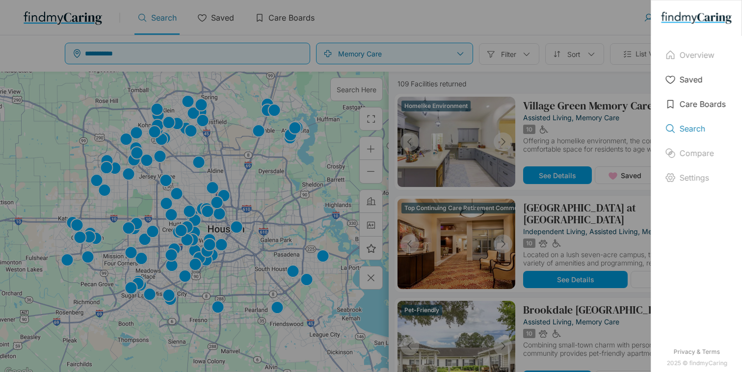
click at [469, 26] on div "Overview Saved Care Boards Search Compare Settings Privacy & Terms 2025 © findm…" at bounding box center [371, 186] width 742 height 372
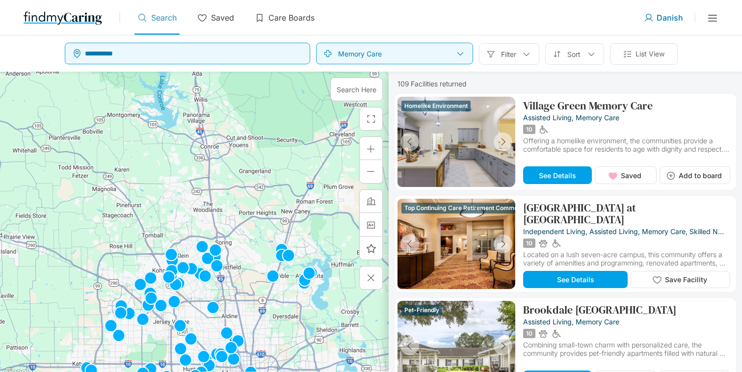
drag, startPoint x: 318, startPoint y: 151, endPoint x: 333, endPoint y: 271, distance: 120.7
click at [332, 286] on div at bounding box center [194, 225] width 389 height 307
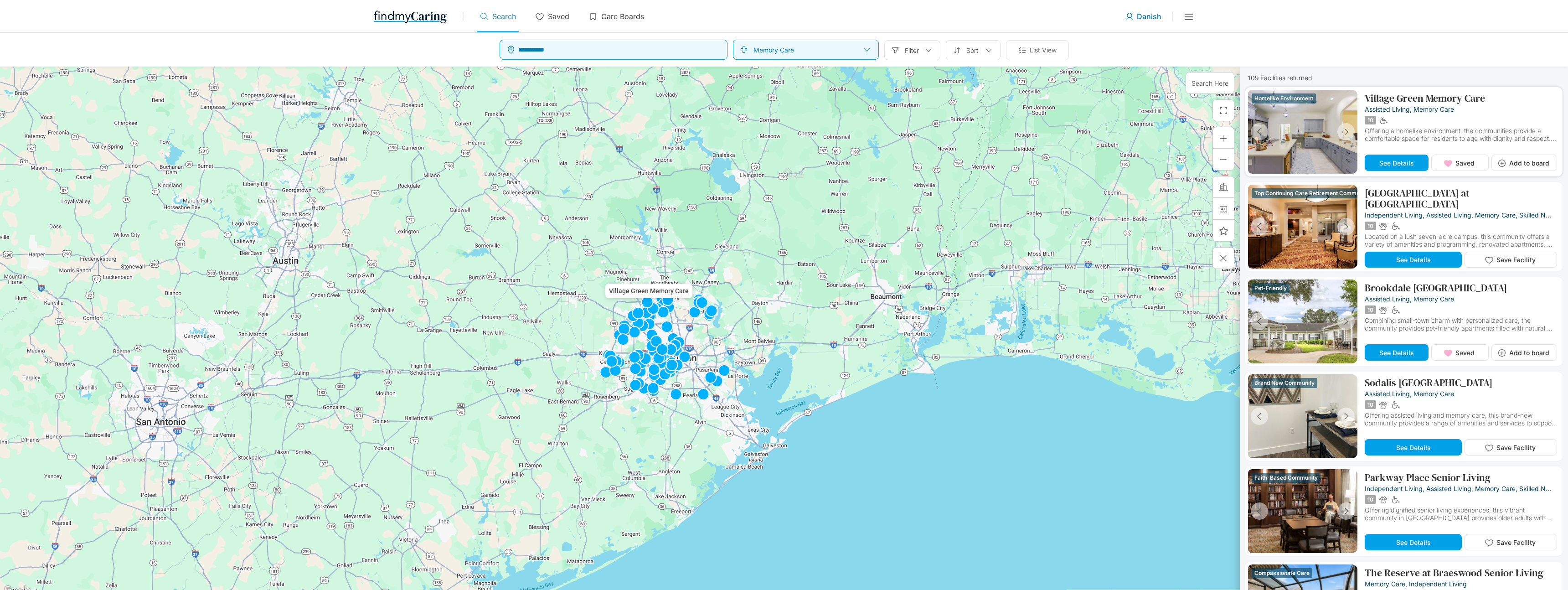
click at [689, 95] on p "Village Green Memory Care" at bounding box center [1425, 98] width 121 height 11
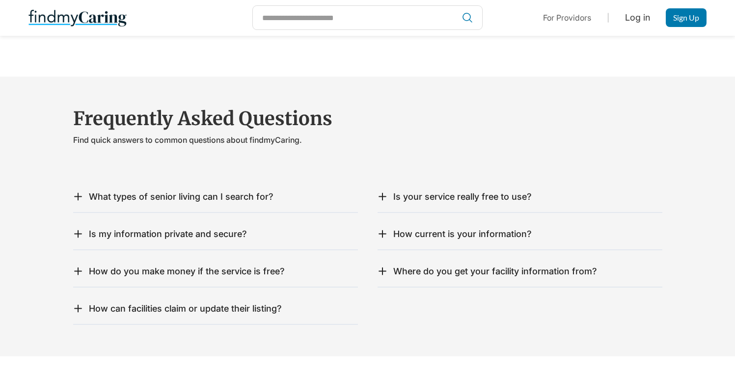
scroll to position [1604, 0]
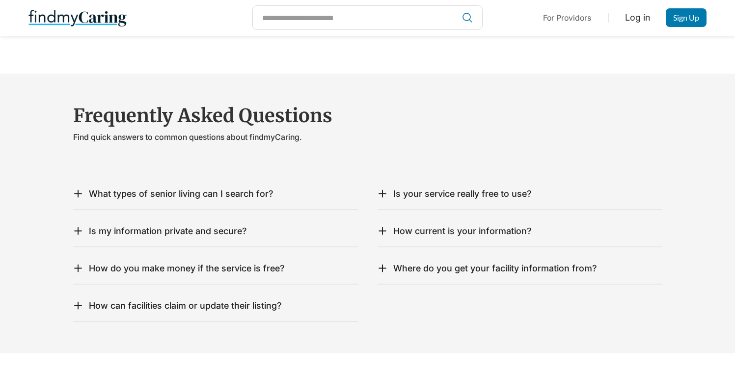
click at [73, 189] on icon at bounding box center [78, 194] width 10 height 10
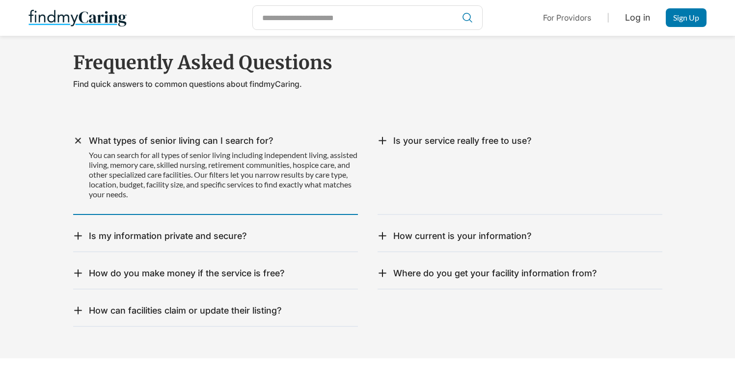
scroll to position [1668, 0]
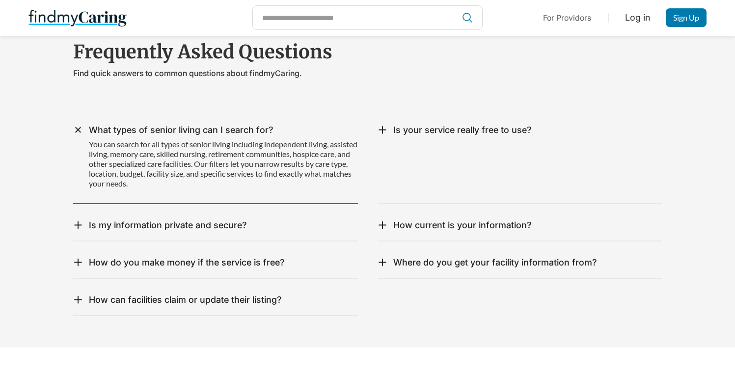
click at [78, 222] on icon at bounding box center [78, 225] width 0 height 7
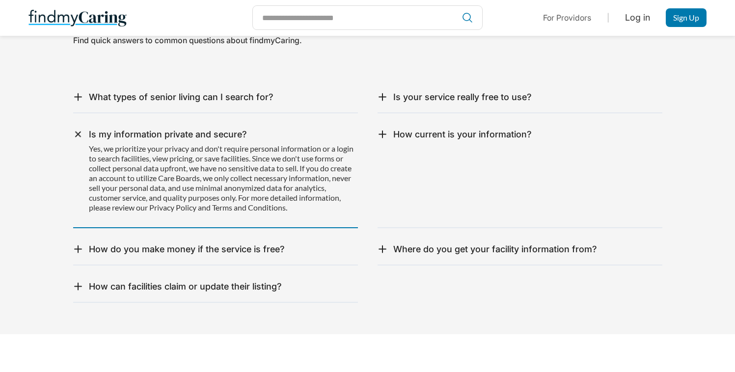
scroll to position [1707, 0]
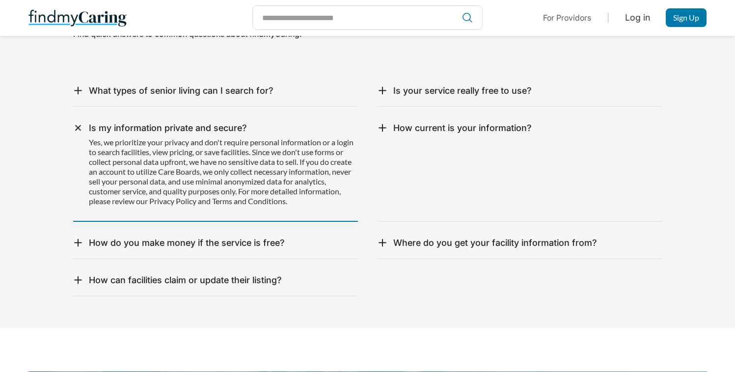
click at [78, 228] on div "How do you make money if the service is free? We earn revenue through facility …" at bounding box center [215, 243] width 285 height 31
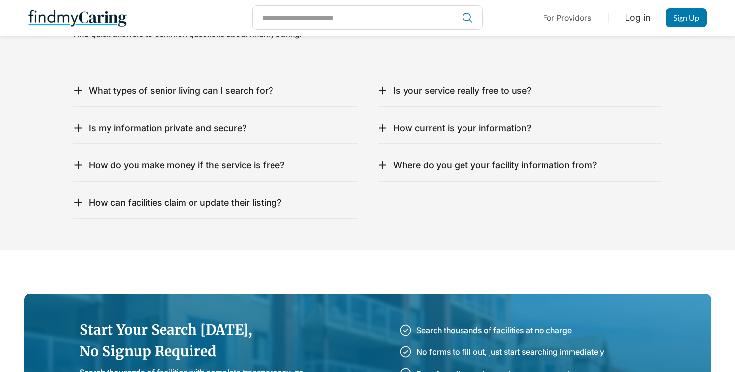
click at [91, 160] on div "How do you make money if the service is free?" at bounding box center [187, 165] width 196 height 11
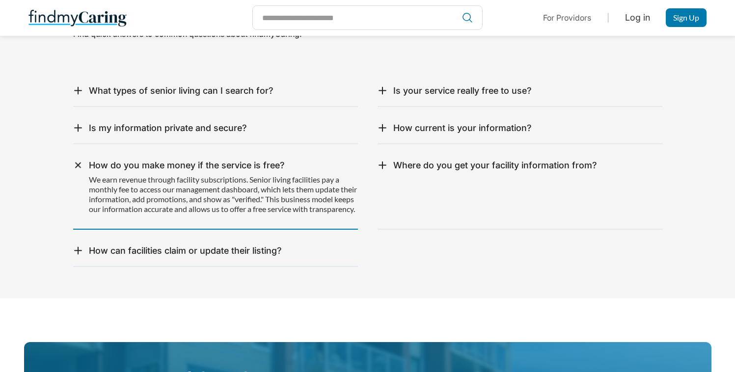
click at [386, 85] on icon at bounding box center [383, 90] width 10 height 10
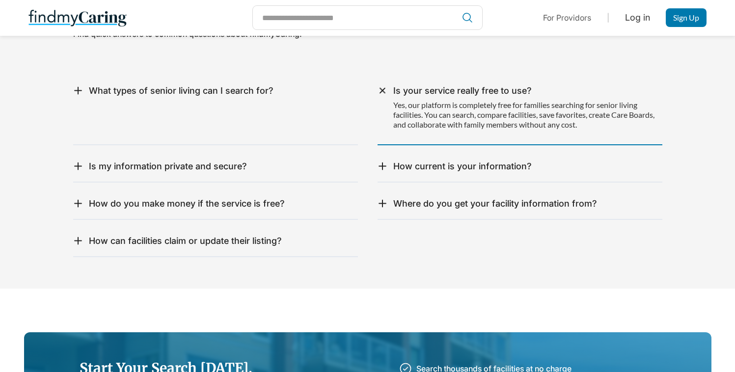
click at [380, 161] on icon at bounding box center [383, 166] width 10 height 10
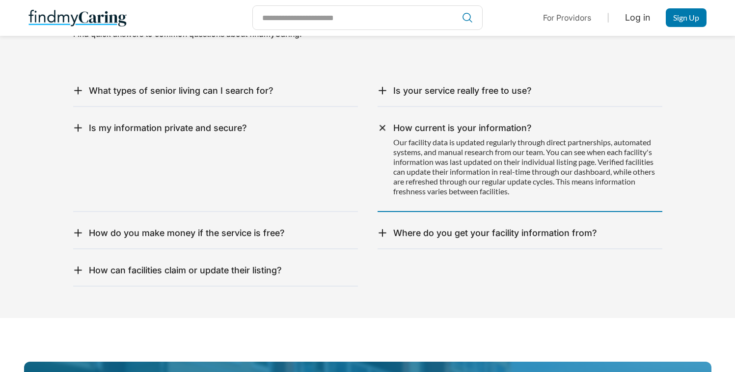
click at [404, 85] on div "Is your service really free to use?" at bounding box center [462, 90] width 138 height 11
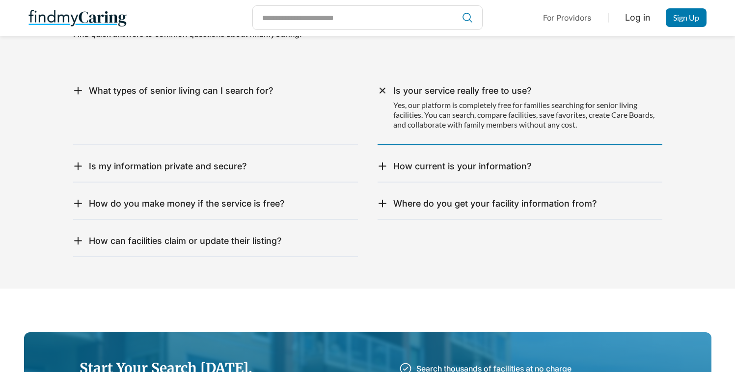
click at [225, 85] on div "What types of senior living can I search for?" at bounding box center [181, 90] width 185 height 11
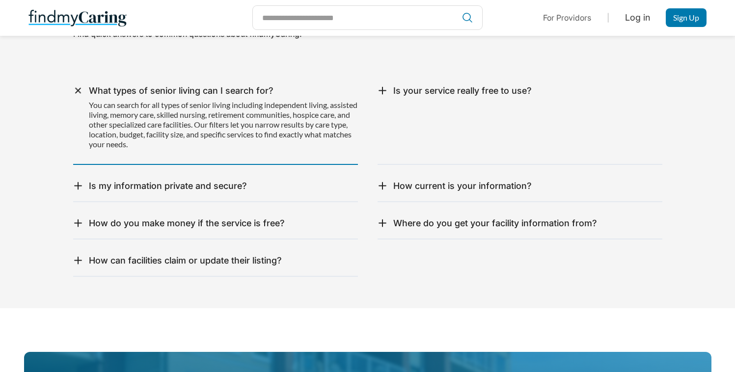
click at [525, 85] on div "Is your service really free to use?" at bounding box center [462, 90] width 138 height 11
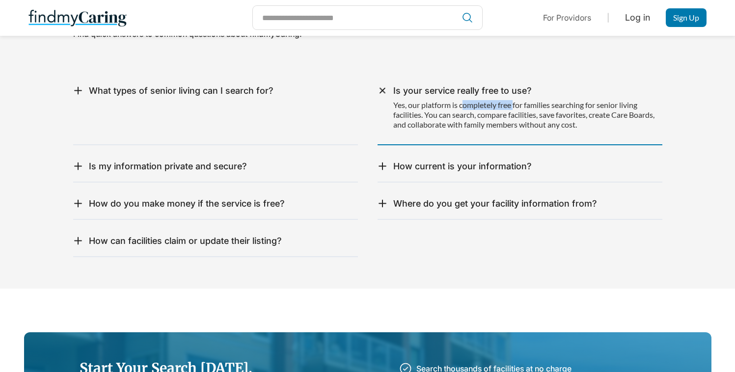
drag, startPoint x: 463, startPoint y: 93, endPoint x: 516, endPoint y: 94, distance: 53.0
click at [516, 100] on p "Yes, our platform is completely free for families searching for senior living f…" at bounding box center [527, 114] width 269 height 29
click at [504, 103] on p "Yes, our platform is completely free for families searching for senior living f…" at bounding box center [527, 114] width 269 height 29
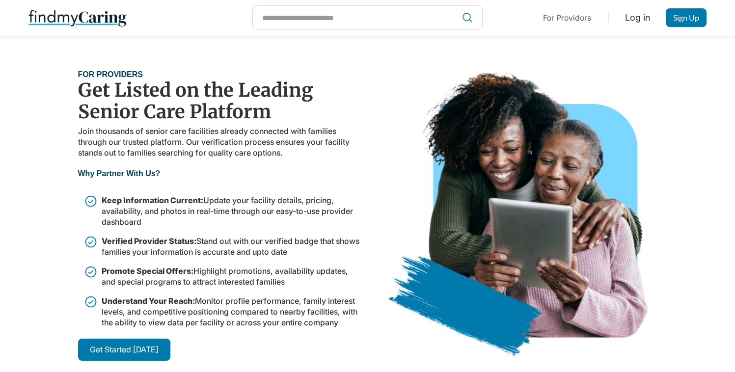
scroll to position [2176, 0]
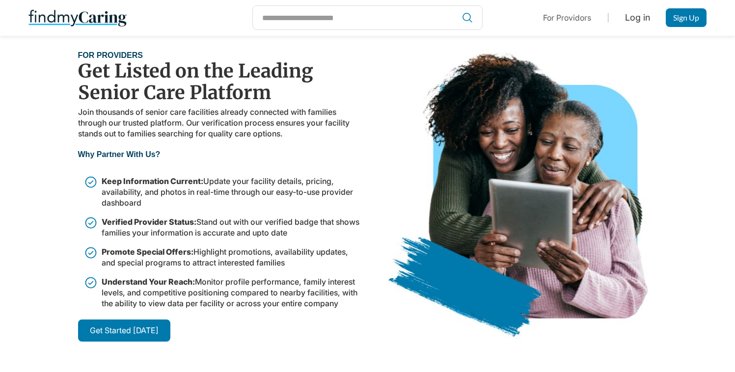
click at [131, 326] on strong "Get Started [DATE]" at bounding box center [124, 331] width 69 height 10
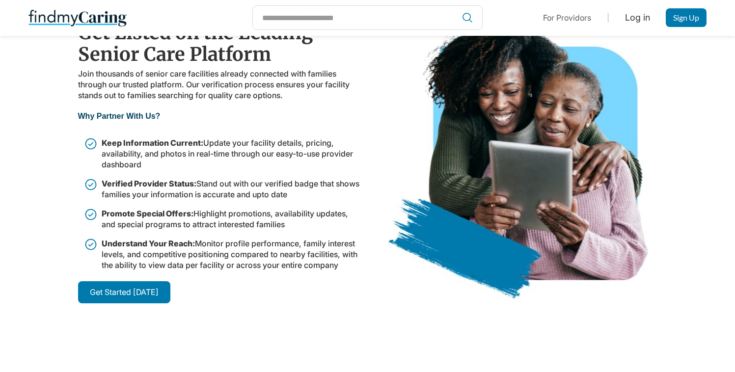
scroll to position [2156, 0]
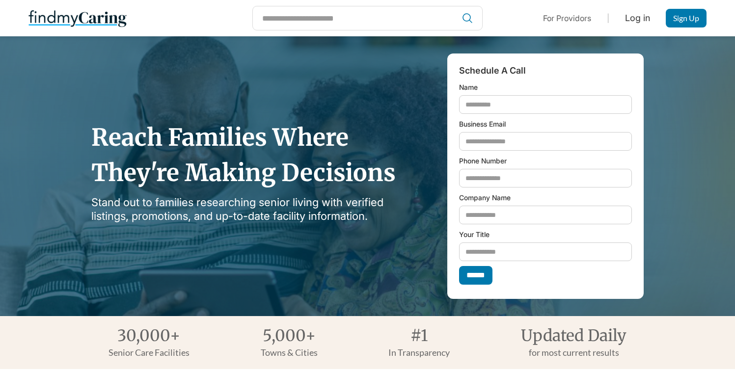
click at [568, 22] on link "For Providors" at bounding box center [567, 18] width 48 height 10
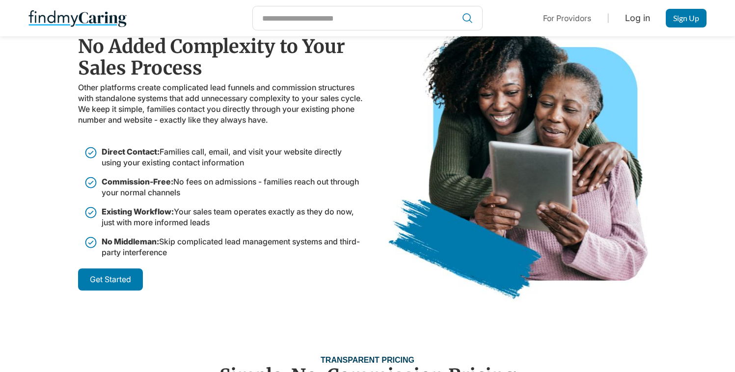
scroll to position [1151, 0]
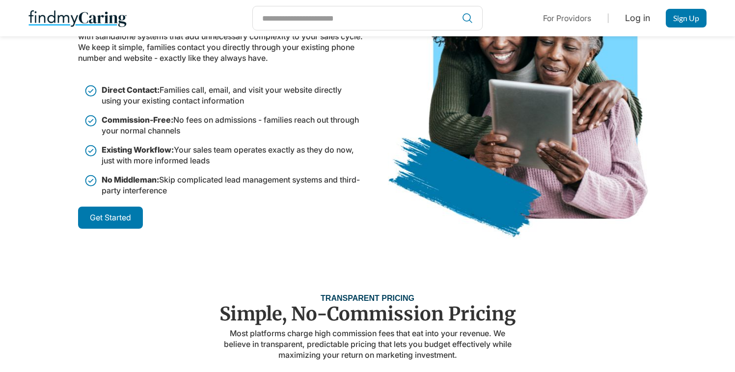
click at [571, 22] on link "For Providors" at bounding box center [567, 18] width 48 height 10
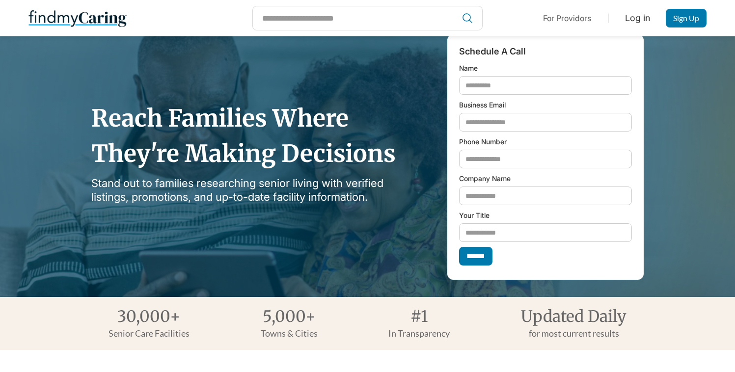
scroll to position [20, 0]
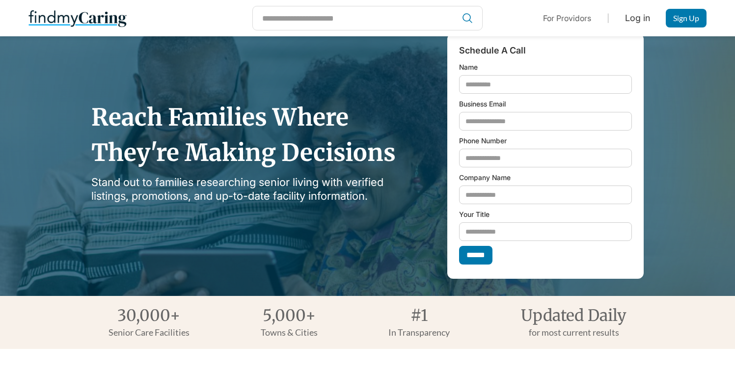
click at [576, 15] on link "For Providors" at bounding box center [567, 18] width 48 height 10
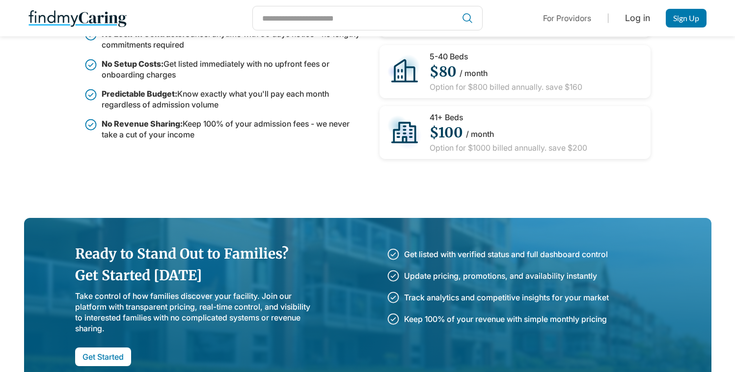
scroll to position [1580, 0]
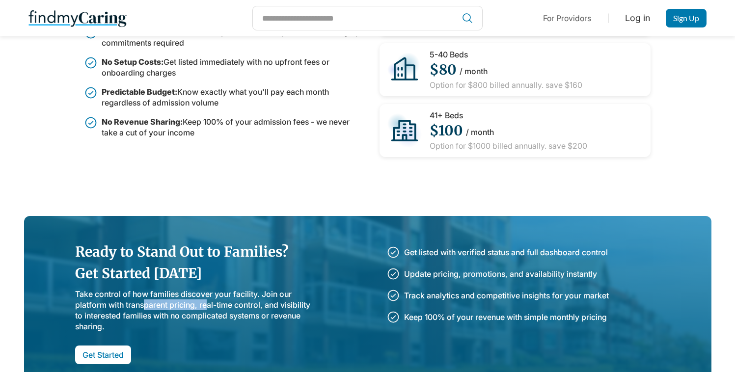
drag, startPoint x: 145, startPoint y: 300, endPoint x: 206, endPoint y: 300, distance: 60.4
click at [206, 300] on p "Take control of how families discover your facility. Join our platform with tra…" at bounding box center [193, 310] width 236 height 43
click at [145, 288] on div "Ready to Stand Out to Families? Get Started [DATE] Take control of how families…" at bounding box center [193, 302] width 236 height 125
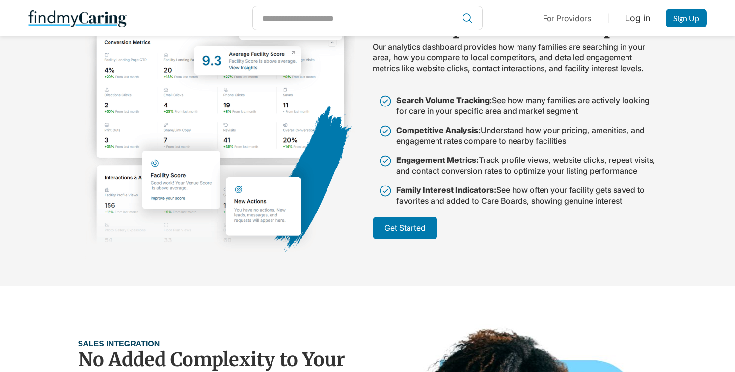
scroll to position [772, 0]
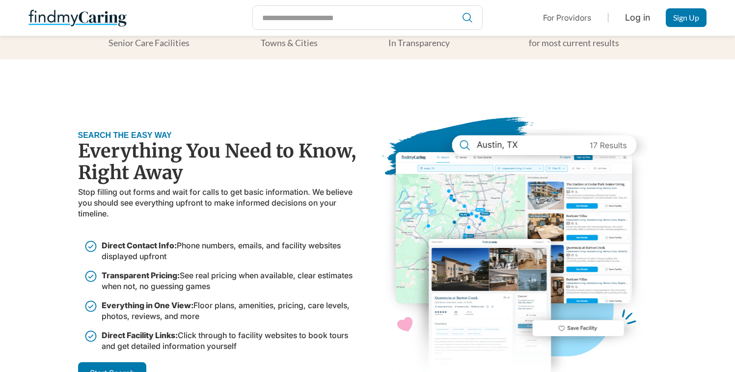
scroll to position [296, 0]
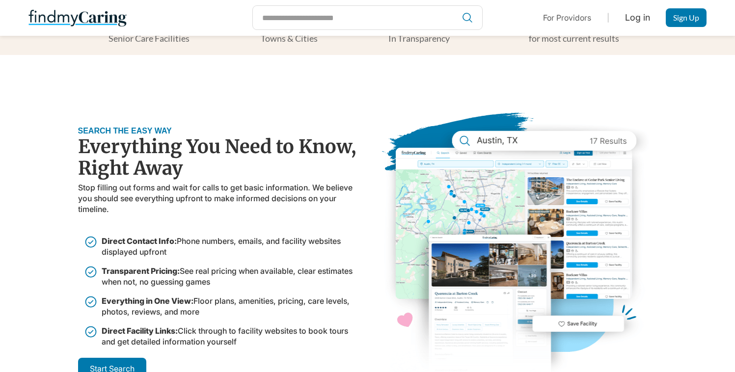
click at [463, 237] on img at bounding box center [515, 253] width 270 height 295
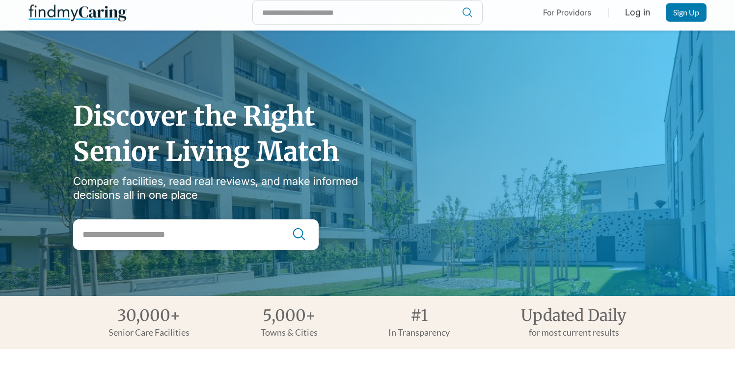
scroll to position [0, 0]
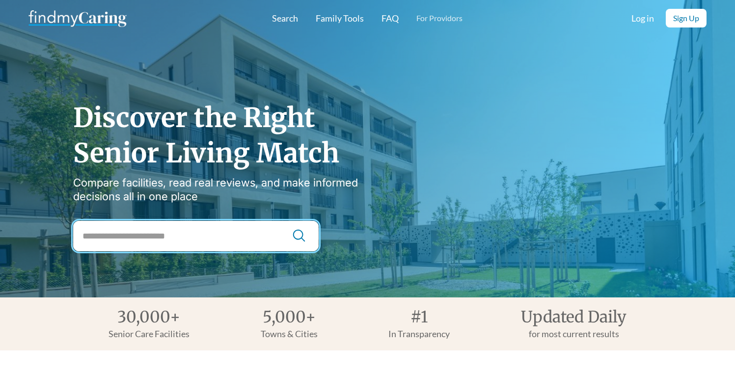
click at [248, 235] on input "City Search" at bounding box center [195, 236] width 245 height 30
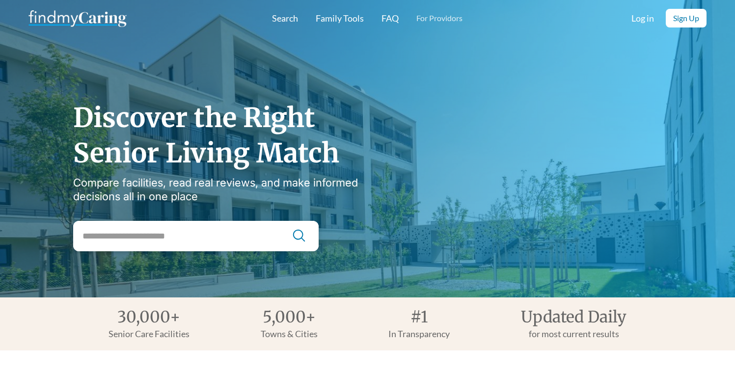
click at [335, 196] on div "Compare facilities, read real reviews, and make informed decisions all in one p…" at bounding box center [232, 189] width 319 height 27
click at [291, 20] on link "Search" at bounding box center [285, 18] width 26 height 10
click at [331, 17] on link "Family Tools" at bounding box center [340, 18] width 48 height 10
click at [386, 14] on link "FAQ" at bounding box center [390, 18] width 17 height 10
click at [431, 15] on link "For Providors" at bounding box center [439, 18] width 46 height 10
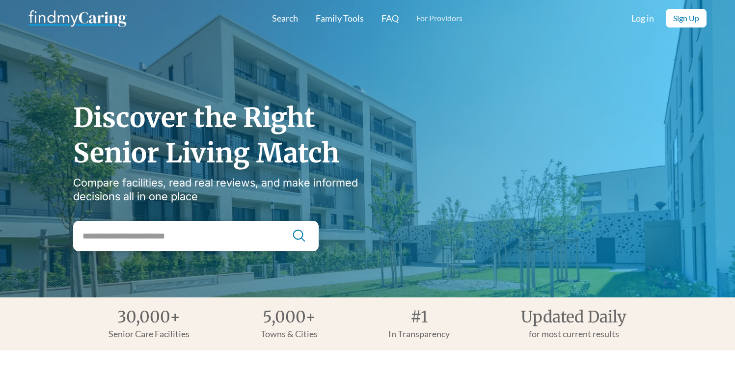
click at [425, 19] on link "For Providors" at bounding box center [439, 18] width 46 height 10
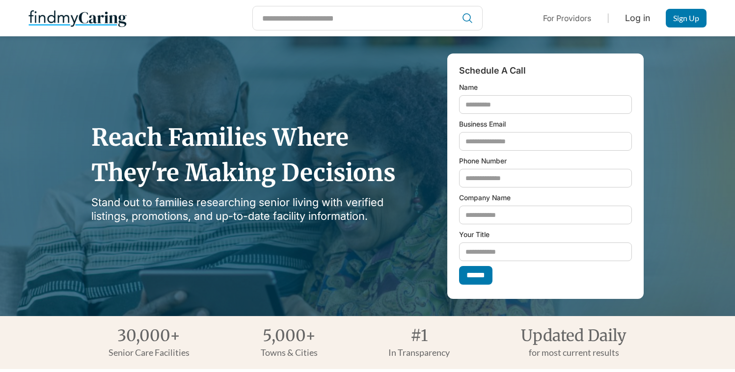
scroll to position [88, 0]
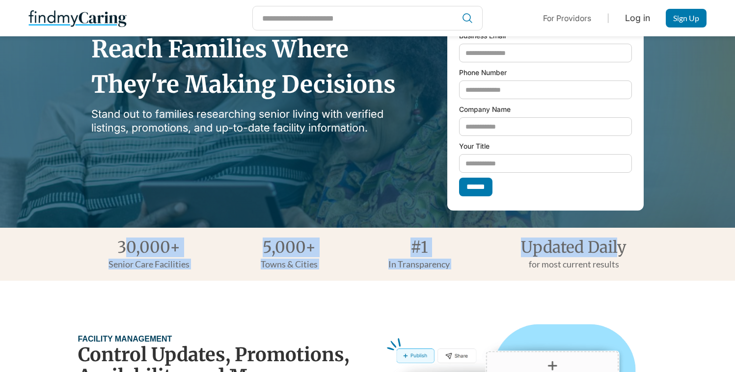
drag, startPoint x: 597, startPoint y: 246, endPoint x: 133, endPoint y: 240, distance: 464.0
click at [128, 240] on div "30,000+ Senior Care Facilities 5,000+ Towns & Cities #1 In Transparency Updated…" at bounding box center [367, 254] width 589 height 29
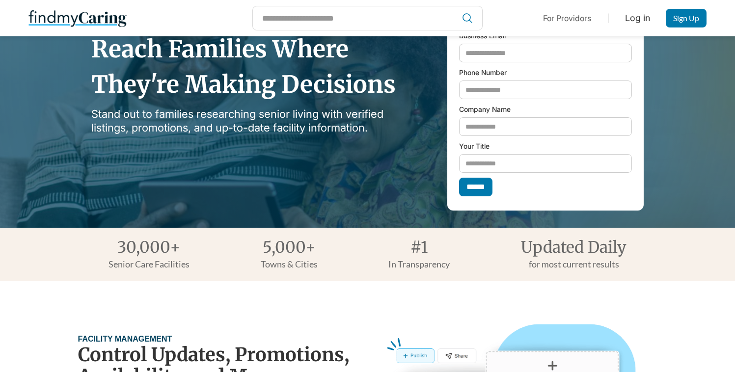
click at [186, 244] on div "30,000+ Senior Care Facilities" at bounding box center [149, 254] width 81 height 29
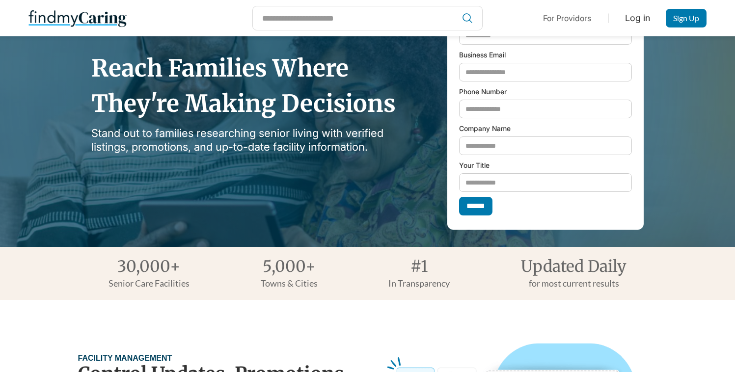
scroll to position [0, 0]
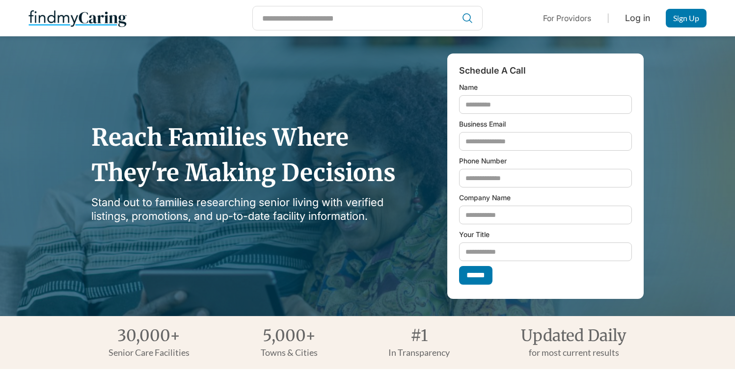
click at [647, 20] on link "Log in" at bounding box center [637, 18] width 25 height 10
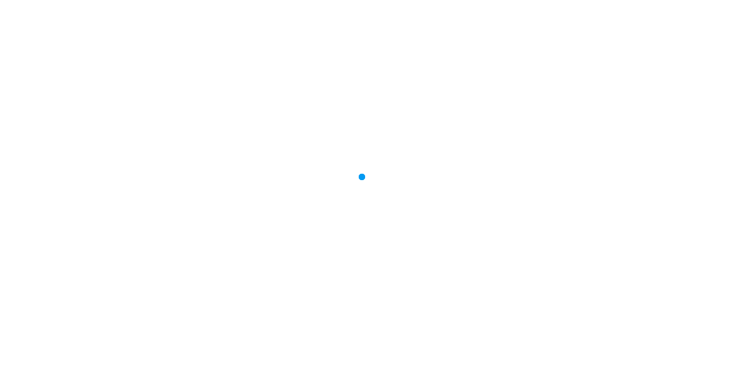
type input "**********"
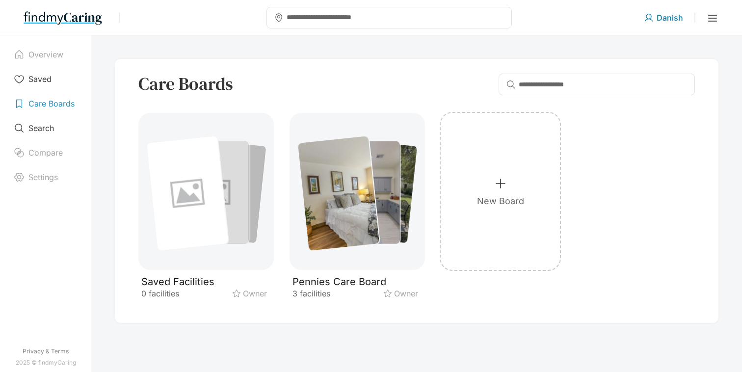
click at [713, 13] on icon at bounding box center [713, 18] width 12 height 12
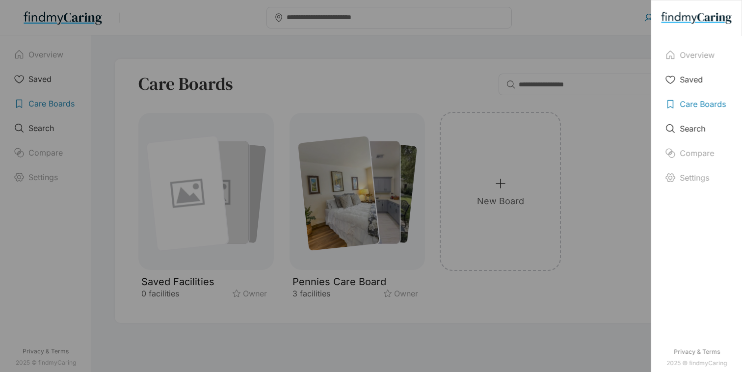
click at [597, 36] on div "Overview Saved Care Boards Search Compare Settings Privacy & Terms 2025 © findm…" at bounding box center [371, 186] width 742 height 372
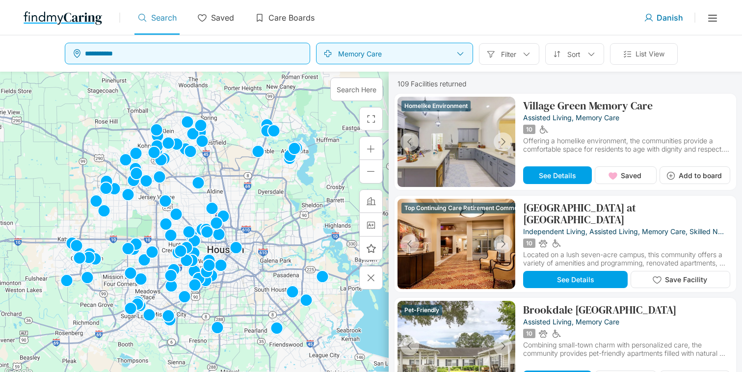
click at [715, 21] on line at bounding box center [713, 21] width 8 height 0
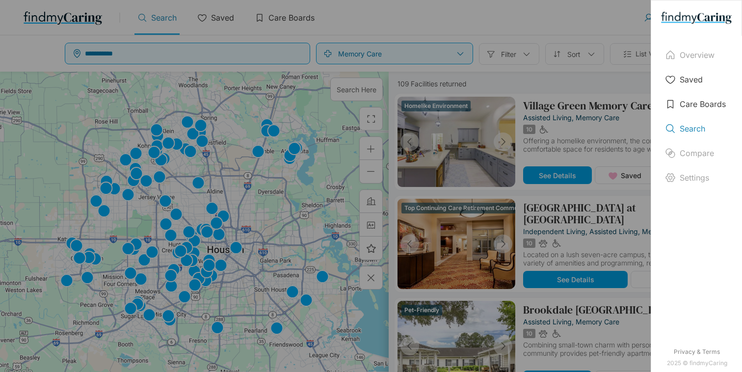
click at [602, 17] on div "Overview Saved Care Boards Search Compare Settings Privacy & Terms 2025 © findm…" at bounding box center [371, 186] width 742 height 372
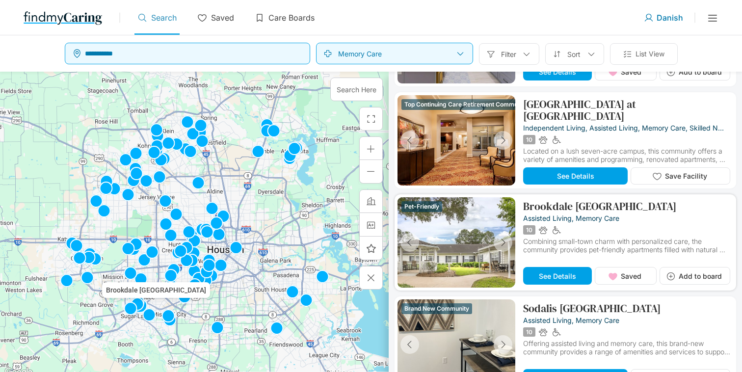
scroll to position [106, 0]
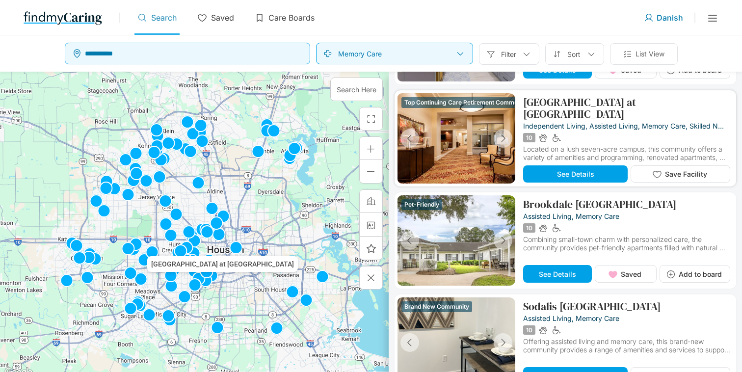
click at [489, 144] on div at bounding box center [456, 138] width 67 height 90
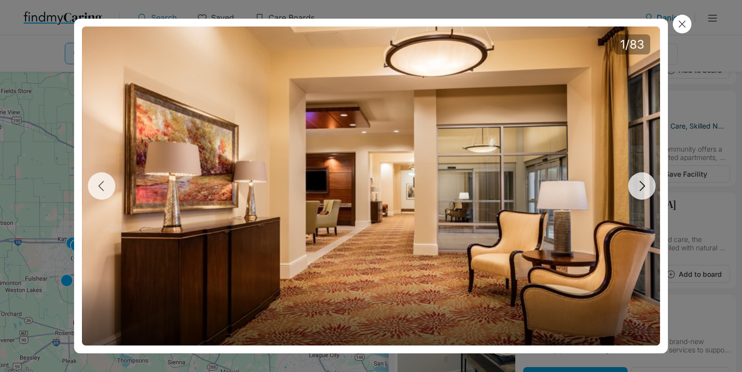
click at [633, 184] on button "button" at bounding box center [641, 185] width 27 height 27
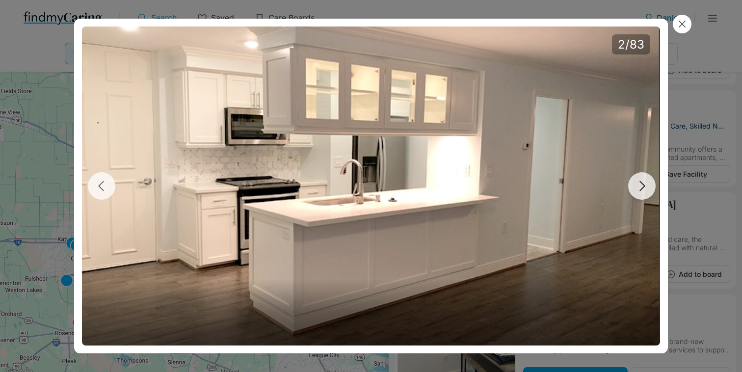
click at [633, 184] on button "button" at bounding box center [641, 185] width 27 height 27
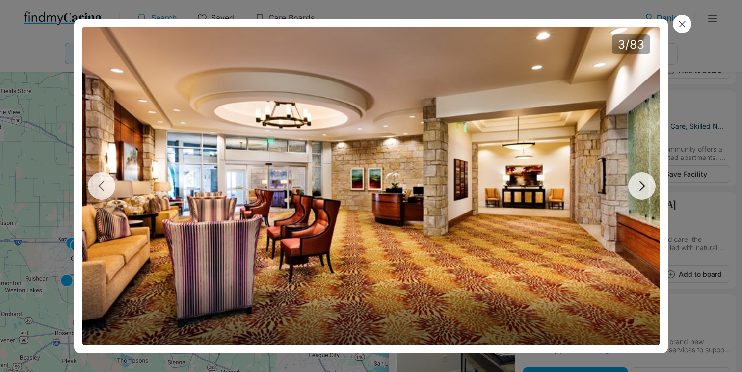
click at [633, 184] on button "button" at bounding box center [641, 185] width 27 height 27
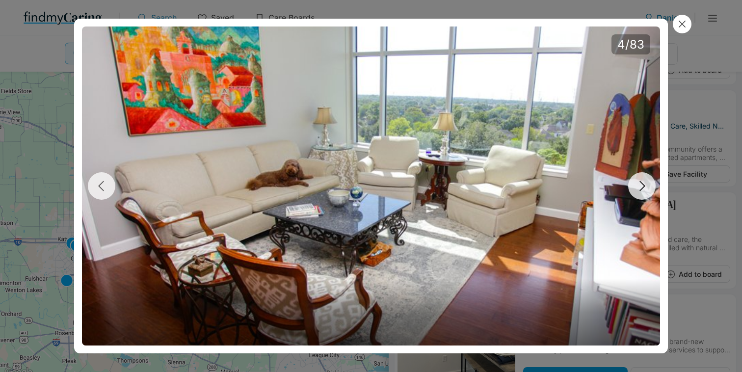
click at [633, 184] on button "button" at bounding box center [641, 185] width 27 height 27
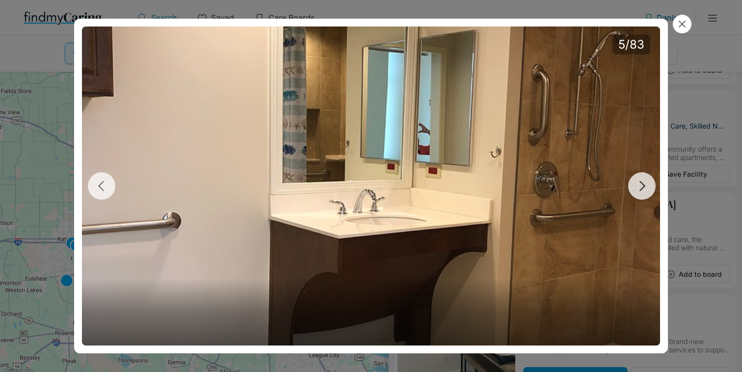
click at [633, 184] on button "button" at bounding box center [641, 185] width 27 height 27
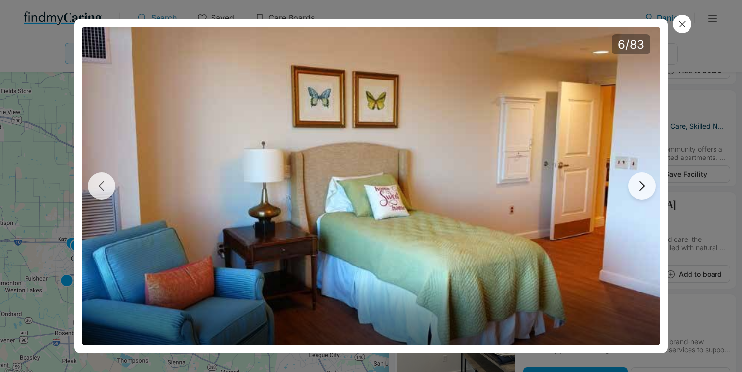
click at [633, 184] on button "button" at bounding box center [641, 185] width 27 height 27
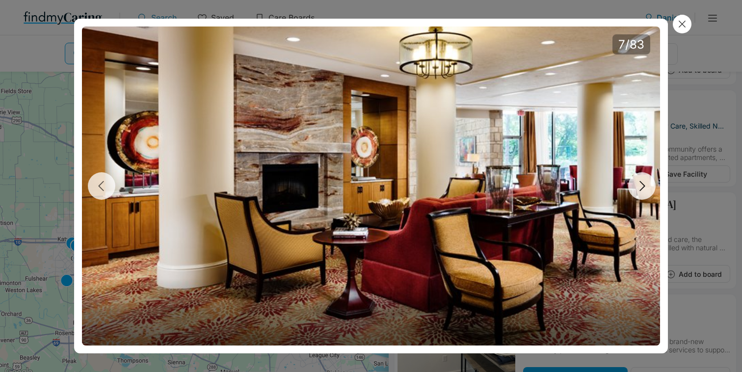
click at [633, 184] on button "button" at bounding box center [641, 185] width 27 height 27
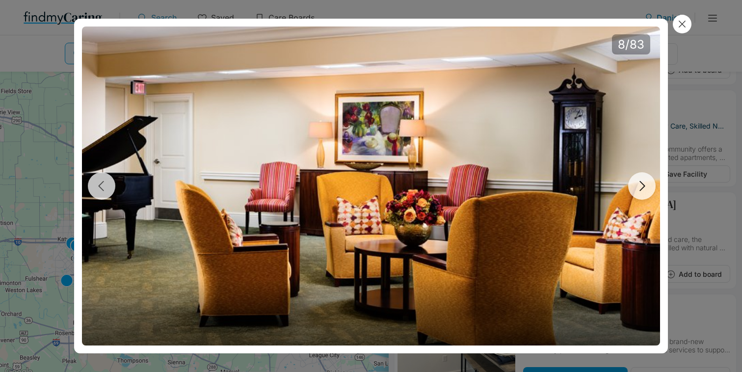
click at [633, 184] on button "button" at bounding box center [641, 185] width 27 height 27
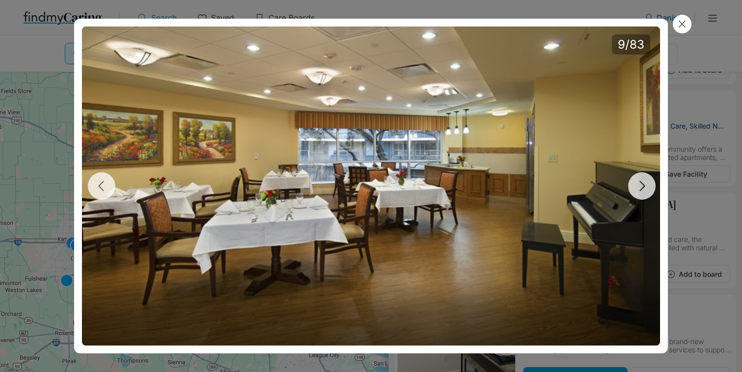
click at [633, 184] on button "button" at bounding box center [641, 185] width 27 height 27
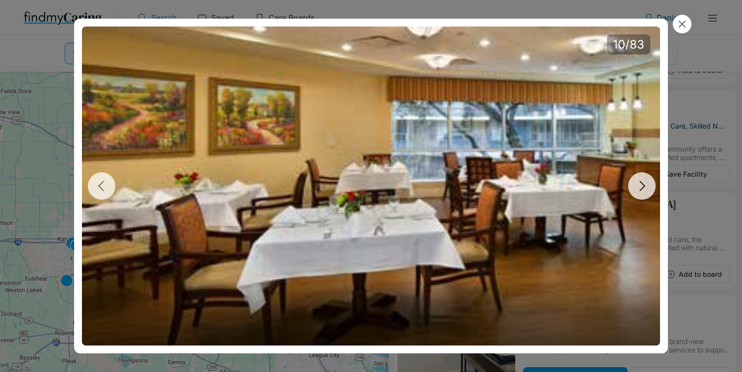
click at [633, 184] on button "button" at bounding box center [641, 185] width 27 height 27
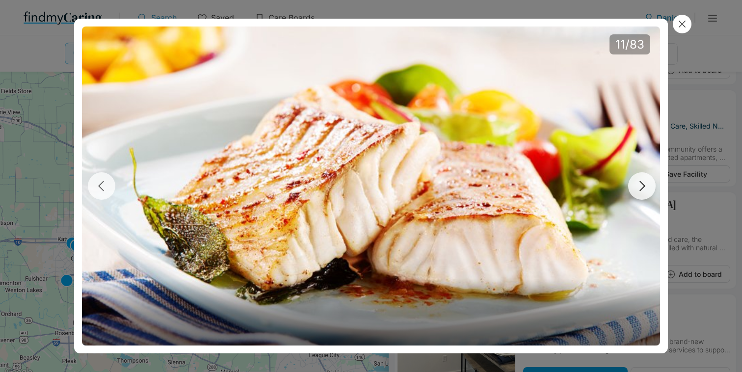
click at [633, 184] on button "button" at bounding box center [641, 185] width 27 height 27
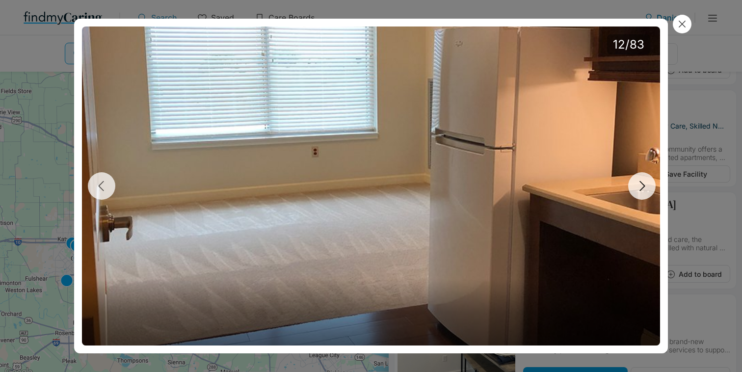
click at [633, 184] on button "button" at bounding box center [641, 185] width 27 height 27
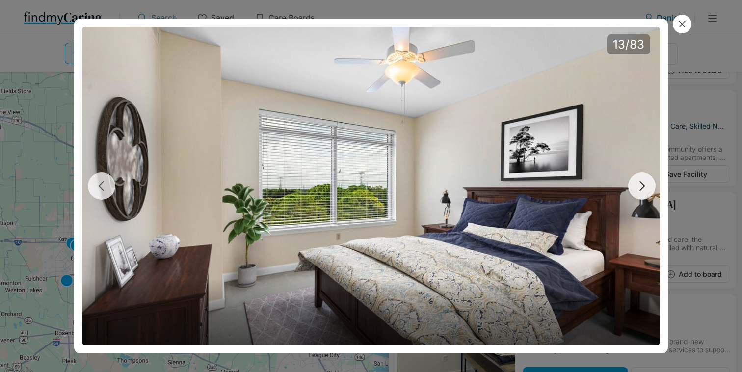
click at [633, 184] on button "button" at bounding box center [641, 185] width 27 height 27
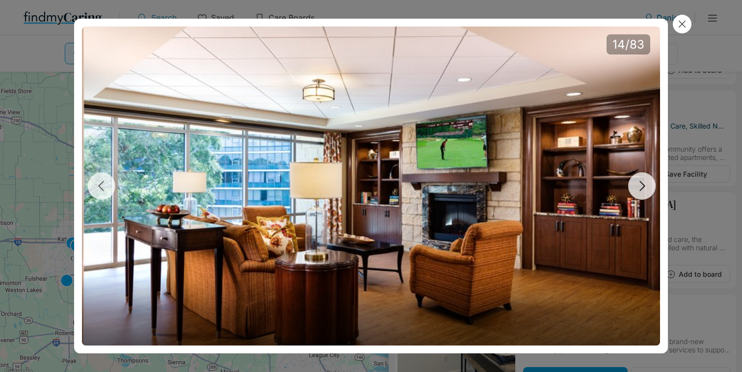
click at [633, 184] on button "button" at bounding box center [641, 185] width 27 height 27
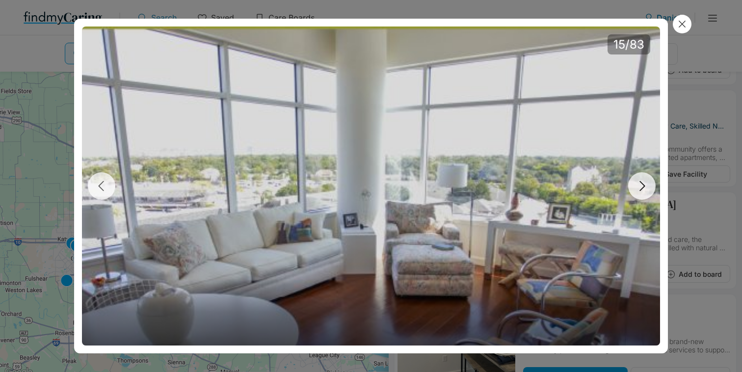
click at [633, 184] on button "button" at bounding box center [641, 185] width 27 height 27
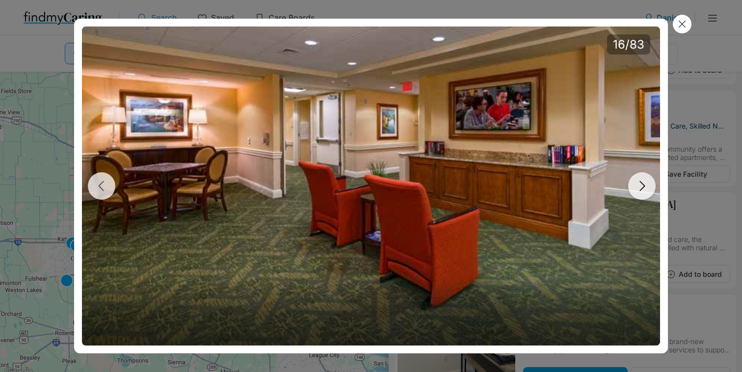
click at [633, 184] on button "button" at bounding box center [641, 185] width 27 height 27
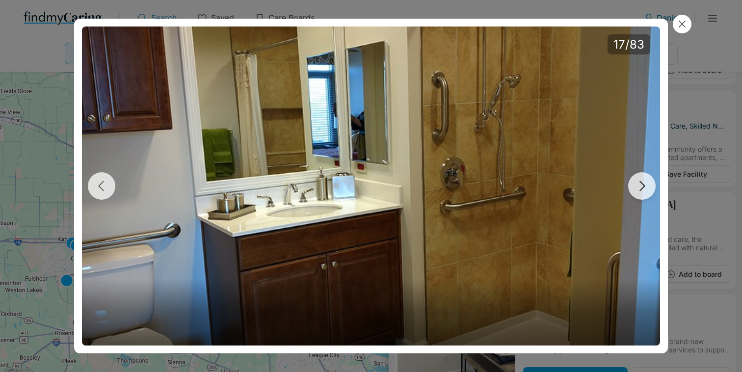
click at [633, 184] on button "button" at bounding box center [641, 185] width 27 height 27
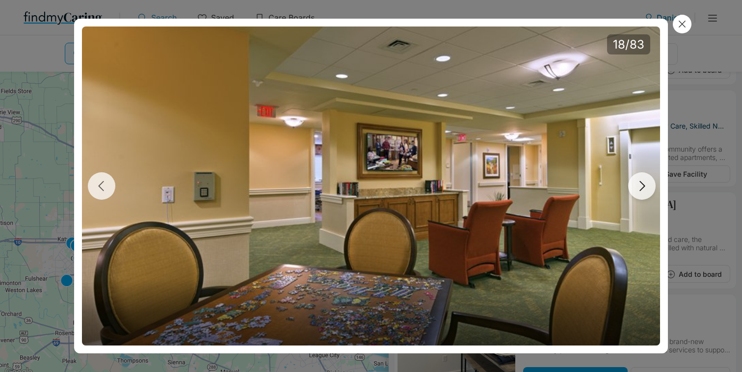
click at [633, 184] on button "button" at bounding box center [641, 185] width 27 height 27
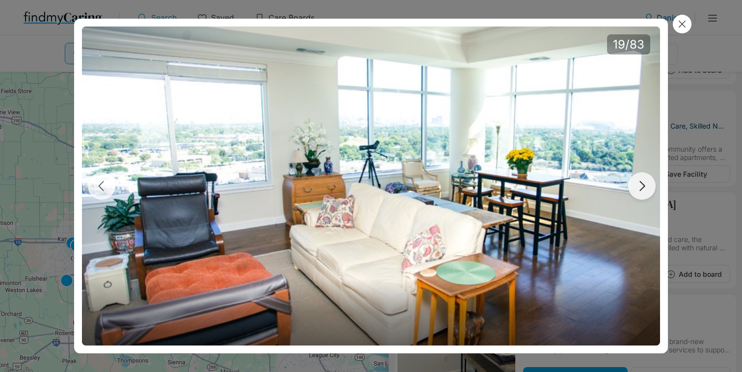
click at [633, 184] on button "button" at bounding box center [641, 185] width 27 height 27
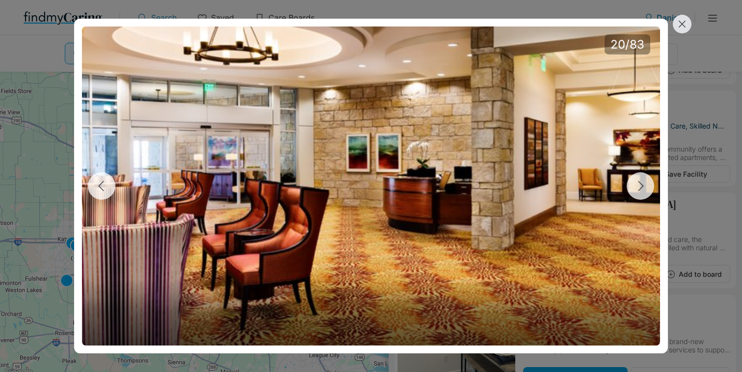
click at [684, 25] on icon at bounding box center [682, 24] width 11 height 11
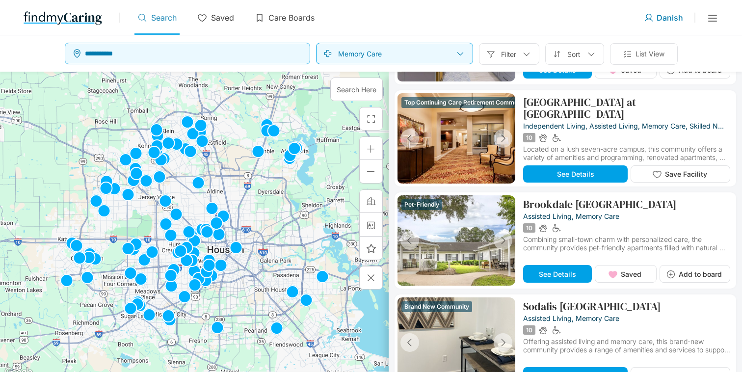
click at [85, 17] on img at bounding box center [63, 18] width 79 height 16
click at [378, 60] on div "Memory Care" at bounding box center [394, 54] width 157 height 22
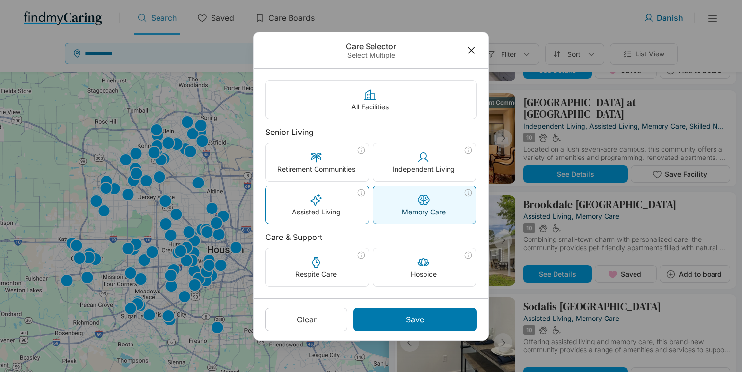
click at [324, 212] on p "Assisted Living" at bounding box center [316, 212] width 49 height 8
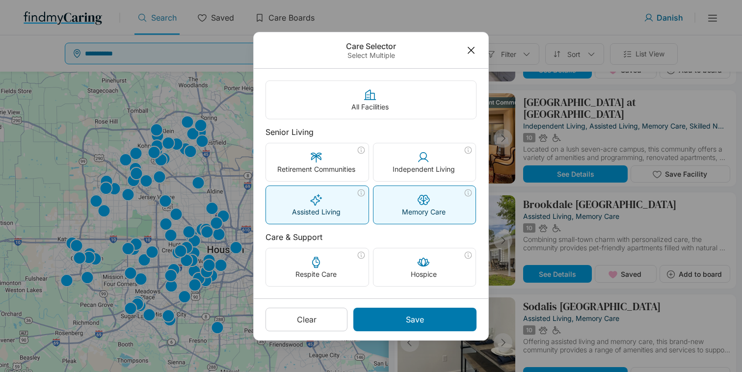
click at [354, 212] on div "Assisted Living" at bounding box center [317, 205] width 103 height 38
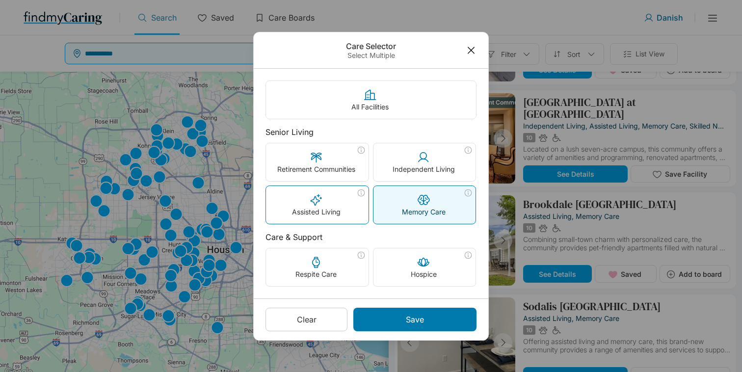
click at [349, 216] on div "Assisted Living" at bounding box center [317, 205] width 103 height 38
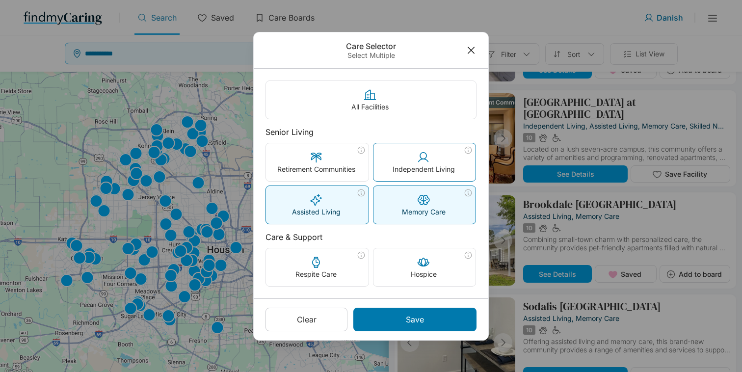
click at [405, 177] on div "Independent Living" at bounding box center [425, 162] width 103 height 38
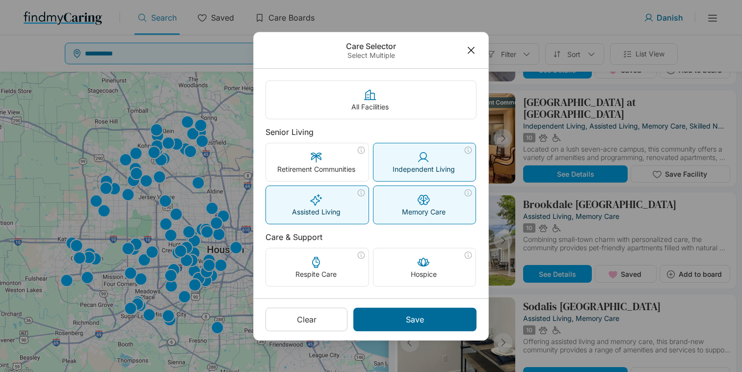
click at [394, 309] on div "Save" at bounding box center [415, 320] width 123 height 24
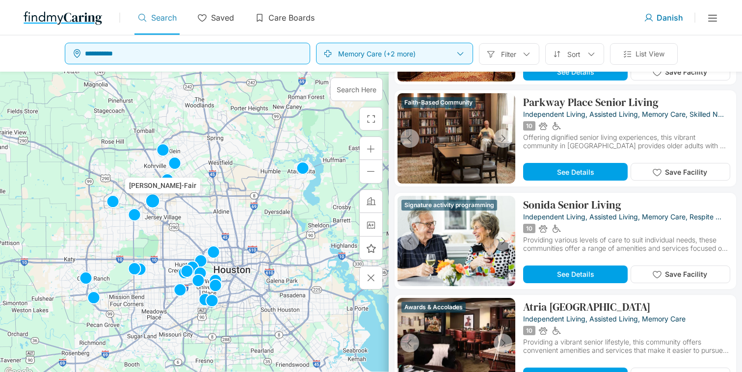
click at [147, 197] on img at bounding box center [153, 201] width 16 height 16
click at [136, 217] on img at bounding box center [135, 215] width 16 height 16
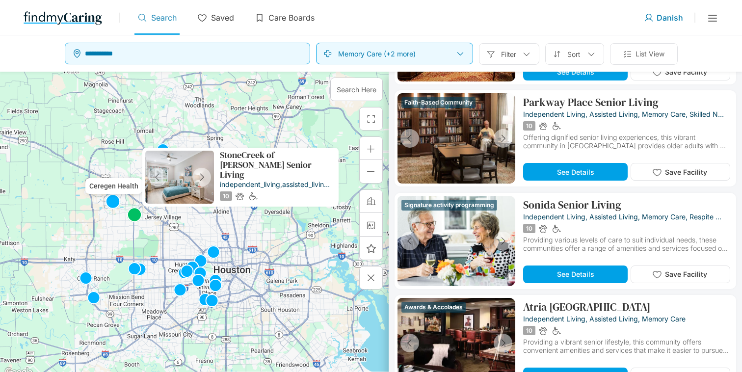
click at [111, 194] on img at bounding box center [113, 202] width 16 height 16
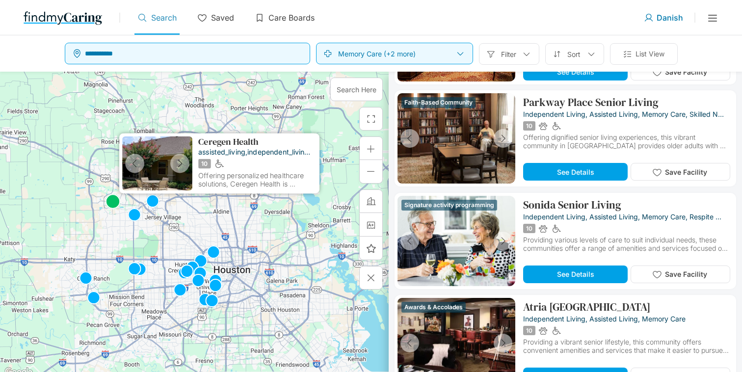
click at [220, 140] on p "Ceregen Health" at bounding box center [228, 142] width 60 height 10
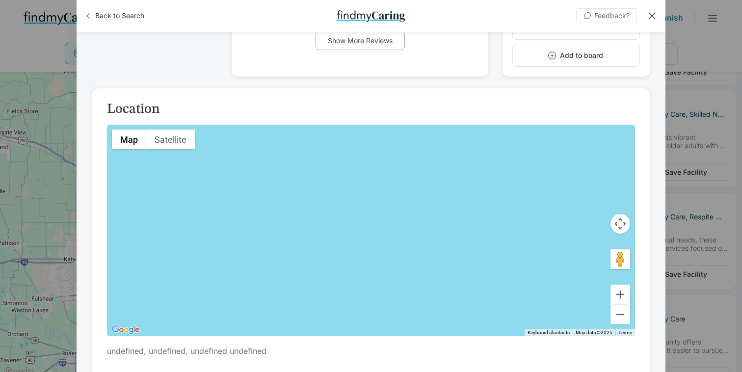
scroll to position [769, 0]
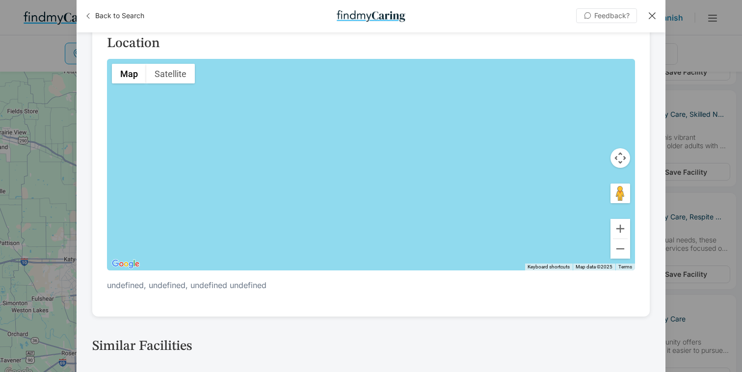
click at [52, 248] on div "Back to Search Feedback? +NaN undefined, undefined, undefined undefined /mo Sta…" at bounding box center [371, 186] width 742 height 372
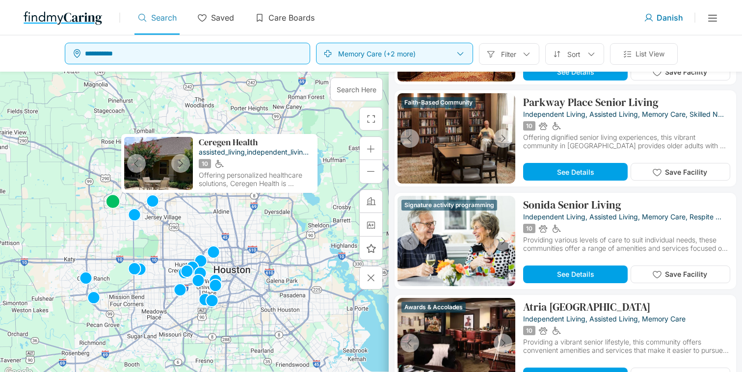
click at [112, 200] on img at bounding box center [113, 202] width 16 height 16
click at [133, 220] on img at bounding box center [135, 215] width 16 height 16
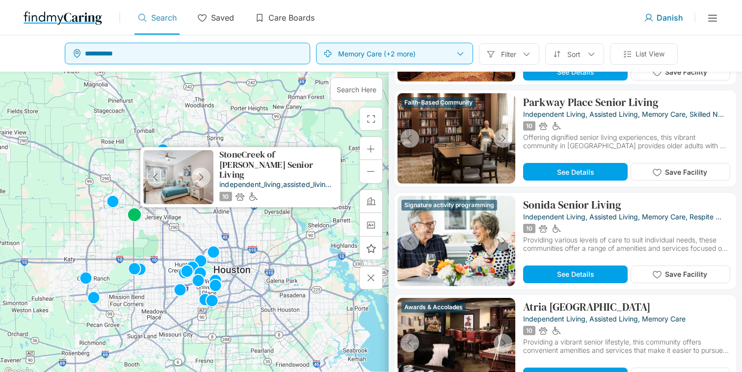
click at [258, 160] on p "StoneCreek of Copperfield Senior Living" at bounding box center [278, 165] width 118 height 30
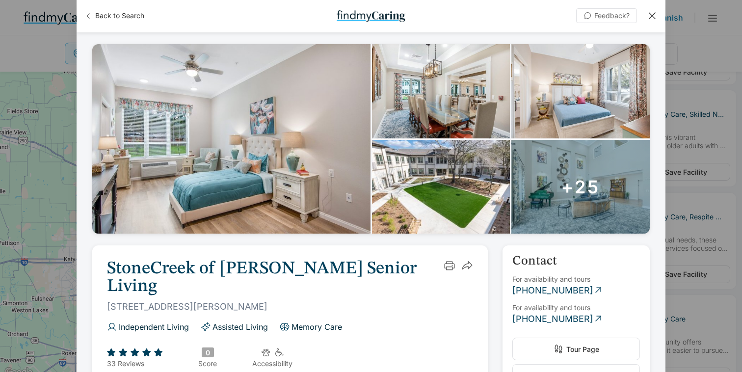
click at [55, 169] on div "Back to Search Feedback? +25 StoneCreek of Copperfield Senior Living 15800 Long…" at bounding box center [371, 186] width 742 height 372
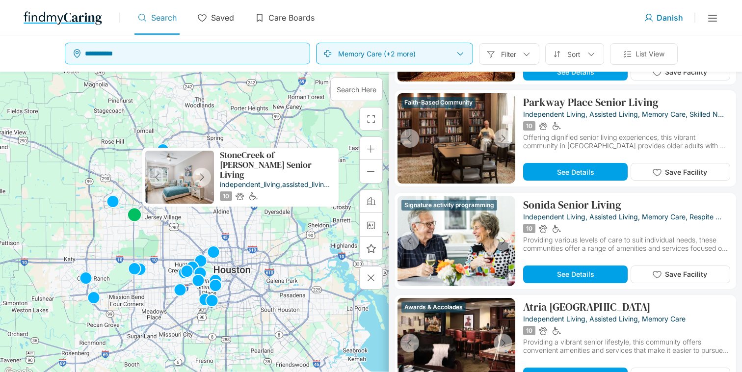
click at [136, 216] on img at bounding box center [135, 215] width 16 height 16
click at [111, 202] on img at bounding box center [113, 202] width 16 height 16
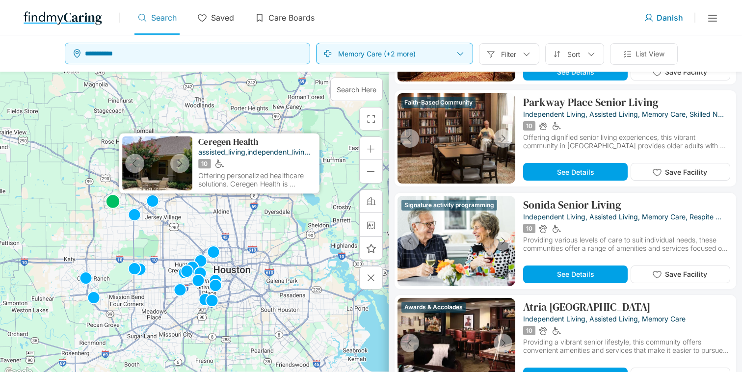
click at [201, 144] on p "Ceregen Health" at bounding box center [228, 142] width 60 height 10
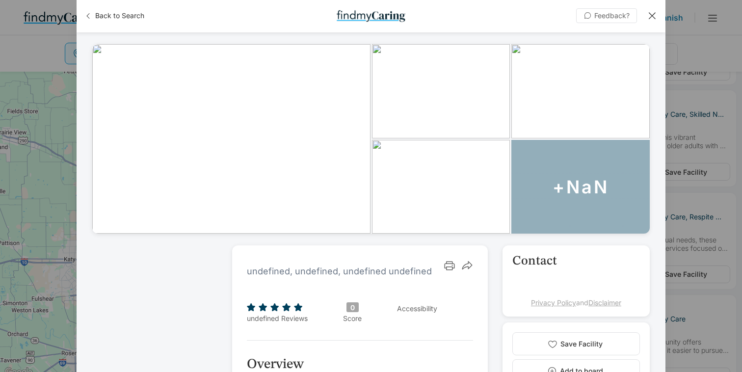
click at [57, 182] on div "Back to Search Feedback? +NaN undefined, undefined, undefined undefined /mo Sta…" at bounding box center [371, 186] width 742 height 372
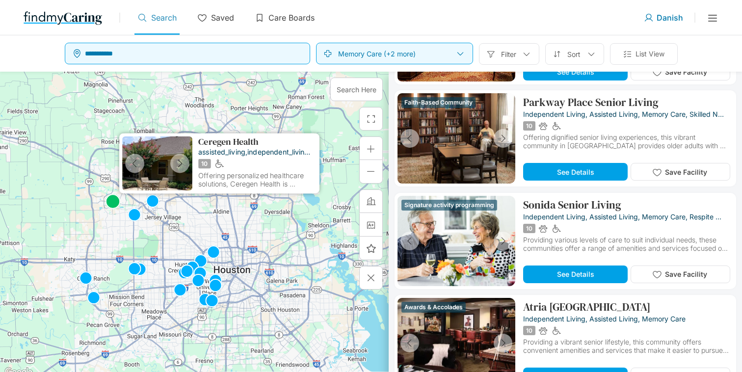
click at [228, 144] on p "Ceregen Health" at bounding box center [228, 142] width 60 height 10
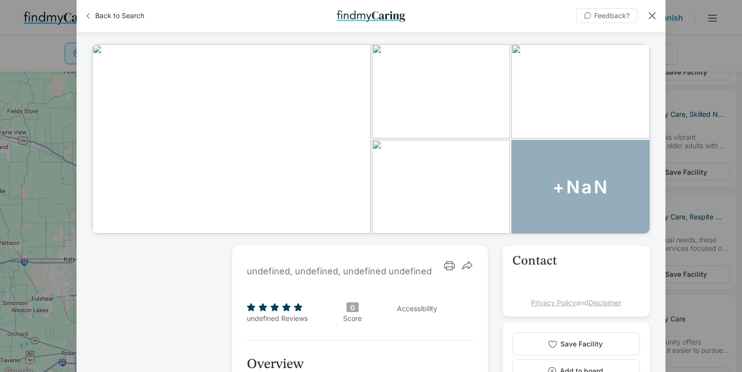
click at [26, 227] on div "Back to Search Feedback? +NaN undefined, undefined, undefined undefined /mo Sta…" at bounding box center [371, 186] width 742 height 372
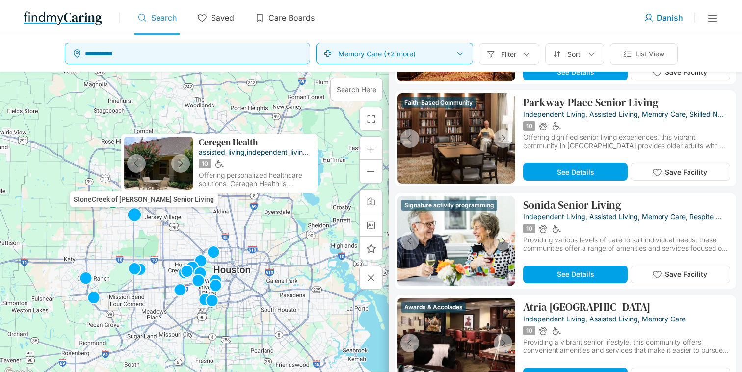
click at [139, 211] on img at bounding box center [135, 215] width 16 height 16
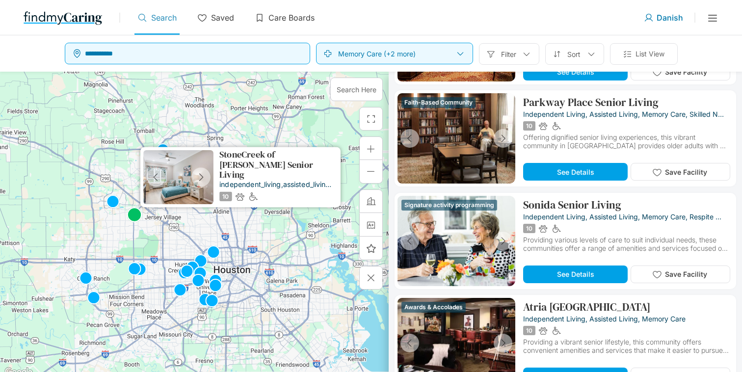
click at [235, 156] on p "StoneCreek of Copperfield Senior Living" at bounding box center [278, 165] width 118 height 30
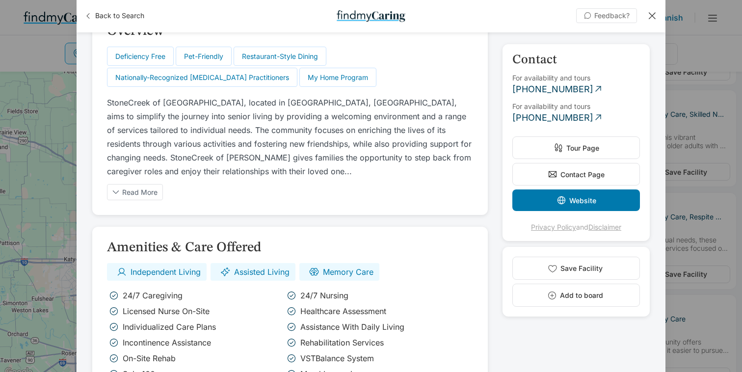
scroll to position [376, 0]
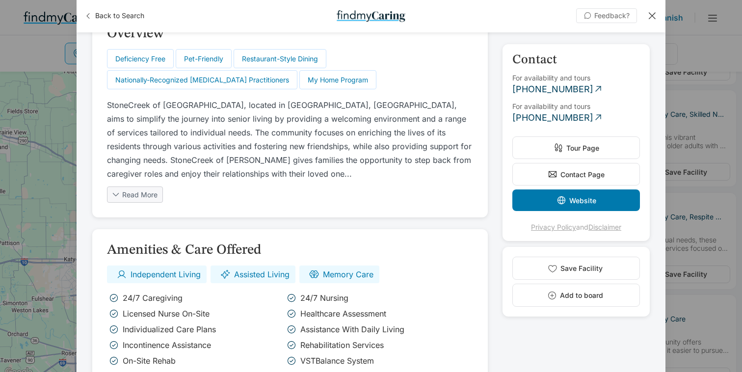
click at [147, 191] on p "Read More" at bounding box center [139, 195] width 35 height 8
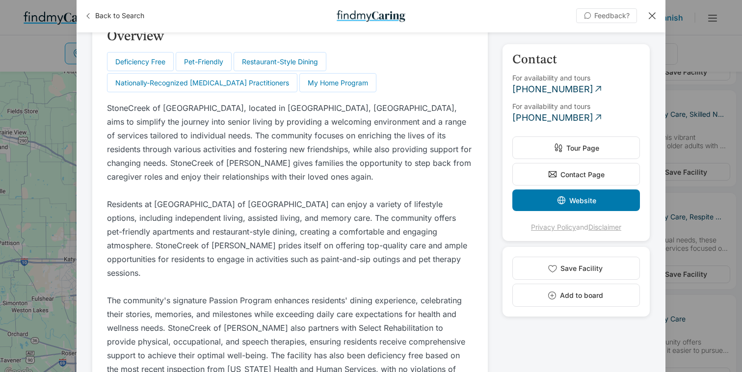
scroll to position [375, 0]
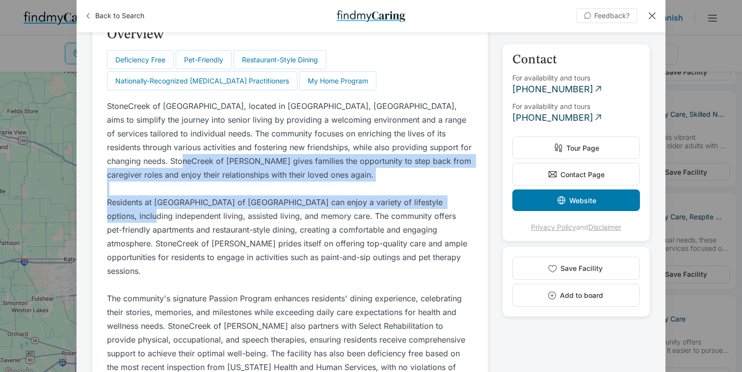
drag, startPoint x: 135, startPoint y: 148, endPoint x: 140, endPoint y: 201, distance: 52.8
click at [140, 201] on p "StoneCreek of Copperfield, located in Houston, TX, aims to simplify the journey…" at bounding box center [290, 305] width 366 height 412
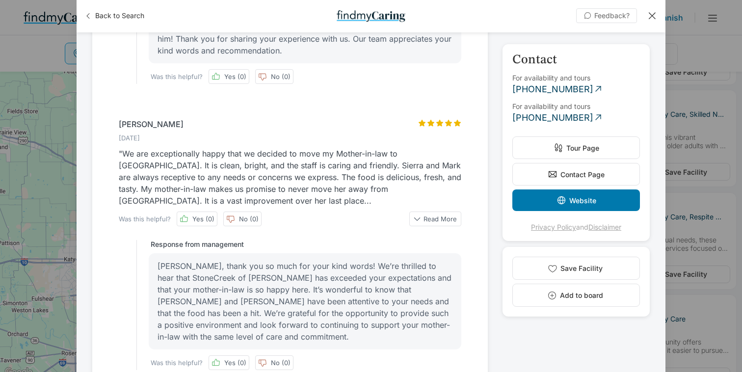
scroll to position [2082, 0]
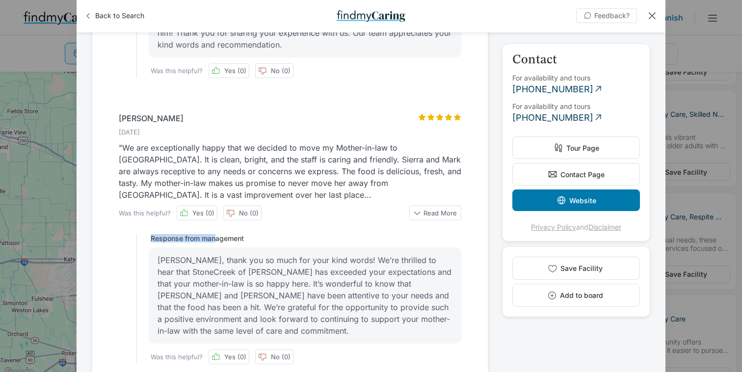
drag, startPoint x: 147, startPoint y: 183, endPoint x: 218, endPoint y: 181, distance: 70.2
click at [218, 234] on div "Response from management Judith, thank you so much for your kind words! We’re t…" at bounding box center [298, 299] width 325 height 130
click at [214, 254] on p "Judith, thank you so much for your kind words! We’re thrilled to hear that Ston…" at bounding box center [305, 295] width 295 height 82
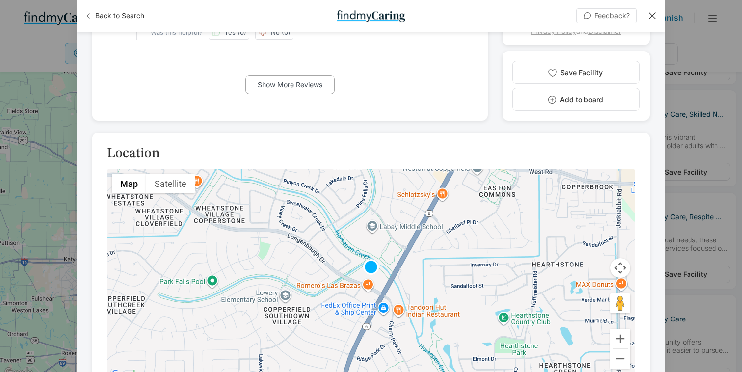
scroll to position [2623, 0]
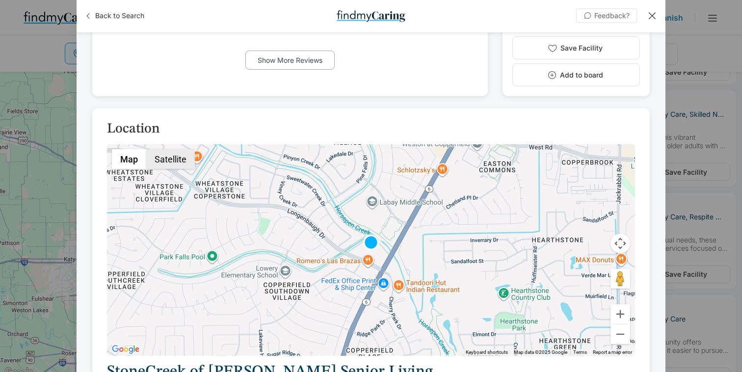
click at [170, 149] on button "Satellite" at bounding box center [170, 159] width 49 height 20
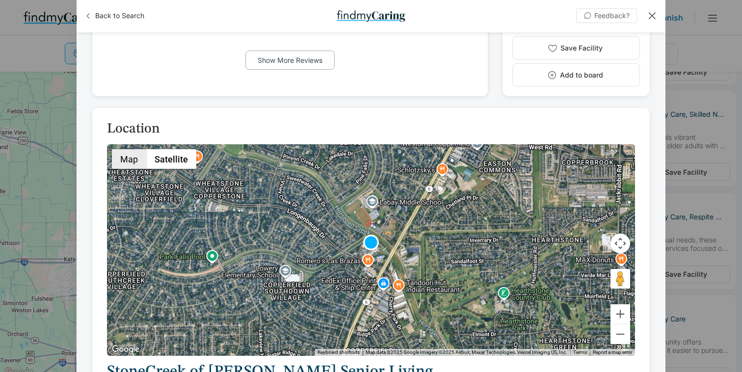
click at [132, 149] on button "Map" at bounding box center [129, 159] width 34 height 20
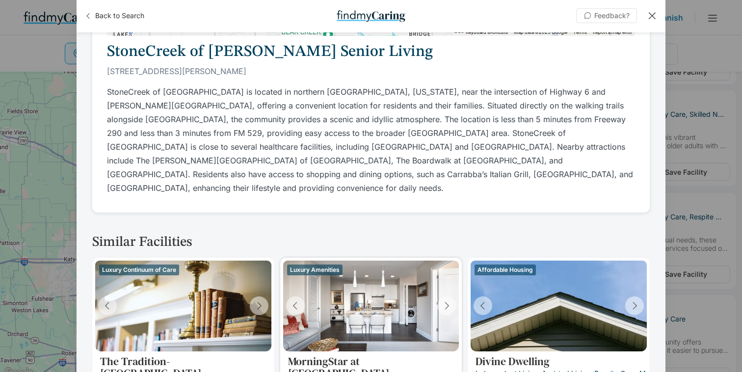
scroll to position [2961, 0]
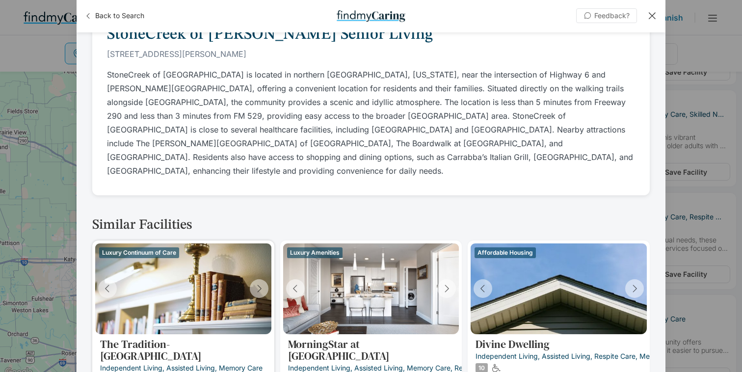
click at [202, 338] on p "The Tradition-Buffalo Speedway" at bounding box center [183, 350] width 166 height 24
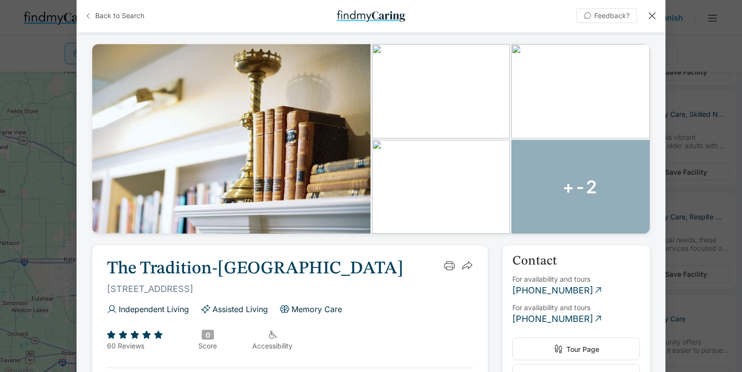
click at [131, 20] on span "Back to Search" at bounding box center [119, 16] width 49 height 10
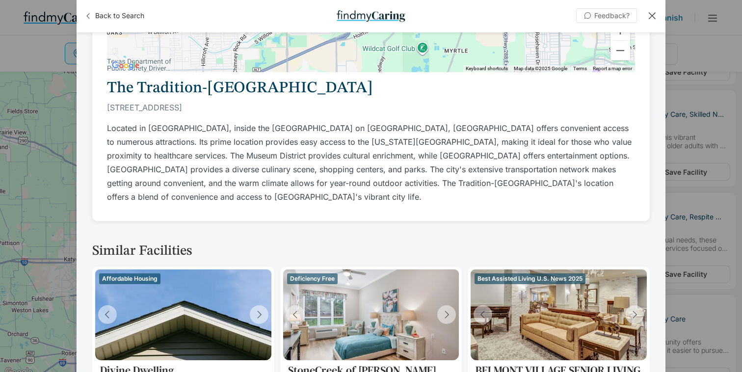
scroll to position [2246, 0]
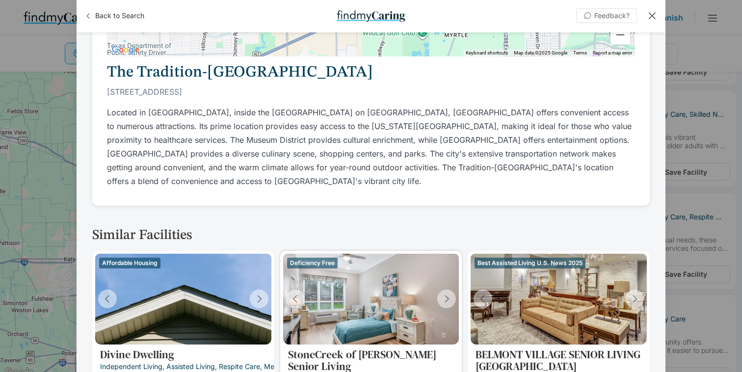
click at [359, 349] on p "StoneCreek of Copperfield Senior Living" at bounding box center [371, 361] width 166 height 24
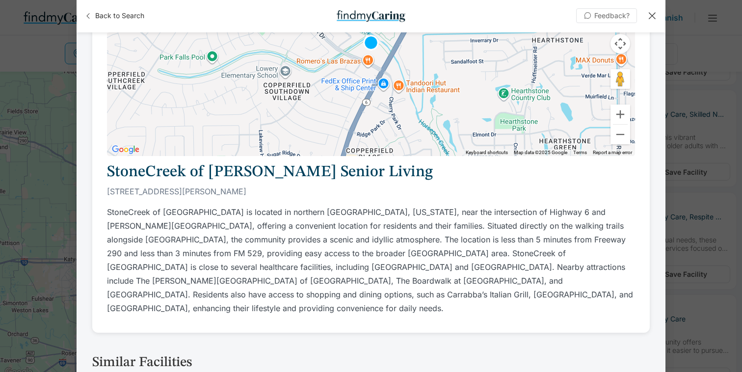
scroll to position [2672, 0]
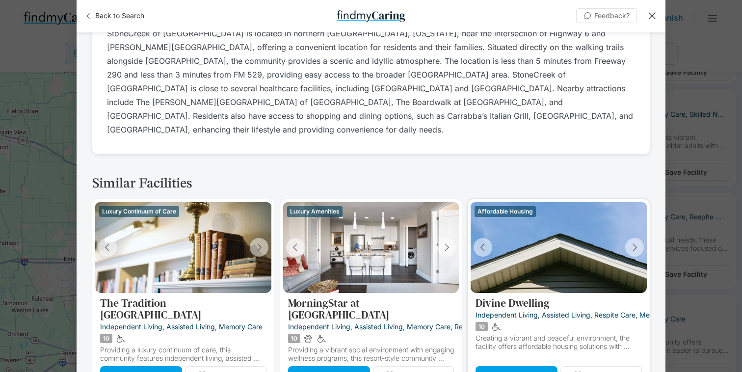
click at [513, 311] on p "independent living, assisted living, respite care, memory care, hospice care" at bounding box center [577, 315] width 202 height 8
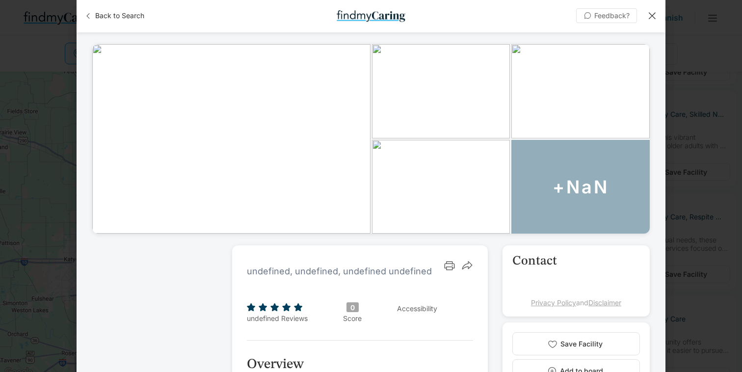
scroll to position [769, 0]
click at [113, 15] on span "Back to Search" at bounding box center [119, 16] width 49 height 10
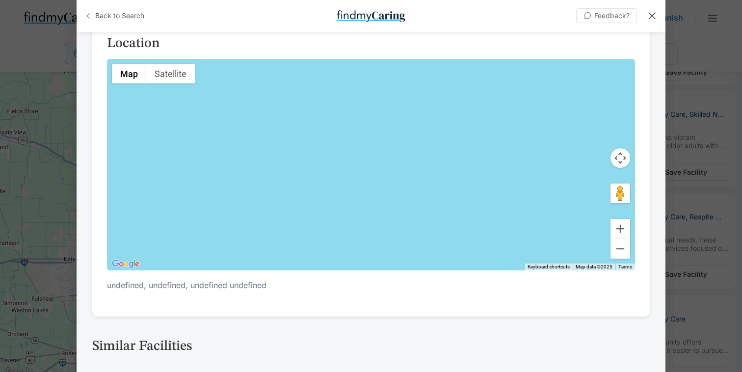
click at [113, 15] on span "Back to Search" at bounding box center [119, 16] width 49 height 10
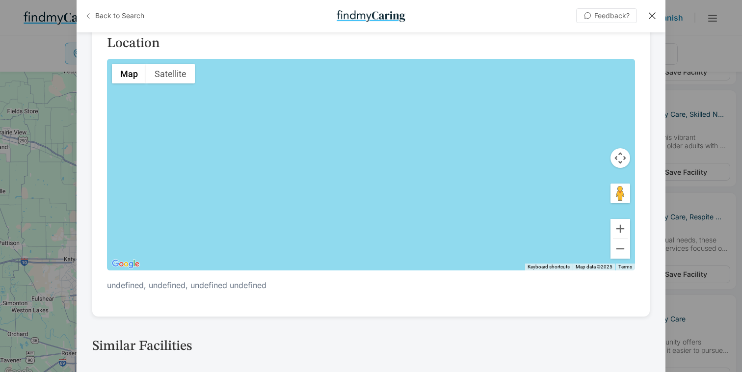
click at [113, 15] on span "Back to Search" at bounding box center [119, 16] width 49 height 10
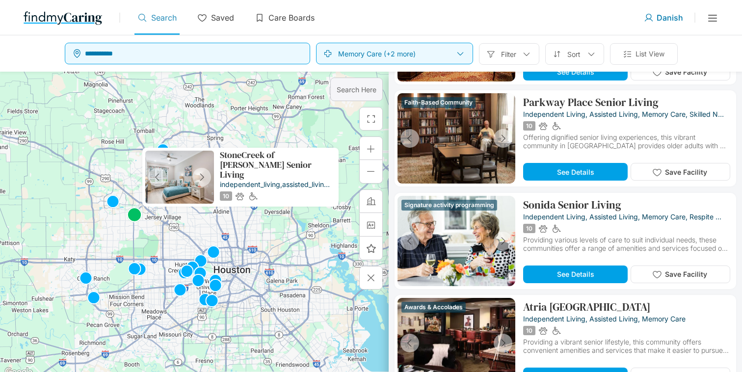
click at [363, 91] on p "Search Here" at bounding box center [357, 89] width 40 height 8
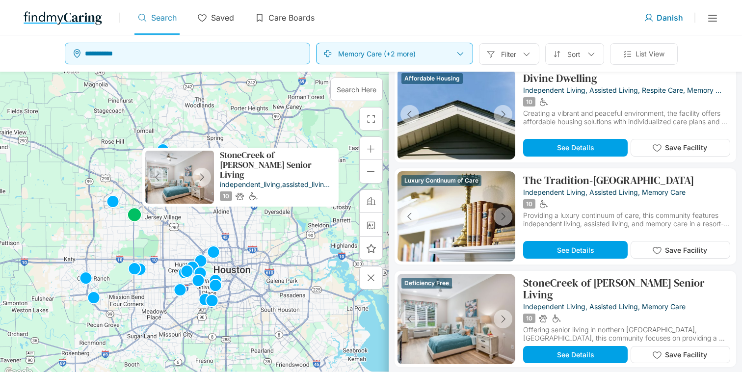
scroll to position [1246, 0]
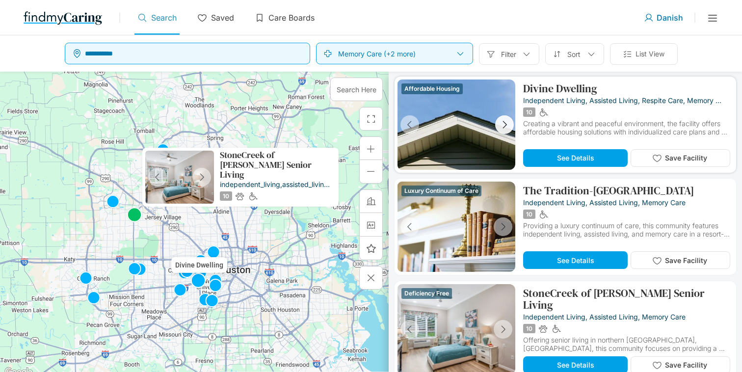
click at [507, 127] on icon "button" at bounding box center [504, 124] width 11 height 11
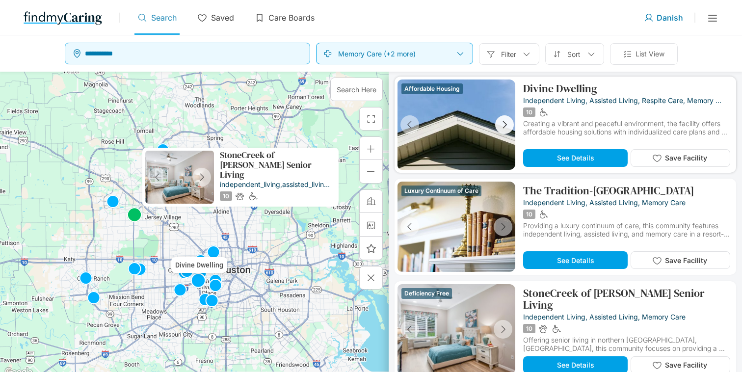
click at [507, 127] on icon "button" at bounding box center [504, 124] width 11 height 11
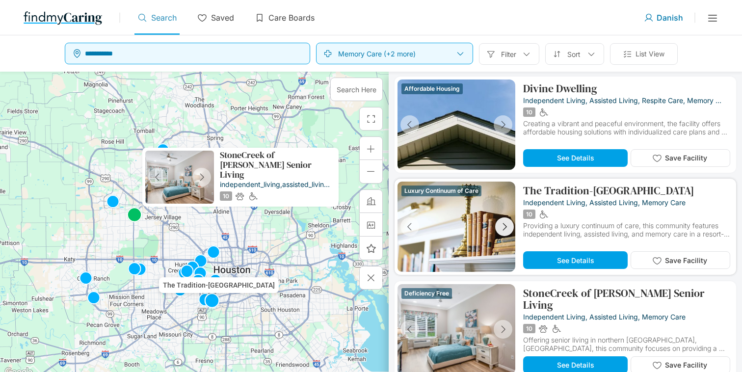
click at [501, 222] on icon "button" at bounding box center [504, 226] width 11 height 11
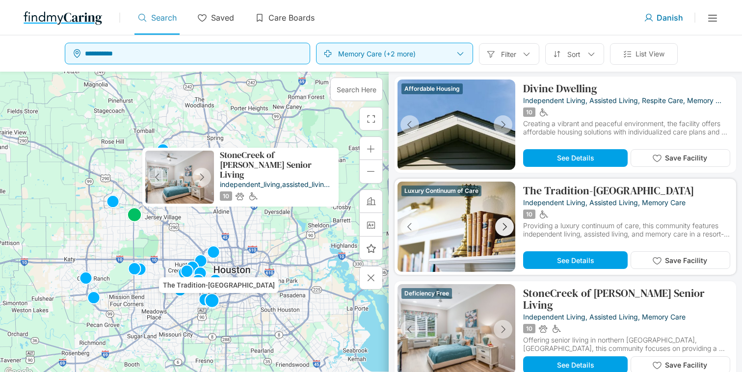
click at [501, 222] on icon "button" at bounding box center [504, 226] width 11 height 11
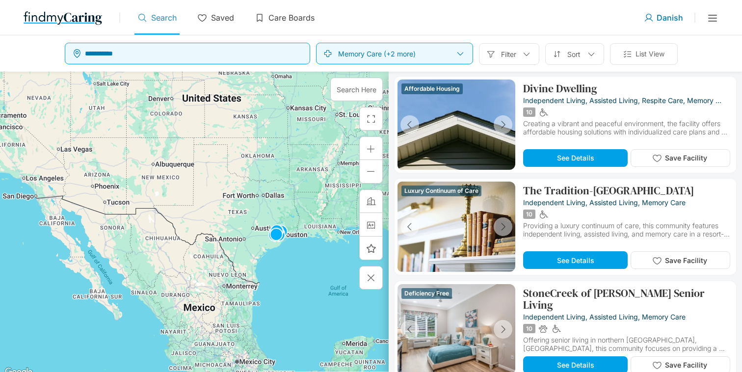
click at [175, 147] on div at bounding box center [194, 225] width 389 height 307
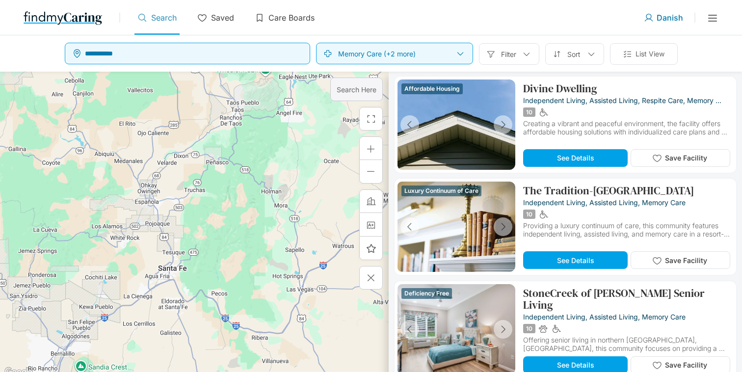
click at [338, 96] on div "Search Here" at bounding box center [356, 90] width 53 height 24
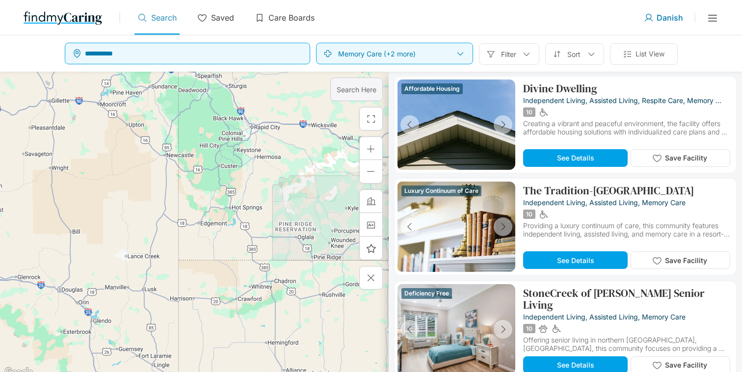
click at [338, 98] on div "Search Here" at bounding box center [356, 90] width 53 height 24
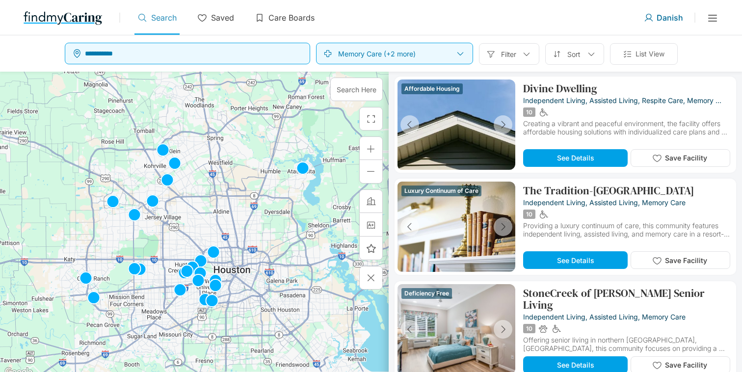
click at [669, 15] on p "Danish" at bounding box center [670, 18] width 27 height 10
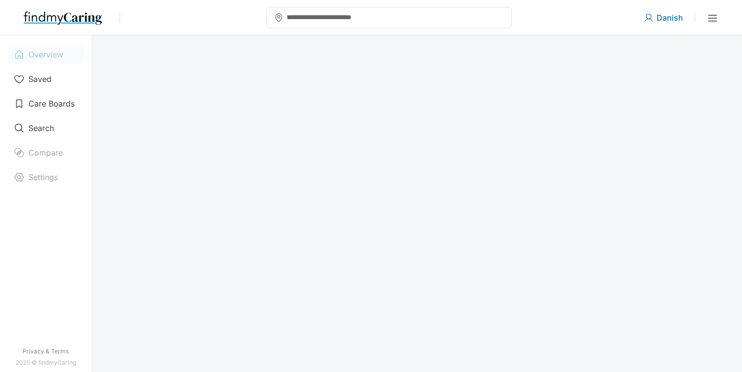
click at [31, 48] on div "Overview" at bounding box center [46, 54] width 76 height 19
click at [64, 16] on img at bounding box center [63, 18] width 79 height 16
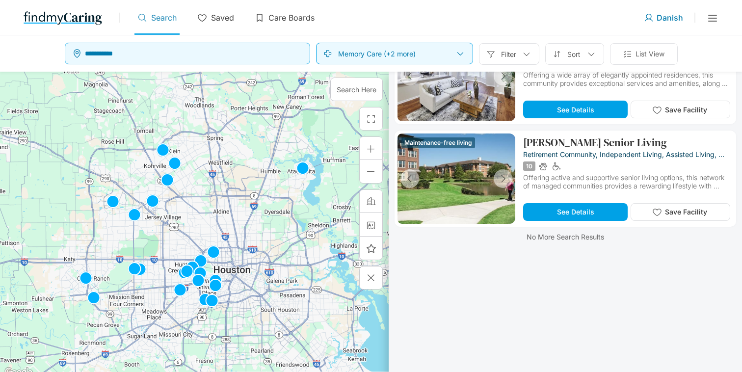
scroll to position [2422, 0]
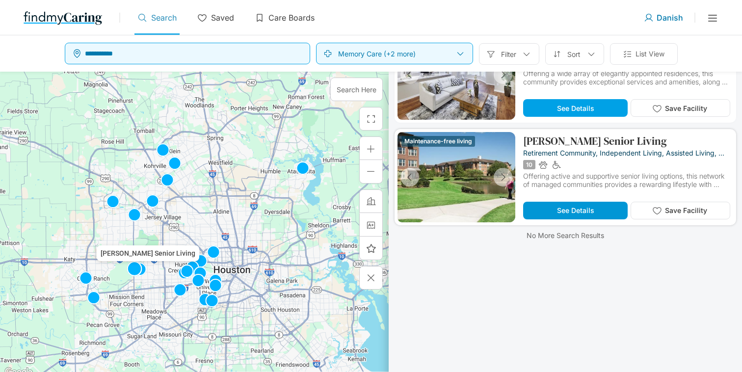
click at [561, 211] on span "See Details" at bounding box center [575, 210] width 37 height 8
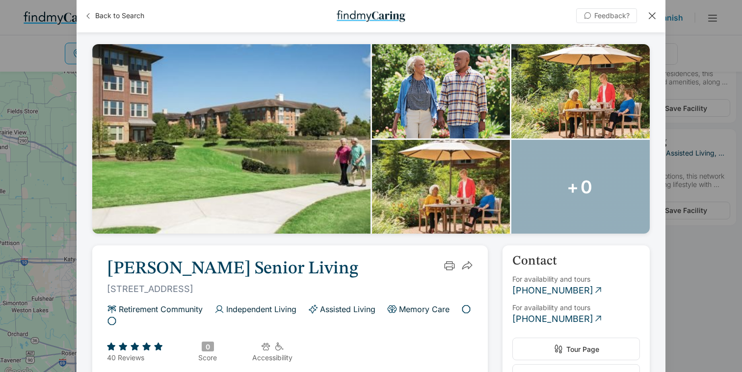
click at [52, 133] on div "Back to Search Feedback? +0 Erickson Senior Living 701 Maiden Choice Lane, Balt…" at bounding box center [371, 186] width 742 height 372
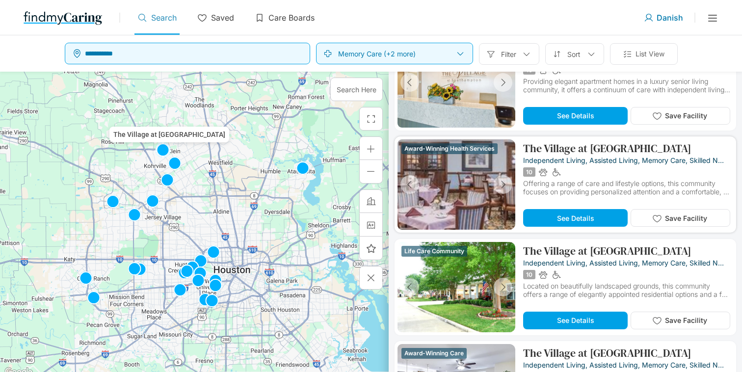
scroll to position [1770, 0]
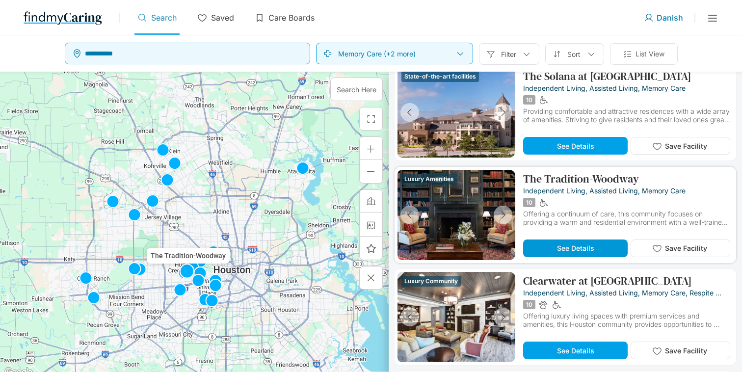
click at [565, 242] on button "See Details" at bounding box center [575, 249] width 105 height 18
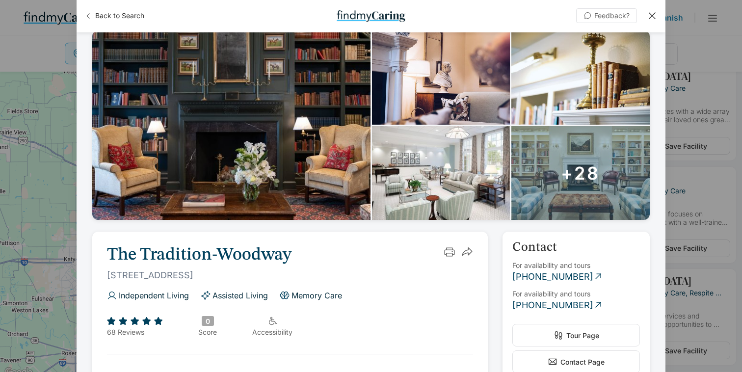
scroll to position [16, 0]
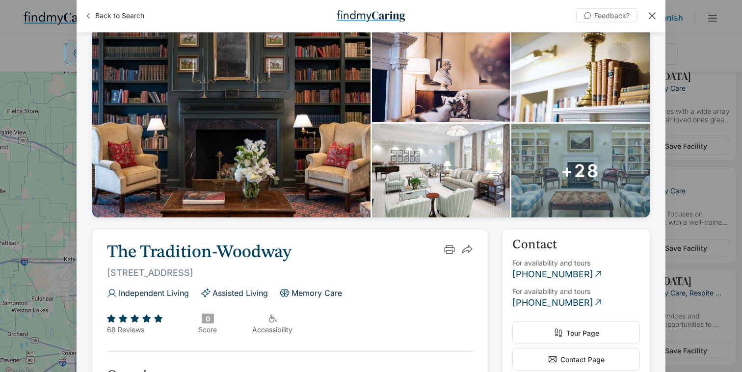
click at [560, 198] on div "+28" at bounding box center [581, 171] width 138 height 94
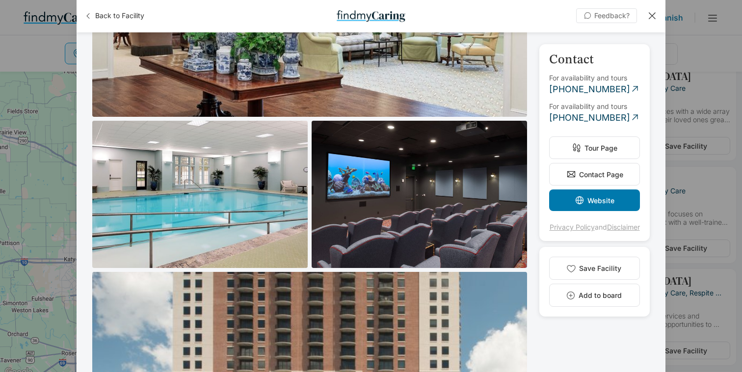
scroll to position [798, 0]
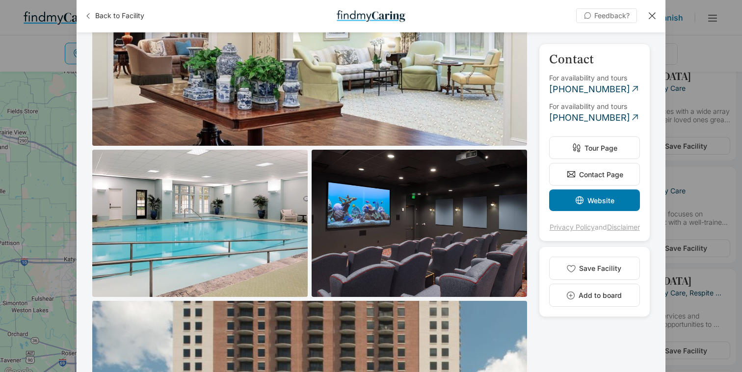
click at [250, 223] on img at bounding box center [200, 223] width 216 height 147
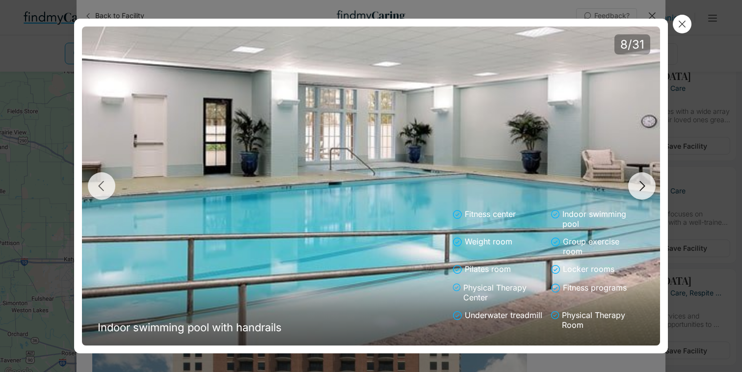
click at [638, 185] on icon "button" at bounding box center [642, 186] width 15 height 15
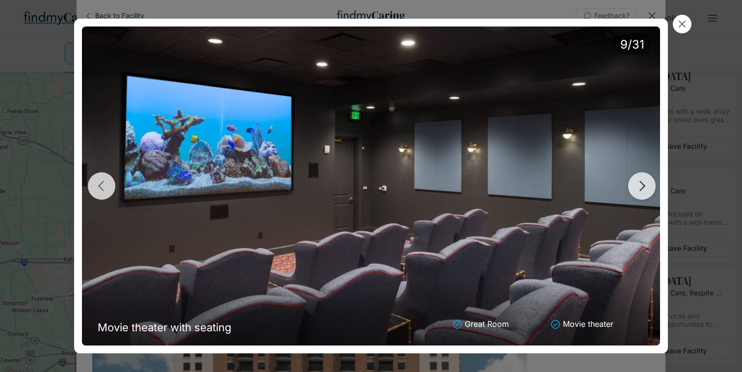
click at [638, 188] on icon "button" at bounding box center [642, 186] width 15 height 15
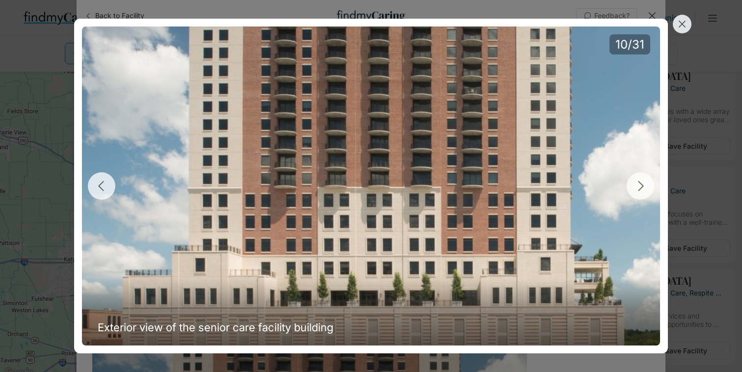
click at [681, 27] on icon at bounding box center [682, 24] width 11 height 11
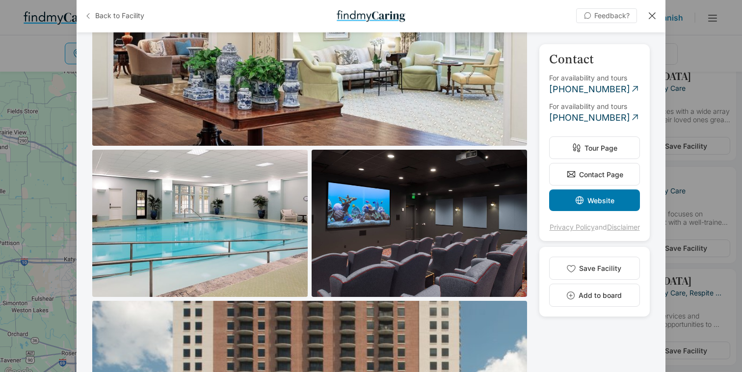
click at [121, 11] on span "Back to Facility" at bounding box center [119, 16] width 49 height 10
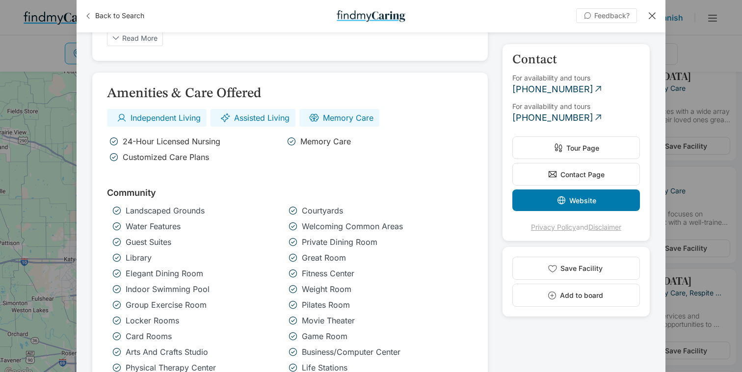
scroll to position [523, 0]
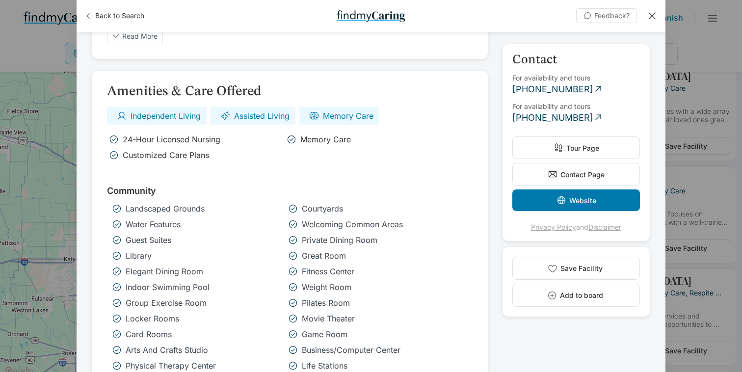
click at [154, 219] on p "Water features" at bounding box center [153, 224] width 55 height 10
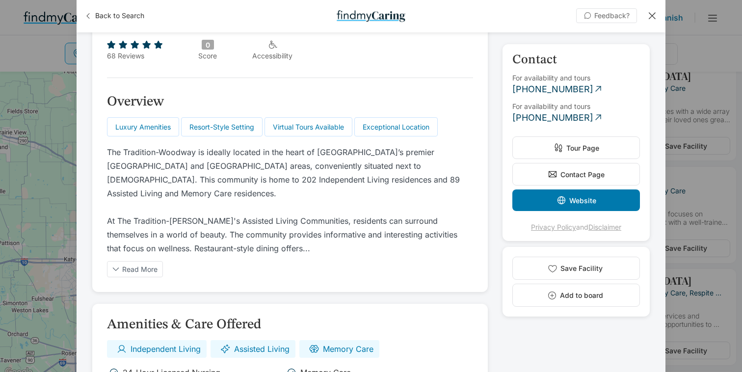
scroll to position [290, 0]
click at [654, 18] on div at bounding box center [652, 15] width 11 height 11
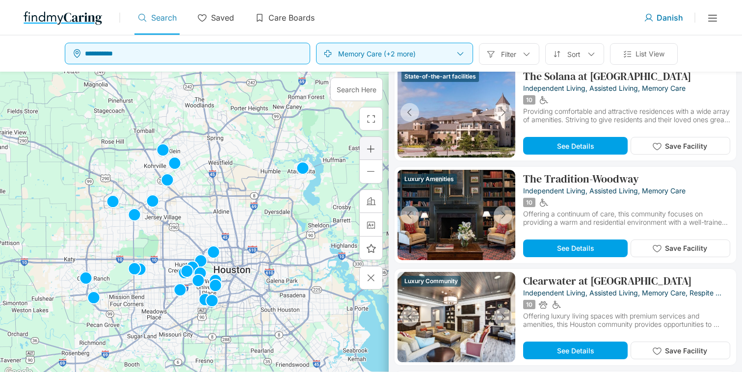
click at [369, 149] on div at bounding box center [371, 149] width 10 height 10
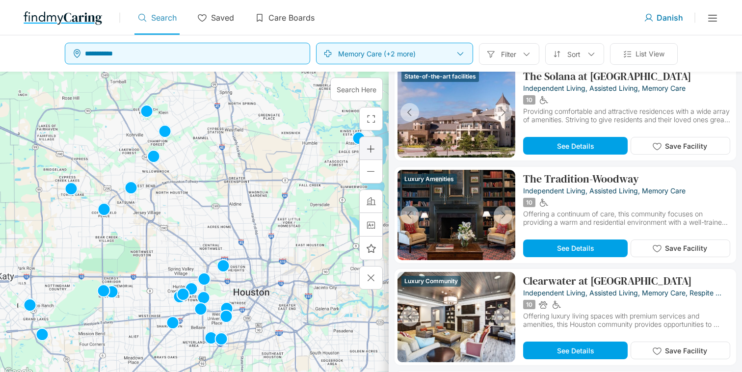
click at [369, 149] on div at bounding box center [371, 149] width 10 height 10
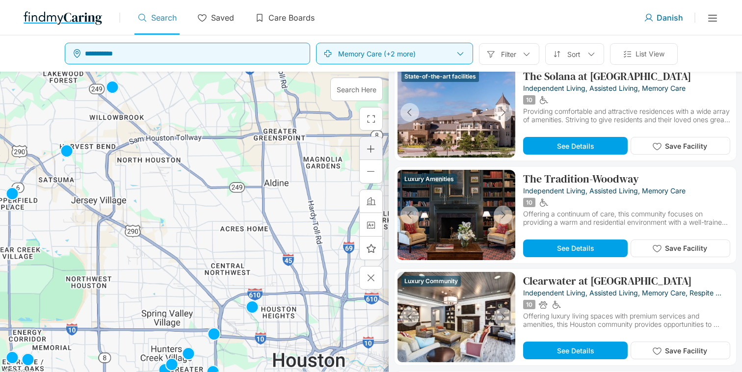
click at [369, 149] on div at bounding box center [371, 149] width 10 height 10
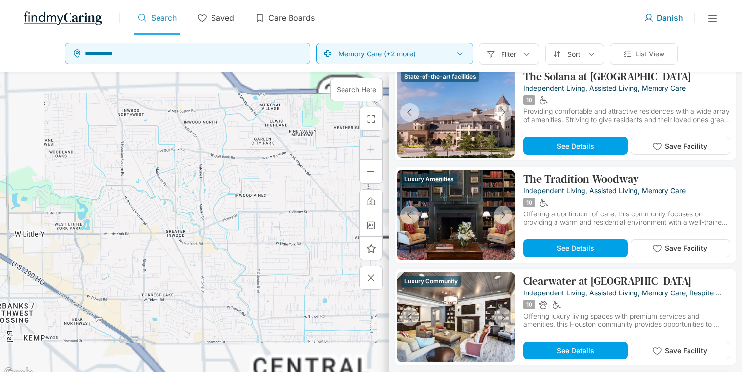
click at [368, 149] on div at bounding box center [371, 149] width 10 height 10
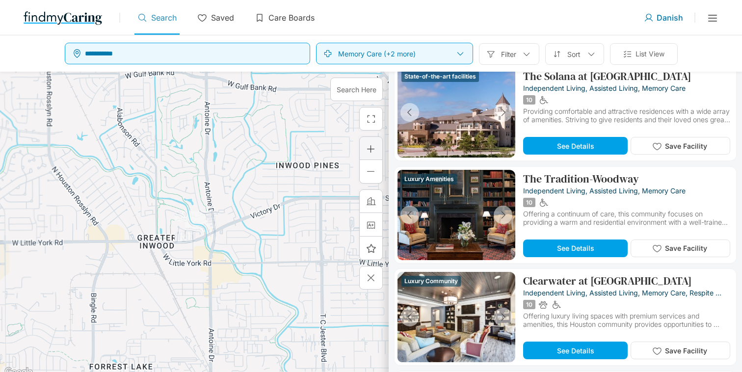
click at [368, 149] on div at bounding box center [371, 149] width 10 height 10
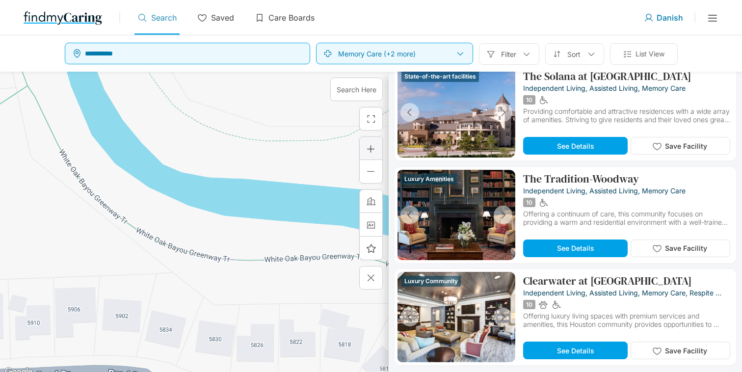
click at [368, 149] on div at bounding box center [371, 149] width 10 height 10
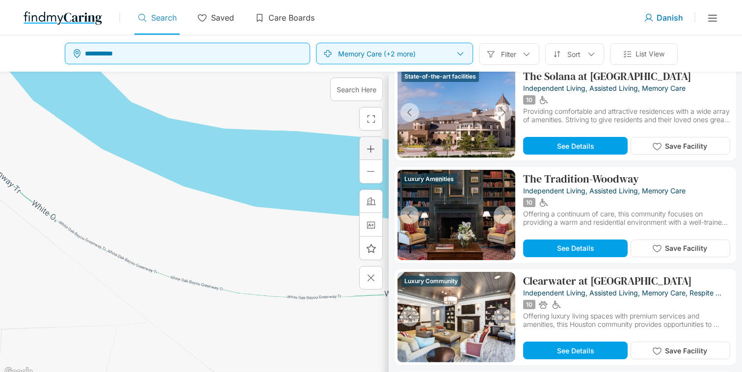
click at [368, 149] on div at bounding box center [371, 149] width 10 height 10
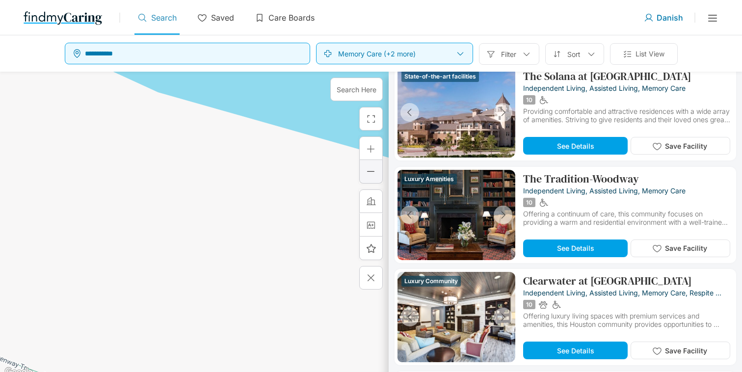
click at [374, 167] on div at bounding box center [371, 171] width 10 height 10
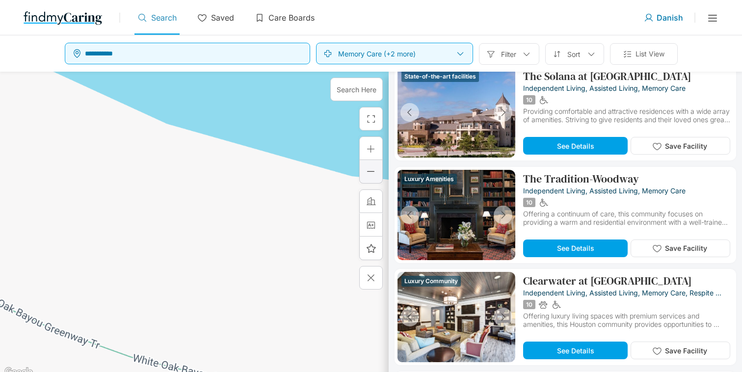
click at [374, 167] on div at bounding box center [371, 171] width 10 height 10
click at [373, 169] on div at bounding box center [371, 171] width 10 height 10
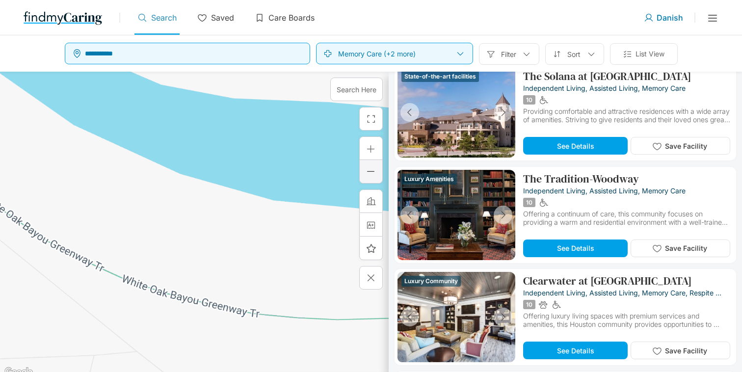
click at [373, 168] on div at bounding box center [371, 171] width 10 height 10
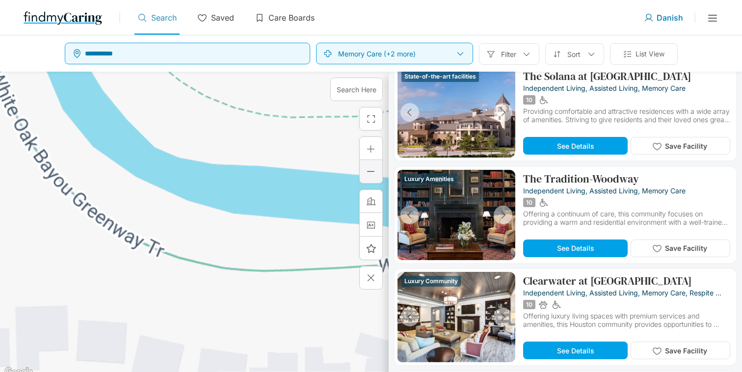
click at [373, 168] on div at bounding box center [371, 171] width 10 height 10
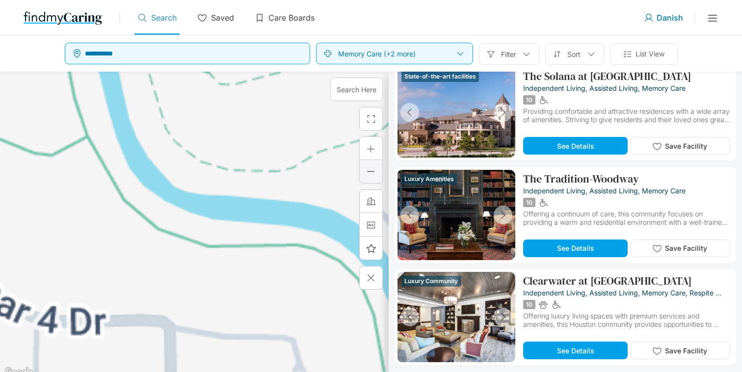
click at [373, 168] on div at bounding box center [371, 171] width 10 height 10
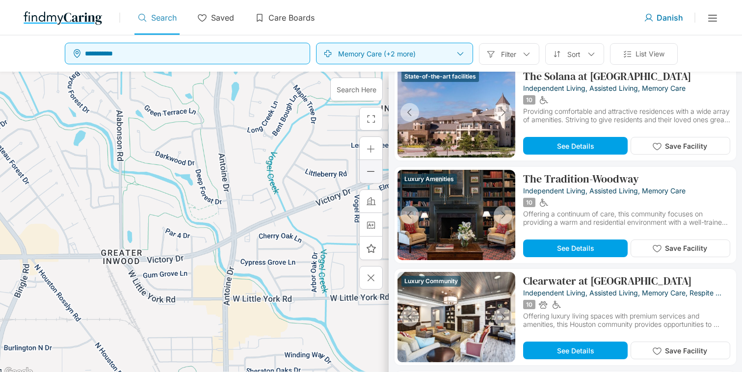
click at [373, 167] on div at bounding box center [371, 171] width 10 height 10
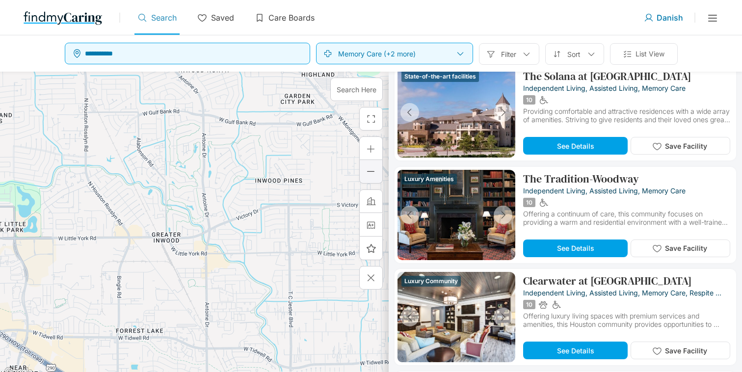
click at [369, 160] on div at bounding box center [371, 172] width 24 height 24
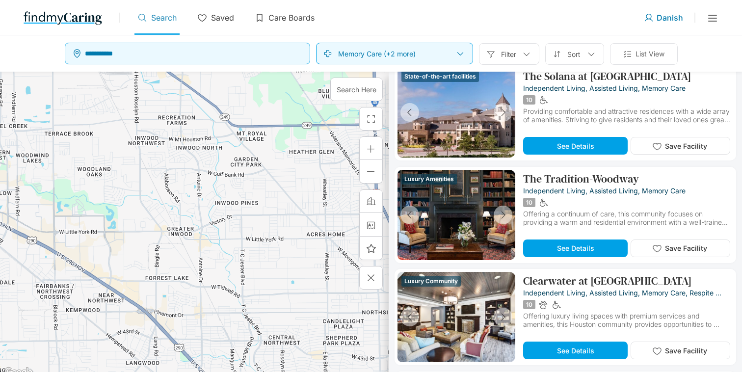
click at [36, 4] on div "Care Boards / Use Current Location Invite Share Settings Use Current Location S…" at bounding box center [371, 17] width 742 height 35
click at [40, 28] on div at bounding box center [79, 20] width 111 height 29
click at [40, 22] on img at bounding box center [63, 18] width 79 height 16
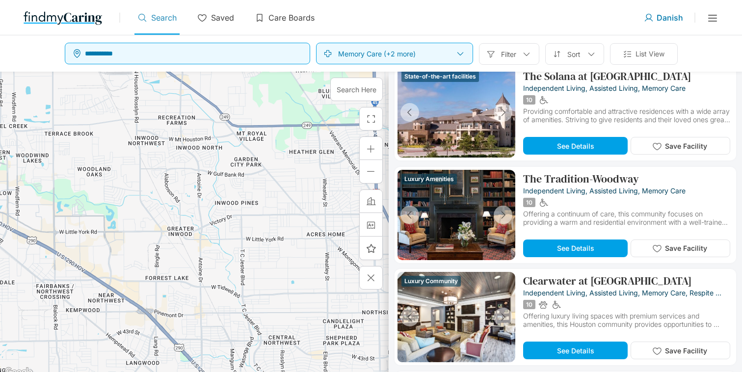
click at [40, 22] on img at bounding box center [63, 18] width 79 height 16
click at [460, 57] on div at bounding box center [460, 53] width 9 height 9
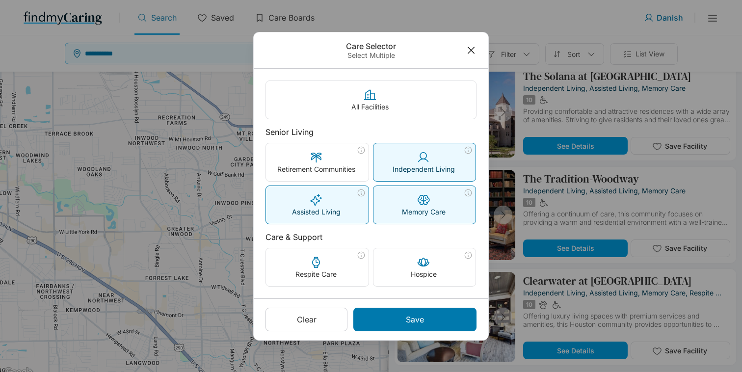
click at [466, 161] on div "Independent Living" at bounding box center [425, 162] width 103 height 38
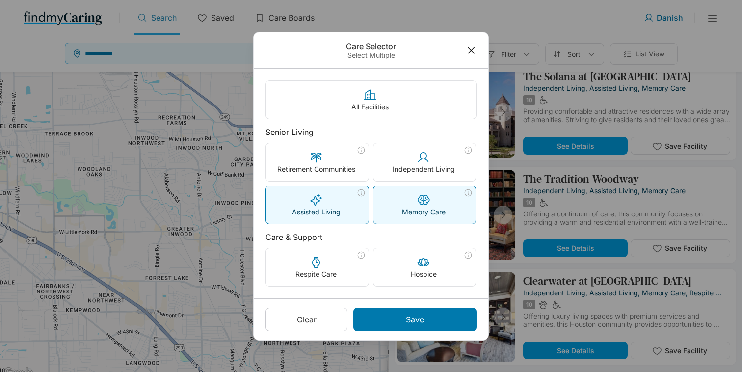
click at [434, 212] on p "Memory Care" at bounding box center [424, 212] width 44 height 8
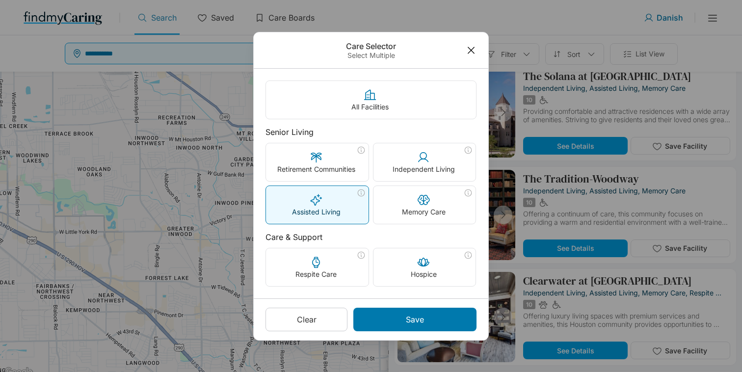
drag, startPoint x: 328, startPoint y: 220, endPoint x: 333, endPoint y: 219, distance: 4.9
click at [328, 220] on div "Assisted Living" at bounding box center [317, 205] width 103 height 38
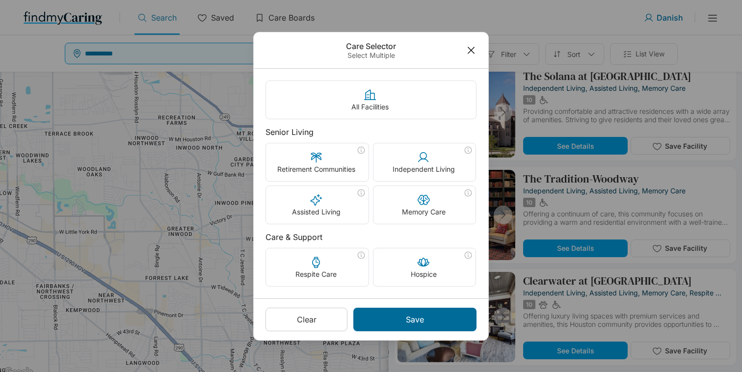
click at [446, 327] on div "Save" at bounding box center [415, 320] width 123 height 24
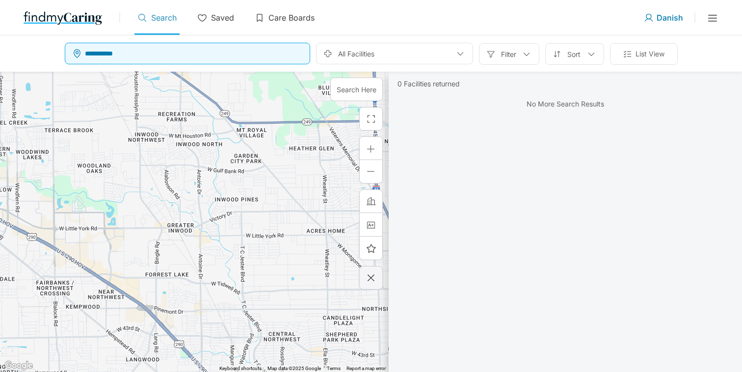
click at [370, 283] on div at bounding box center [371, 278] width 11 height 11
click at [617, 212] on p at bounding box center [566, 204] width 342 height 74
click at [82, 21] on img at bounding box center [63, 18] width 79 height 16
click at [216, 19] on p "Saved" at bounding box center [222, 18] width 23 height 10
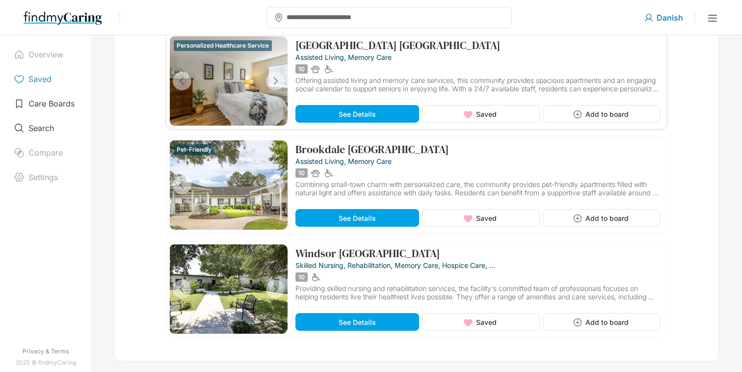
scroll to position [198, 0]
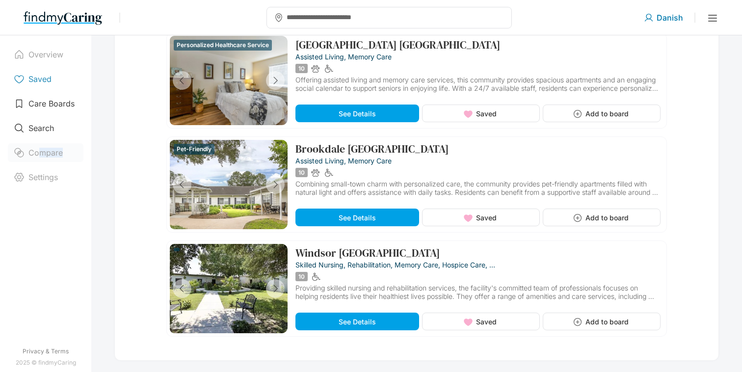
click at [36, 156] on div "Compare" at bounding box center [46, 152] width 76 height 19
click at [42, 156] on p "Compare" at bounding box center [45, 153] width 34 height 10
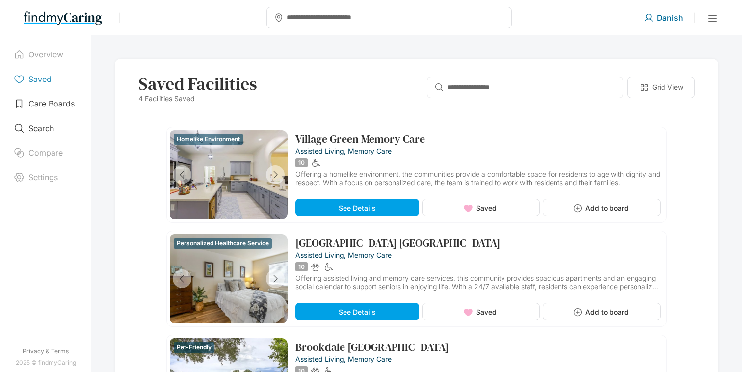
click at [676, 19] on p "Danish" at bounding box center [670, 18] width 27 height 10
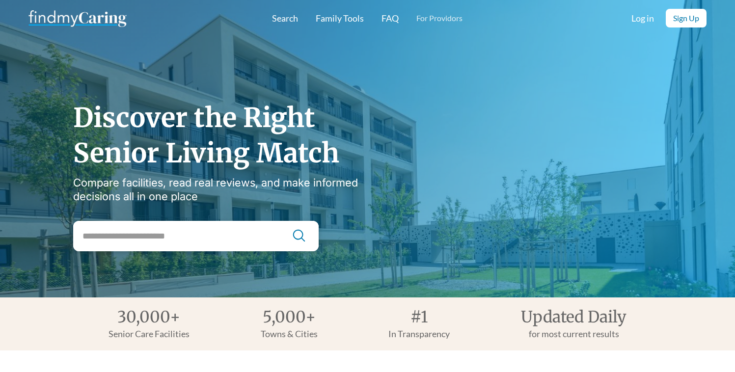
click at [436, 16] on link "For Providors" at bounding box center [439, 18] width 46 height 10
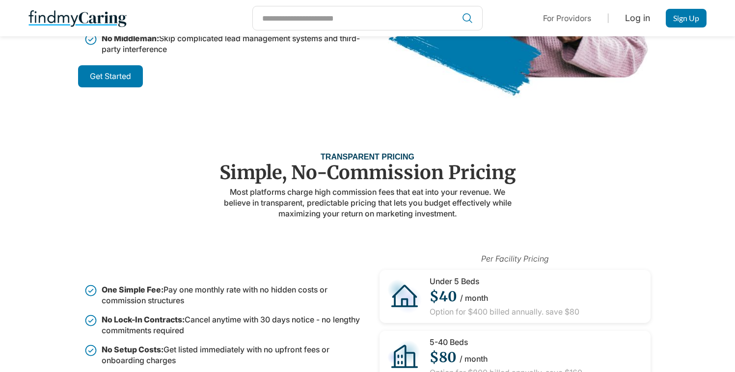
scroll to position [1296, 0]
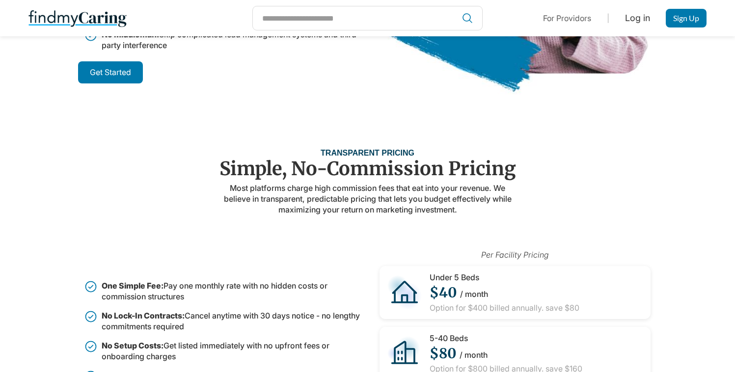
click at [414, 153] on div "TRANSPARENT PRICING" at bounding box center [367, 153] width 297 height 10
click at [412, 152] on strong "TRANSPARENT PRICING" at bounding box center [368, 153] width 94 height 8
click at [110, 17] on img at bounding box center [77, 18] width 98 height 20
